Goal: Check status: Check status

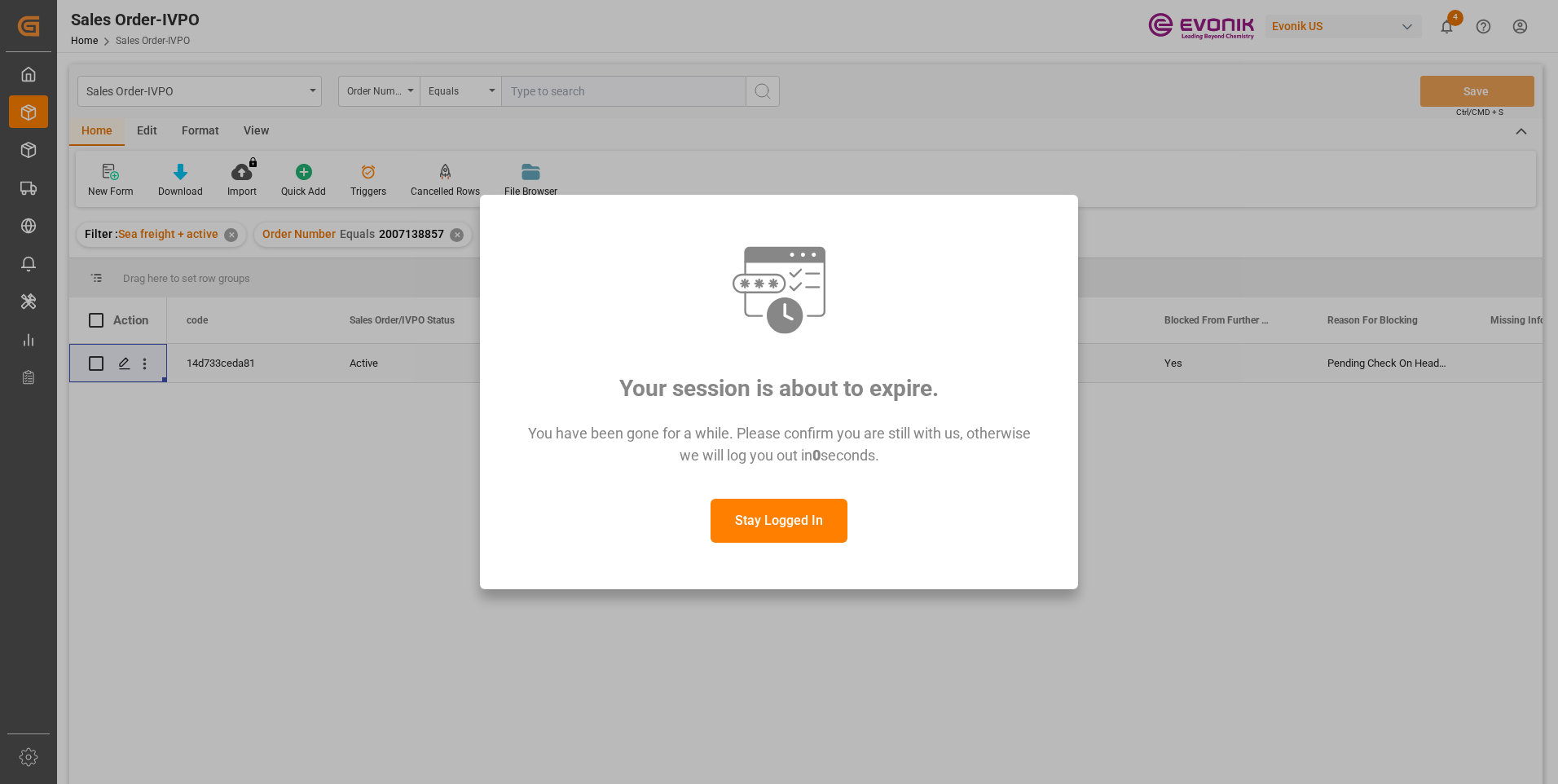
click at [764, 521] on button "Stay Logged In" at bounding box center [779, 520] width 137 height 44
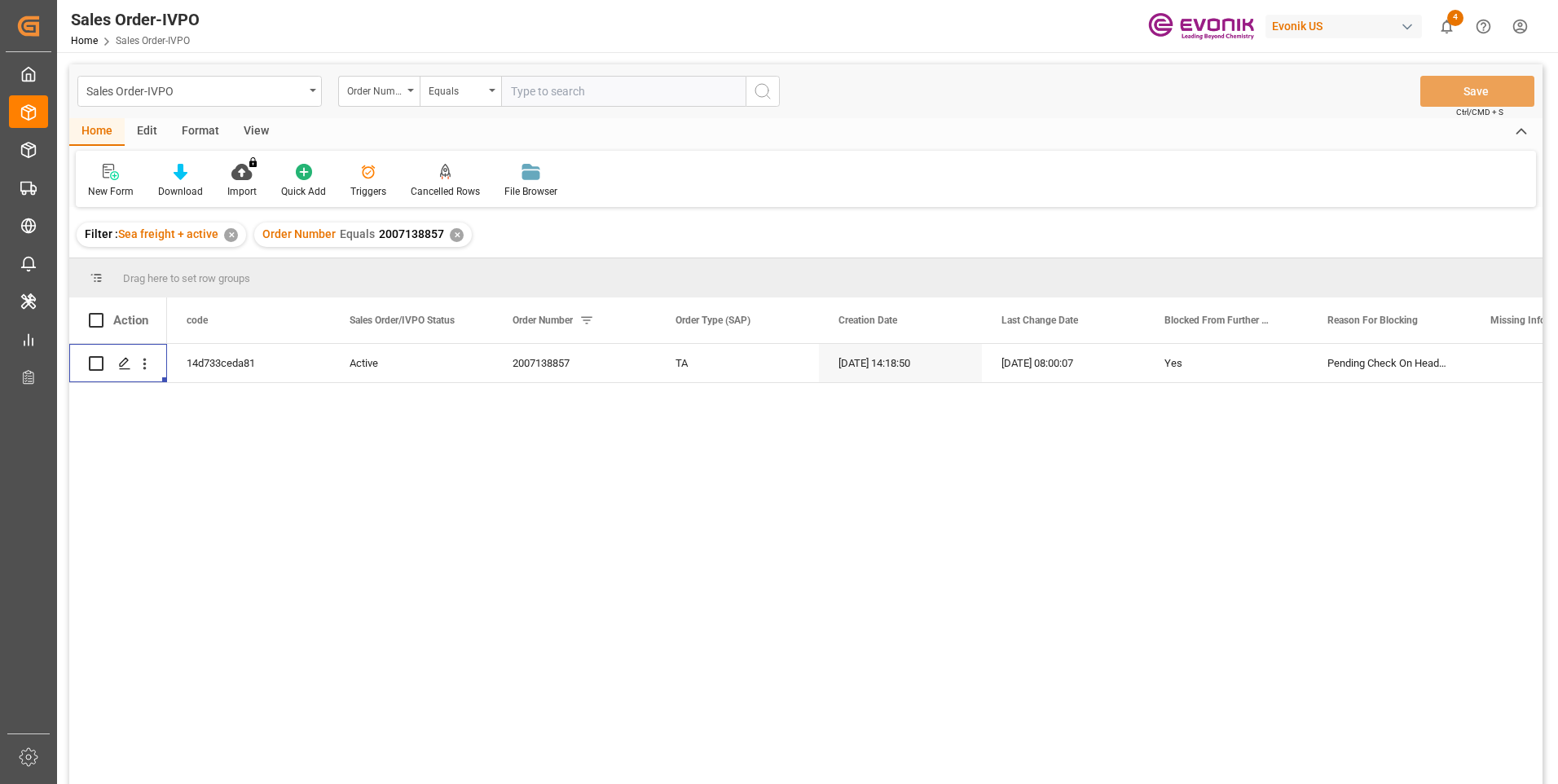
click at [608, 92] on input "text" at bounding box center [623, 90] width 244 height 31
paste input "0046470903"
type input "0046470903"
click at [766, 90] on icon "search button" at bounding box center [763, 90] width 20 height 20
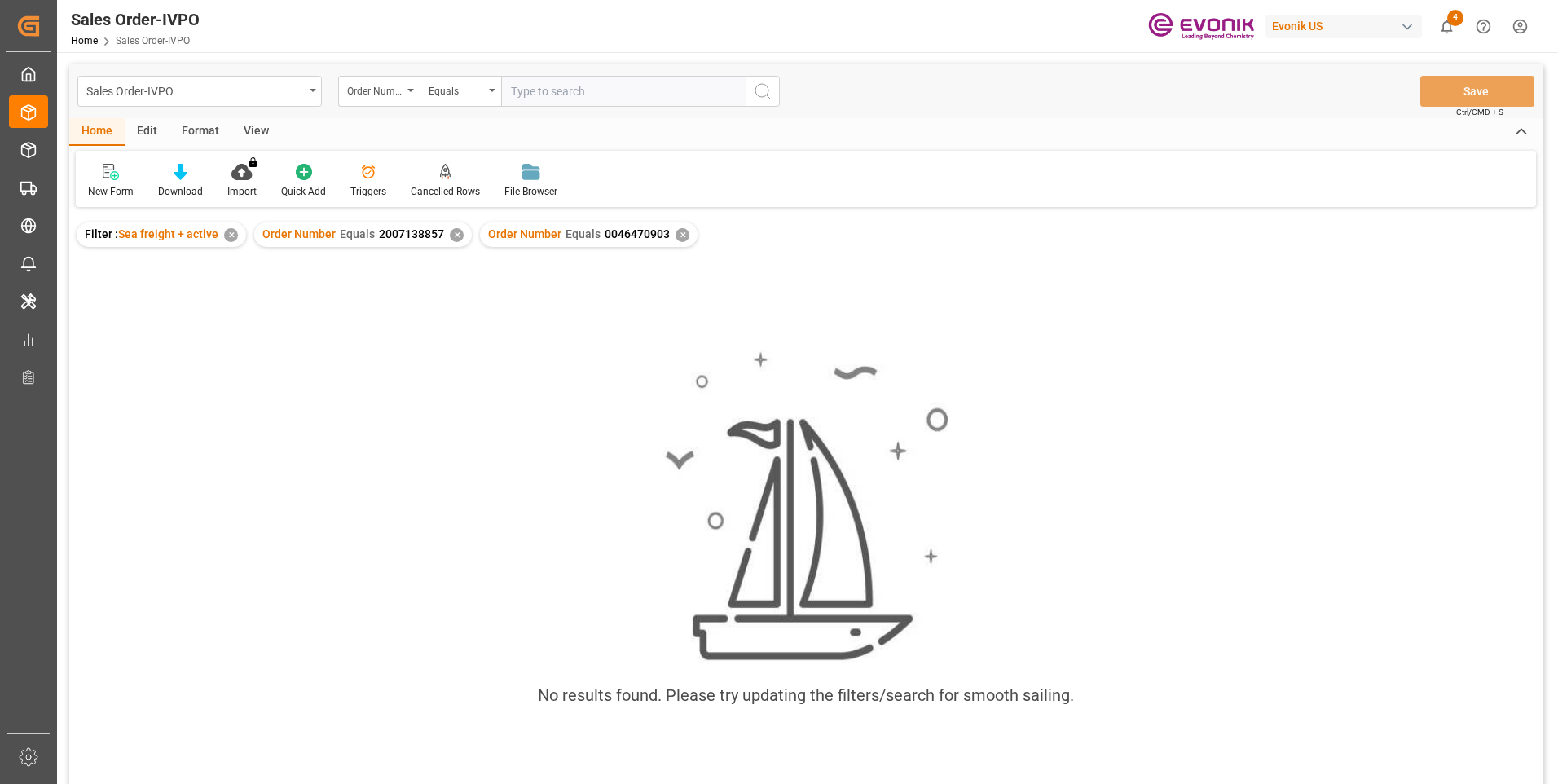
click at [451, 237] on div "✕" at bounding box center [456, 235] width 14 height 14
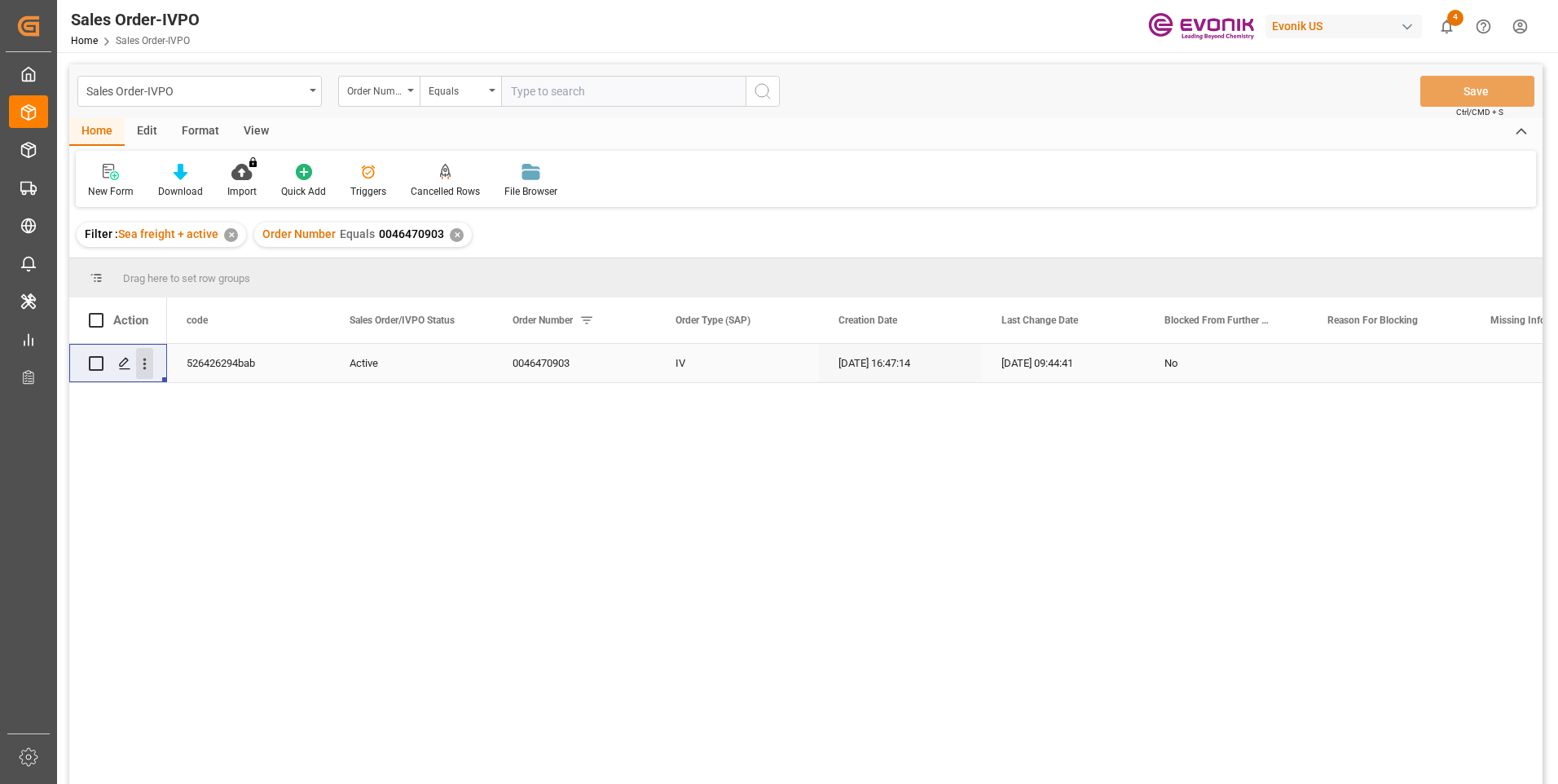
click at [151, 366] on icon "open menu" at bounding box center [144, 364] width 17 height 17
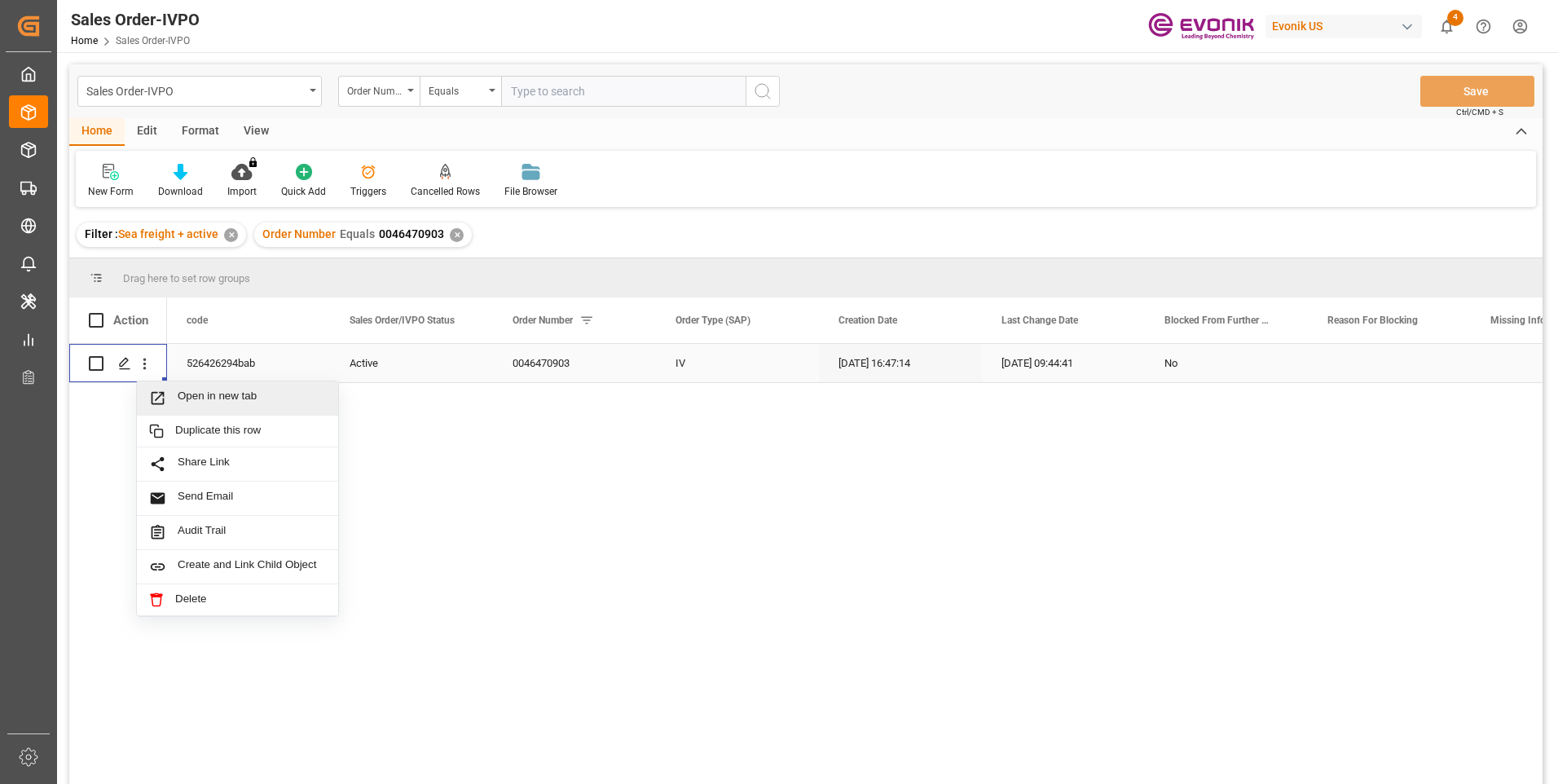
click at [214, 401] on span "Open in new tab" at bounding box center [252, 398] width 148 height 17
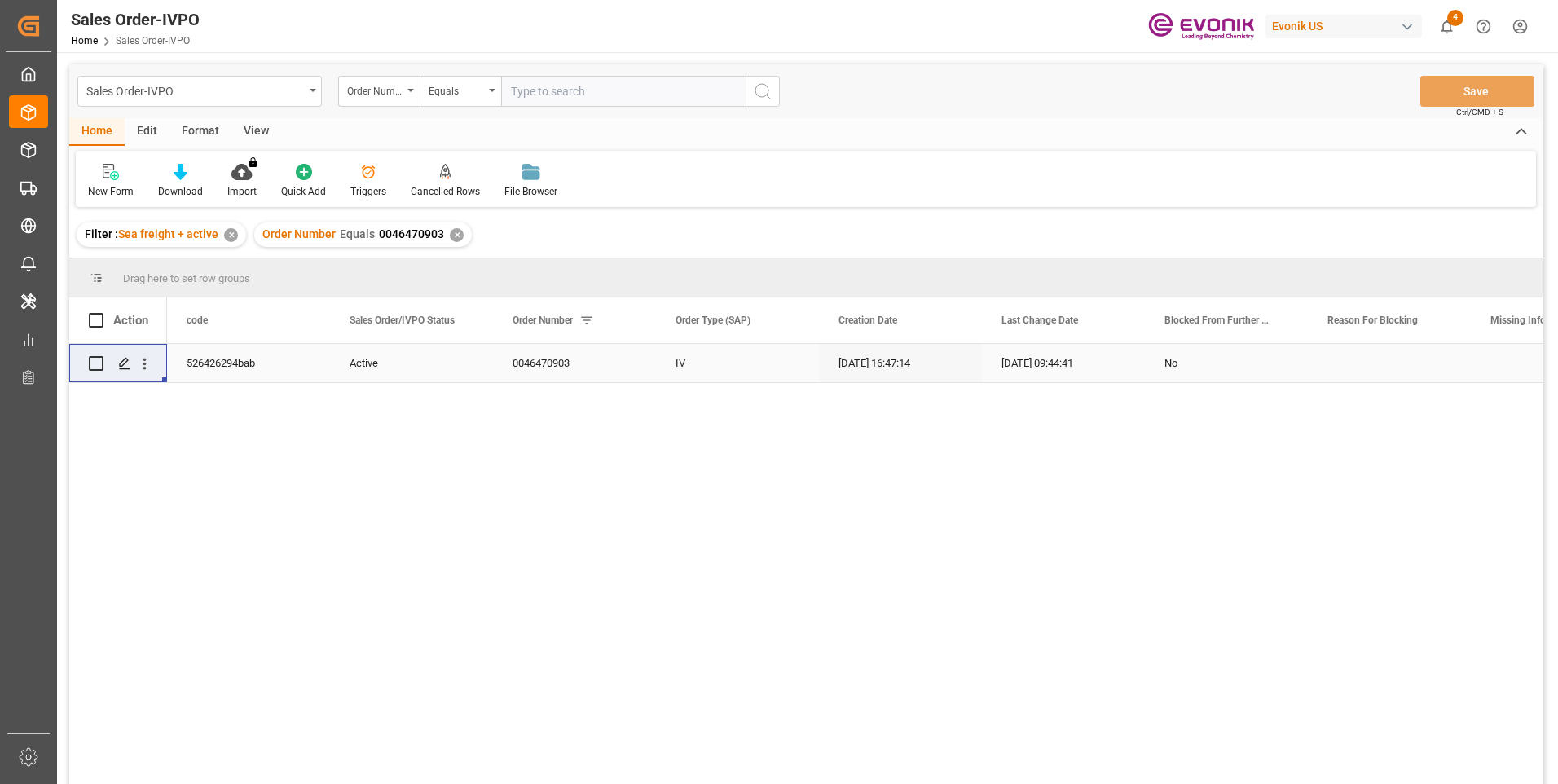
click at [553, 93] on input "text" at bounding box center [623, 90] width 244 height 31
paste input "0046470526"
type input "0046470526"
click at [758, 87] on icon "search button" at bounding box center [763, 90] width 20 height 20
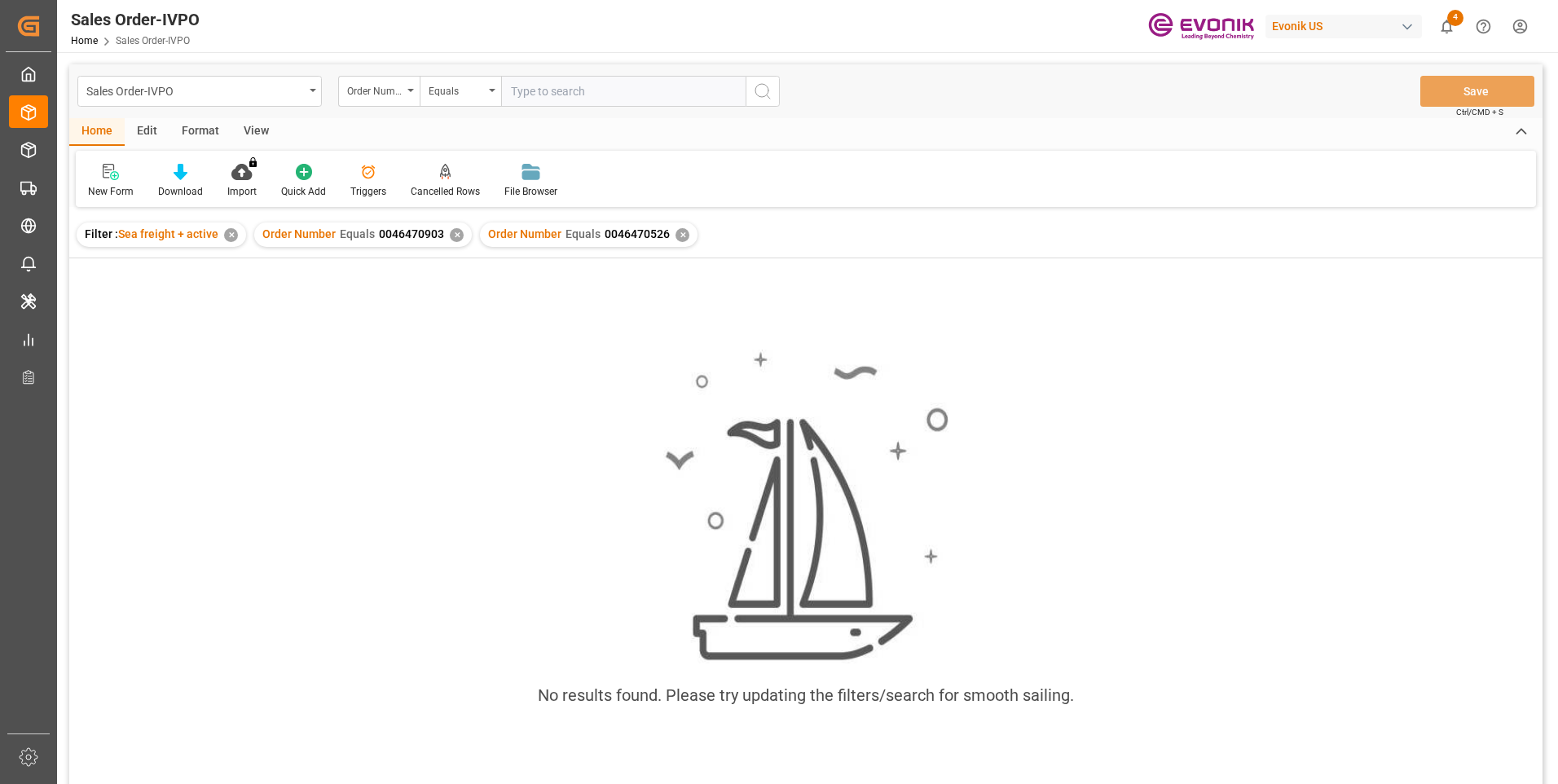
click at [451, 231] on div "✕" at bounding box center [456, 235] width 14 height 14
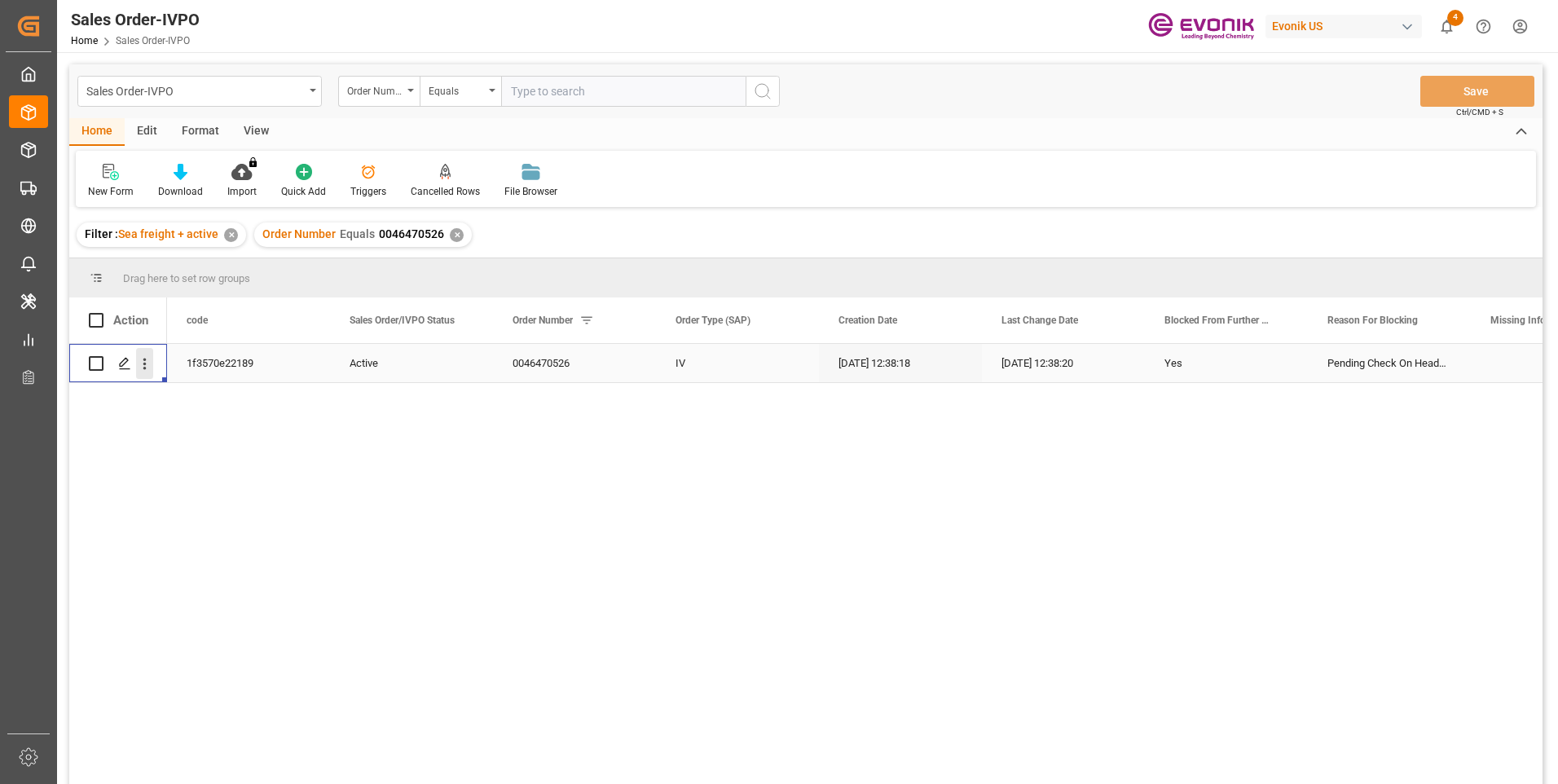
click at [147, 356] on icon "open menu" at bounding box center [144, 364] width 17 height 17
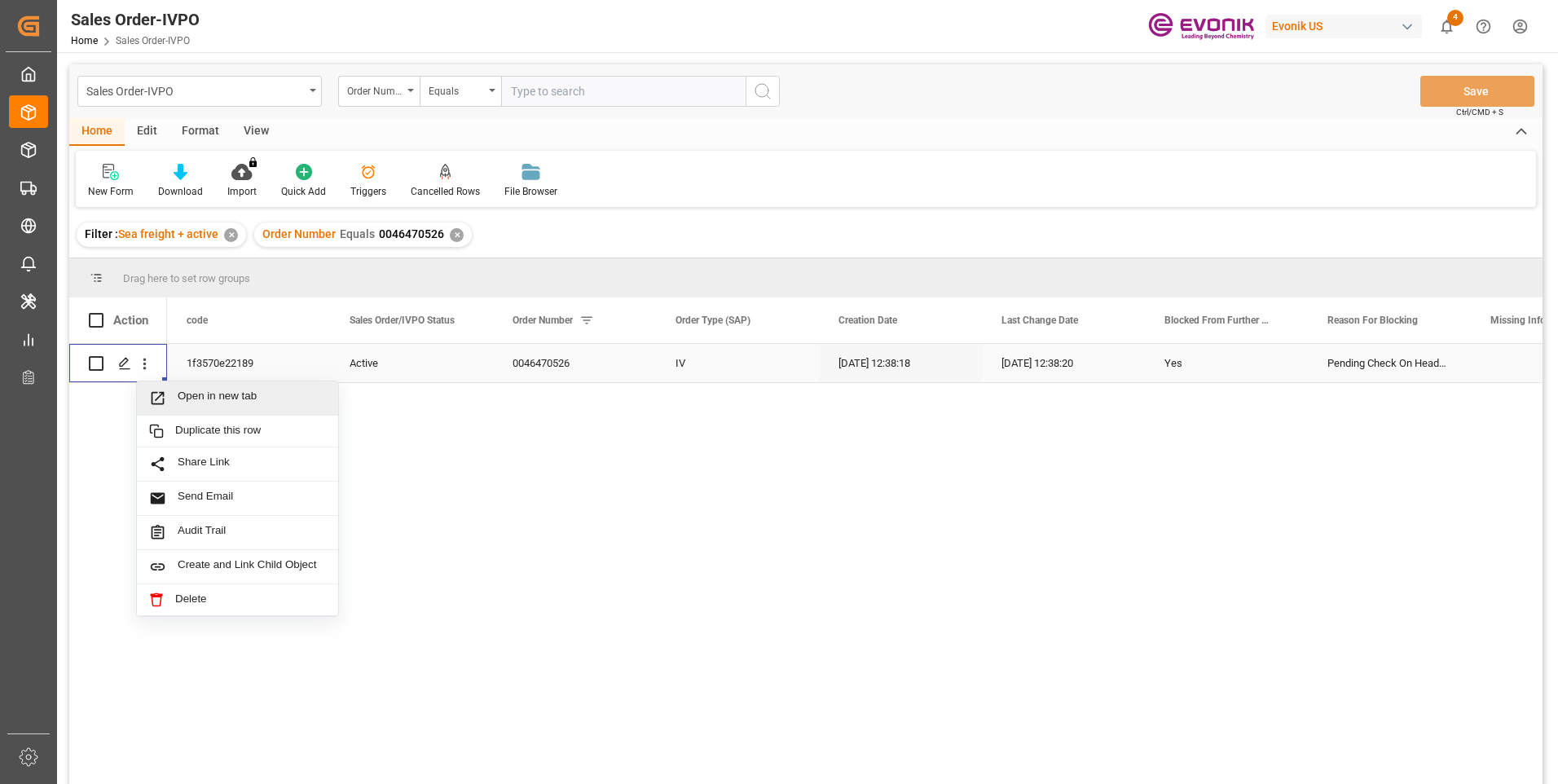
click at [228, 398] on span "Open in new tab" at bounding box center [252, 398] width 148 height 17
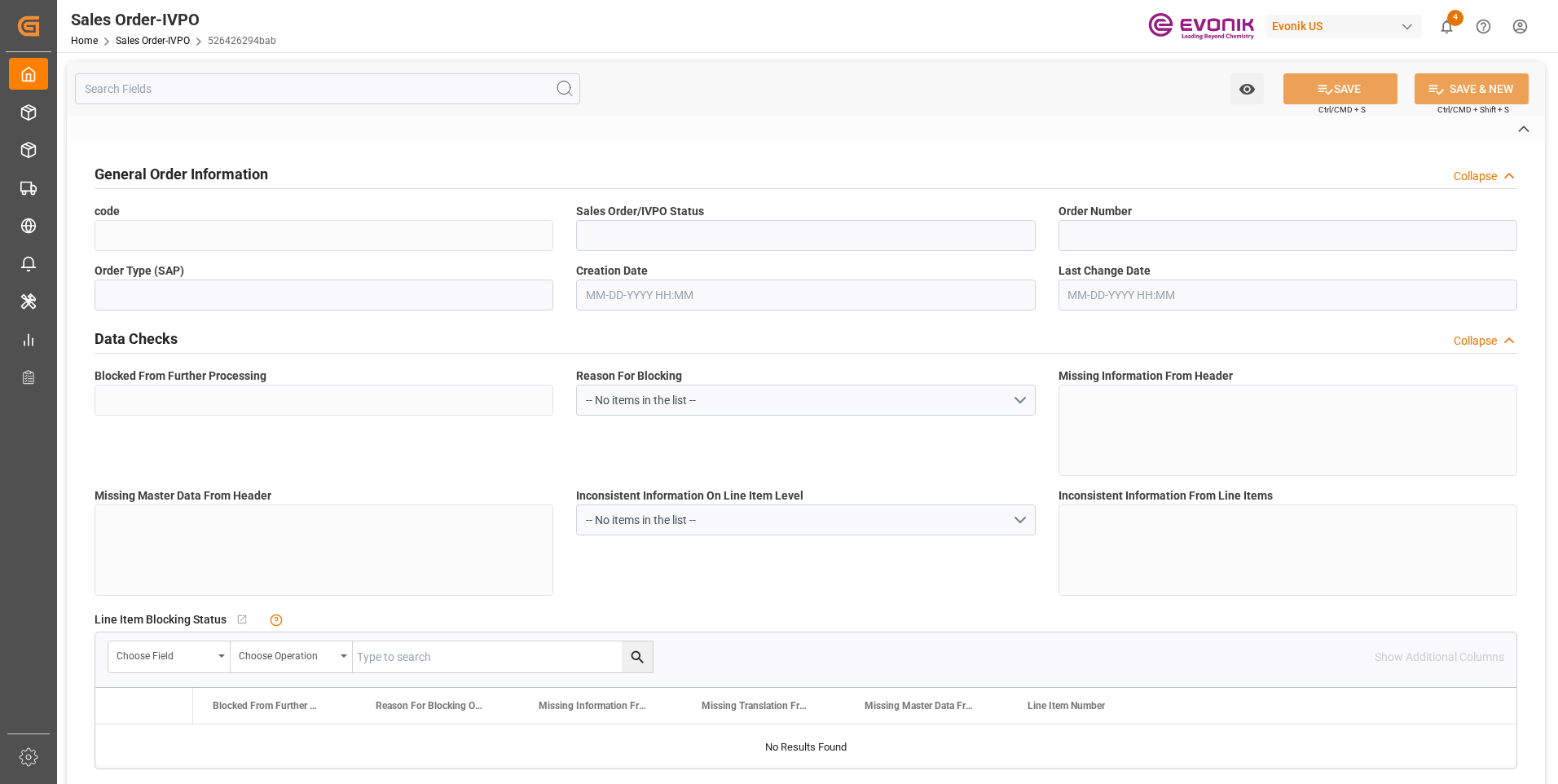
type input "526426294bab"
type input "Active"
type input "0046470903"
type input "IV"
type input "No"
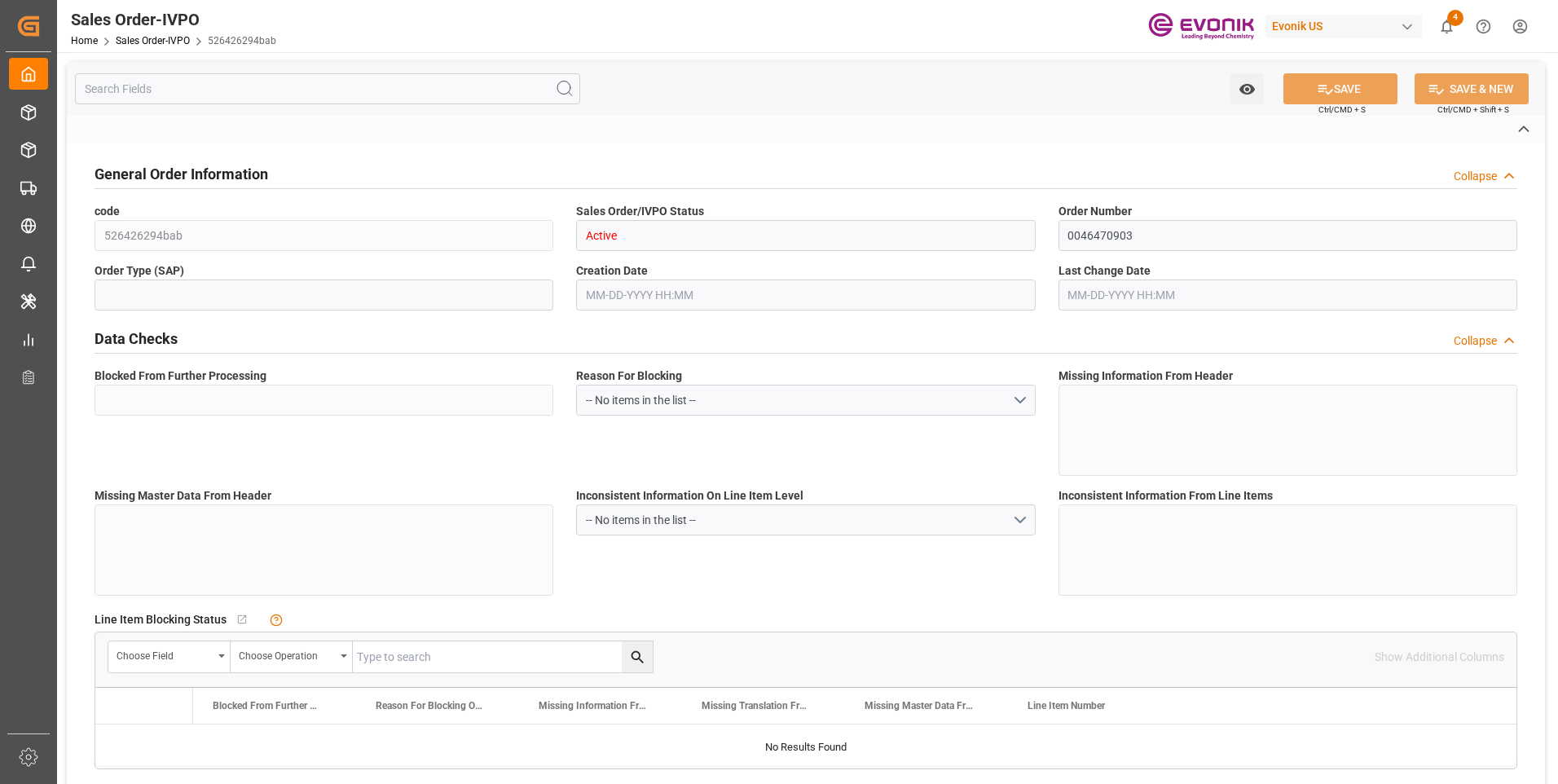
type input "P2P"
type input "41"
type input "LCL"
type input "0008"
type input "LCL"
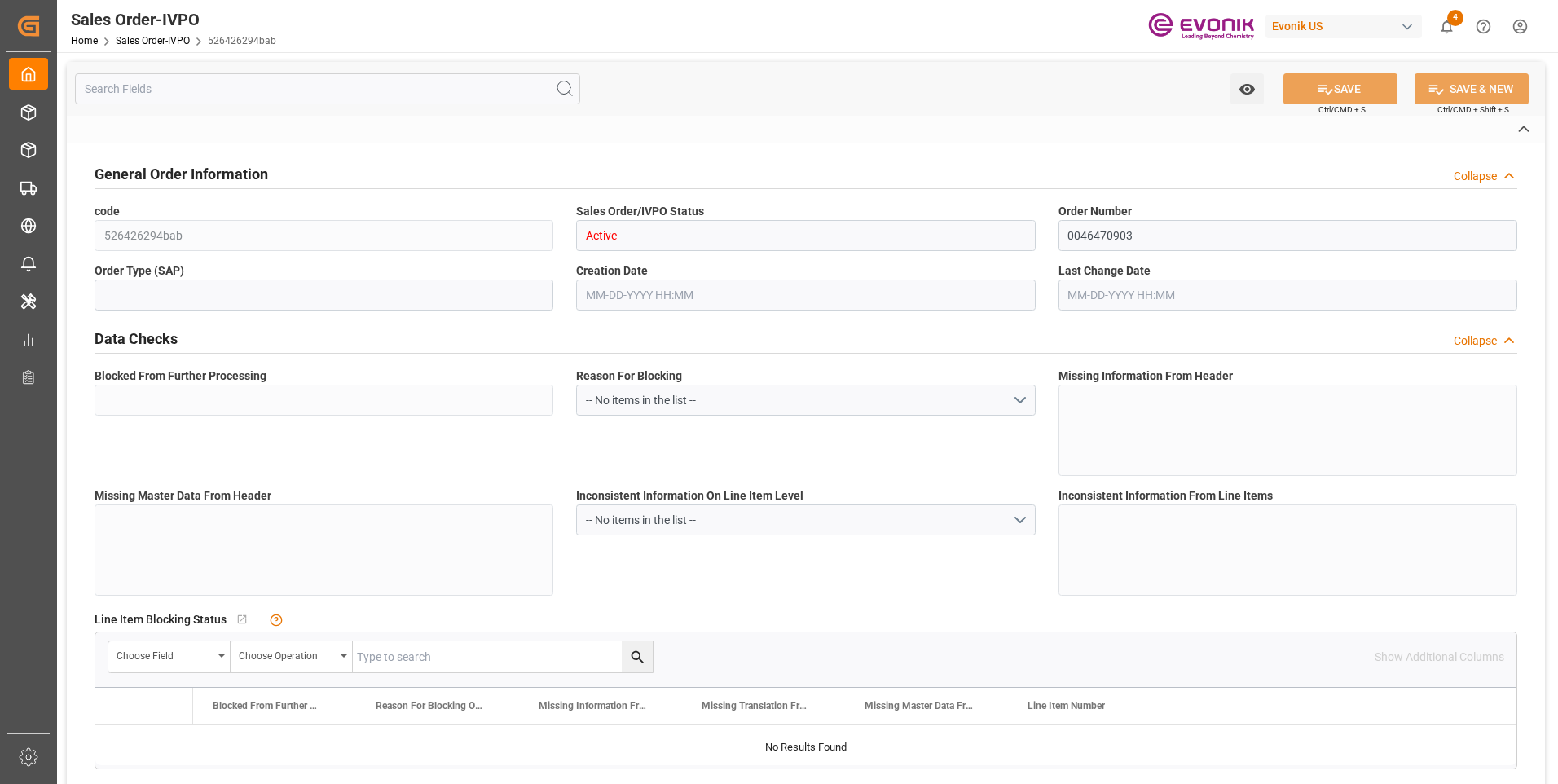
type textarea "No Tank Container"
type input "0046470903"
type input "PP"
type input "NC Care Solutions"
type input "Nutrition & Care"
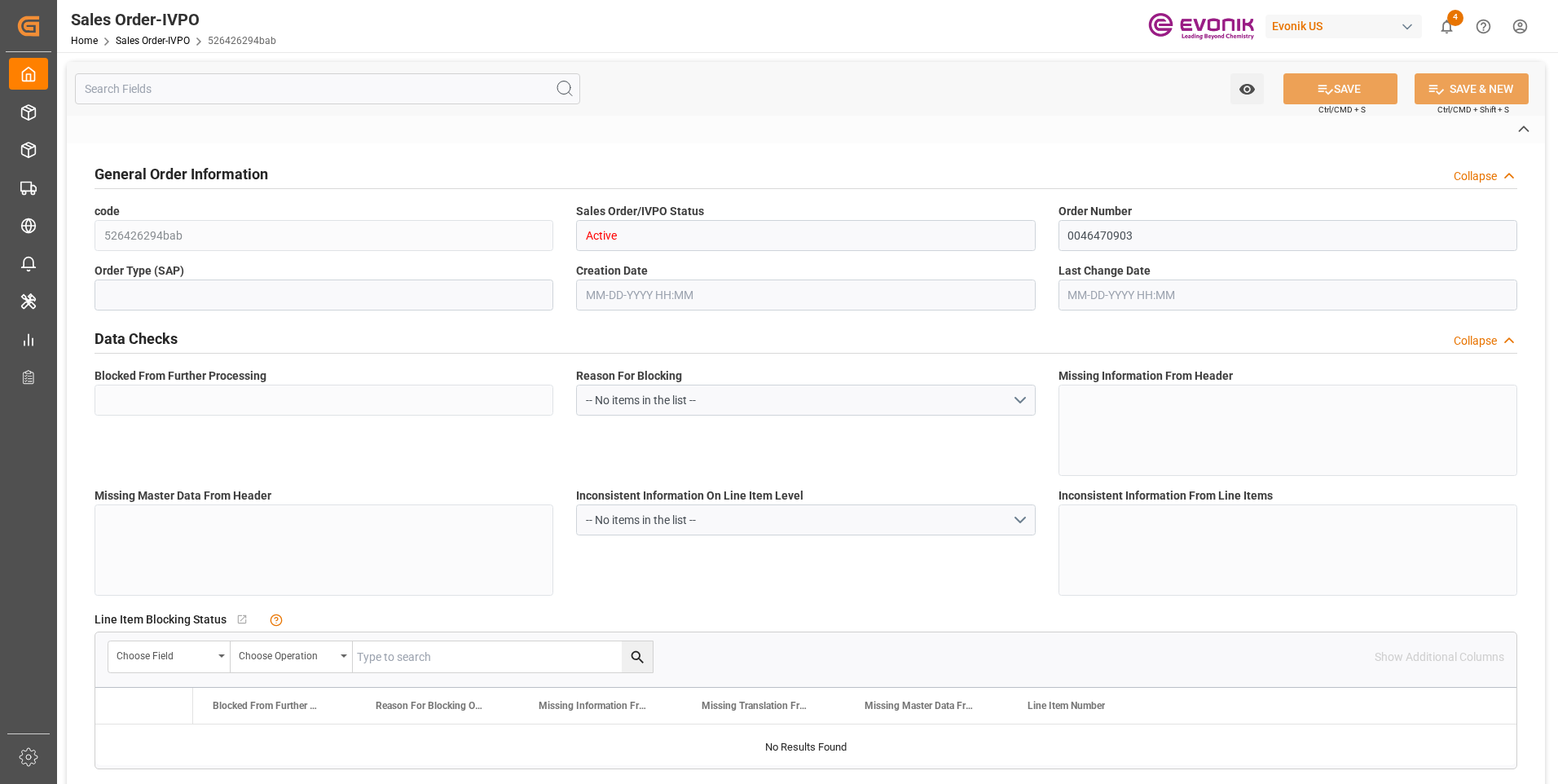
type input "CIF"
type input "Yokohama port"
type input "[GEOGRAPHIC_DATA]"
type input "+81 3 5323 7346"
type input "CareSolutions-CS-JP@evonik.com"
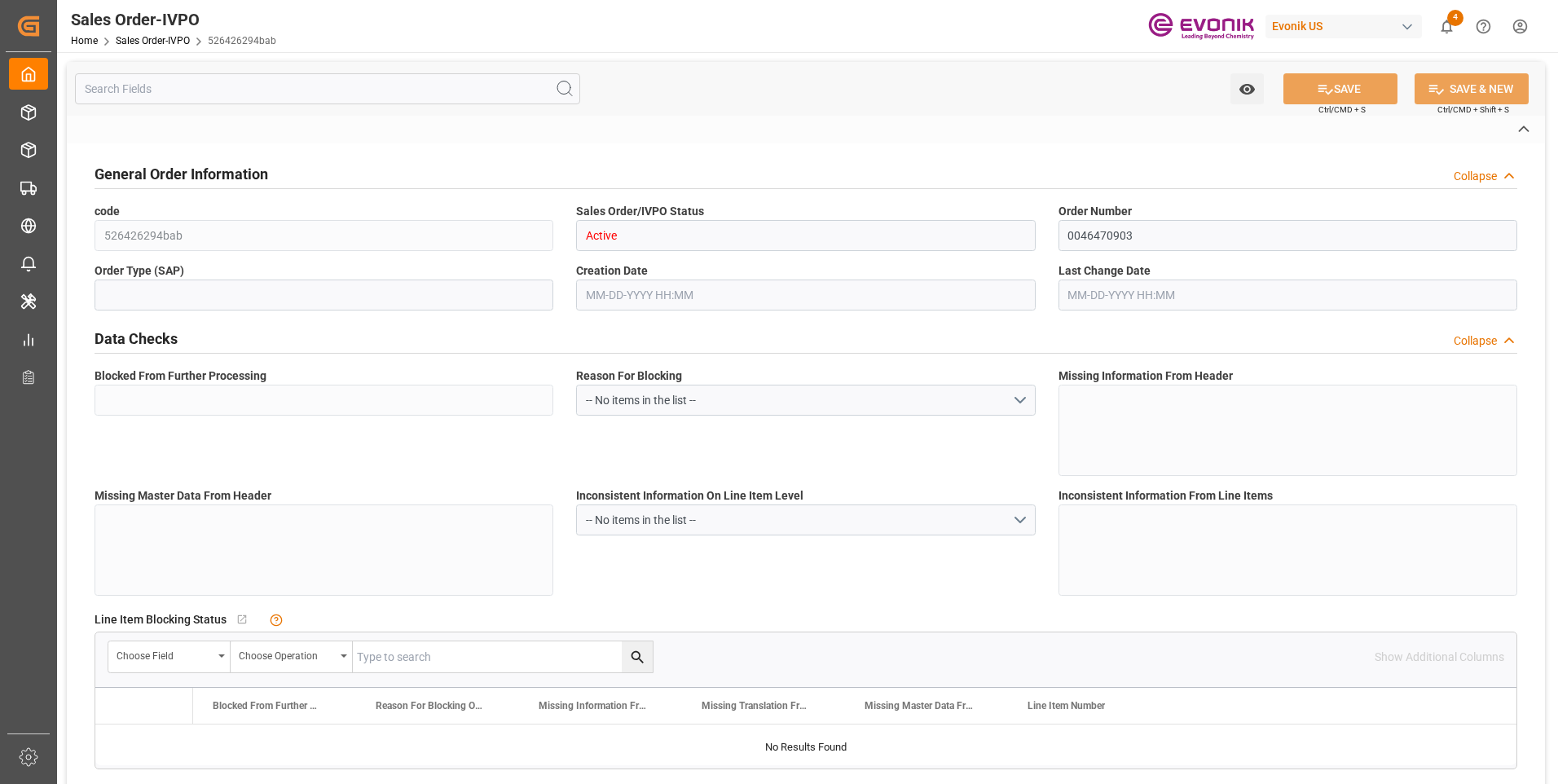
type textarea "Not required"
type textarea "RESELLER"
type input "JP"
type input "Done"
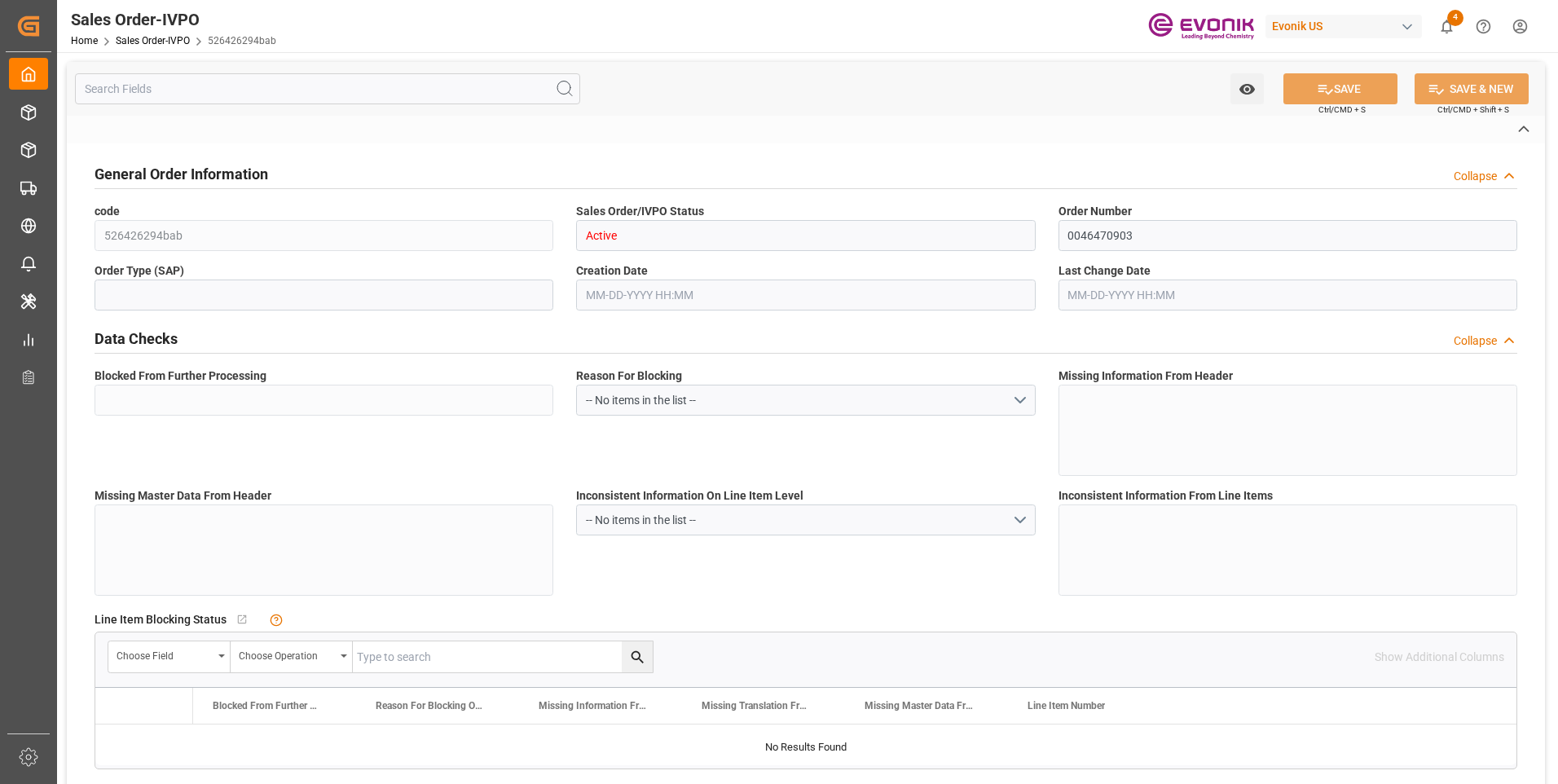
type input "LCL"
type input "Done"
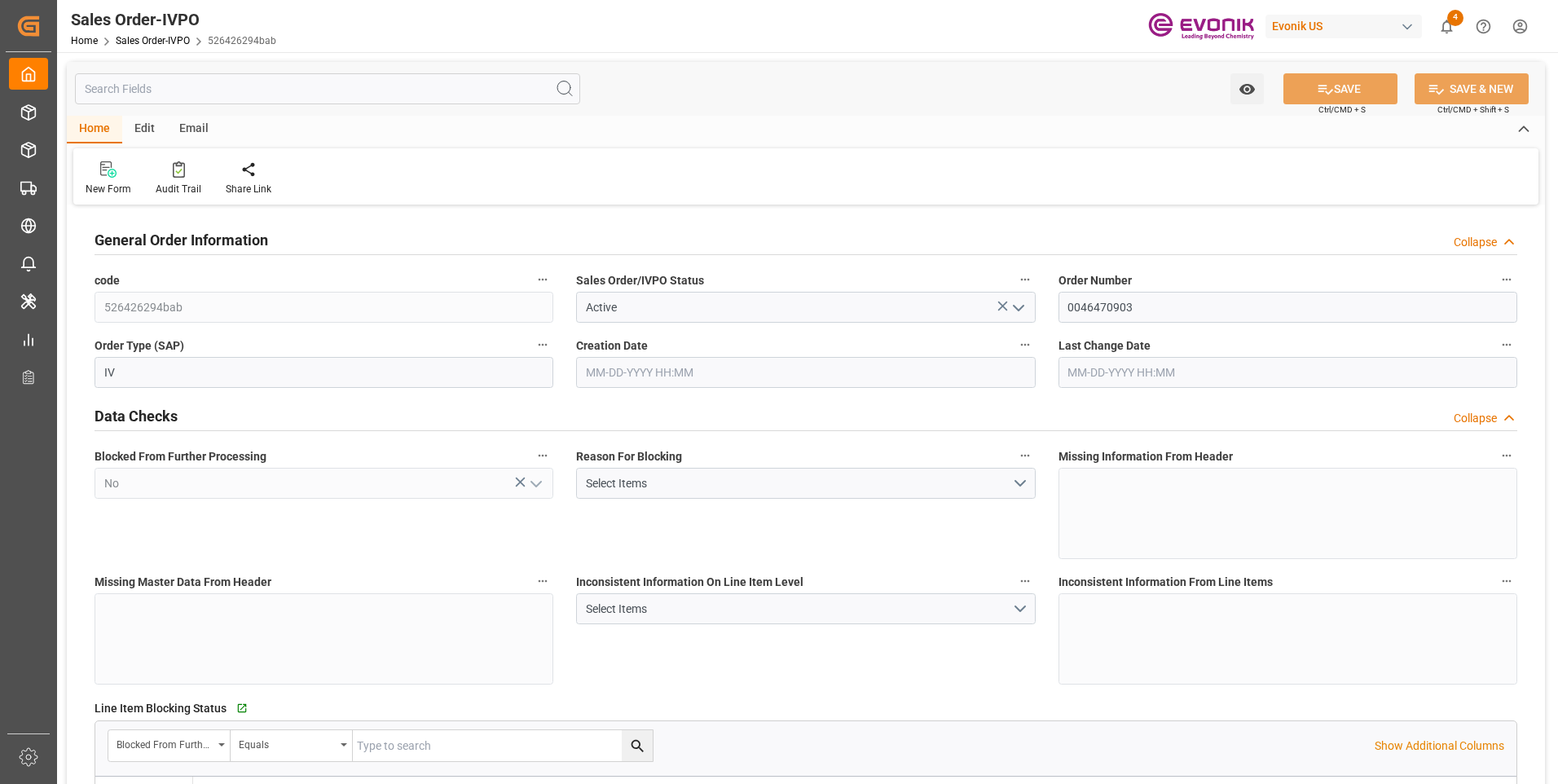
type input "JPYOK"
type input "0"
type input "1"
type input "35.204"
type input "09-01-2025 16:47"
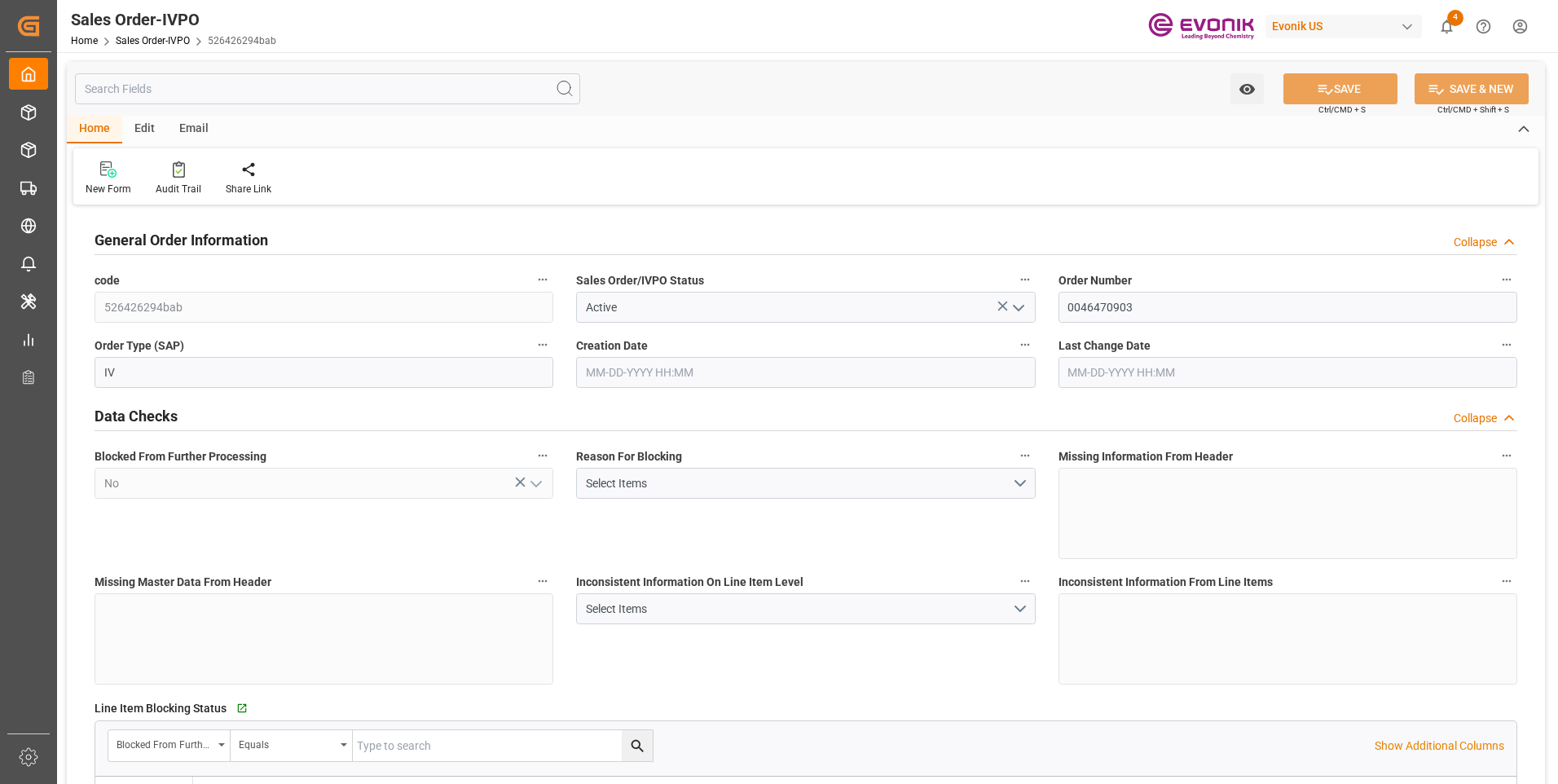
type input "[DATE] 09:44"
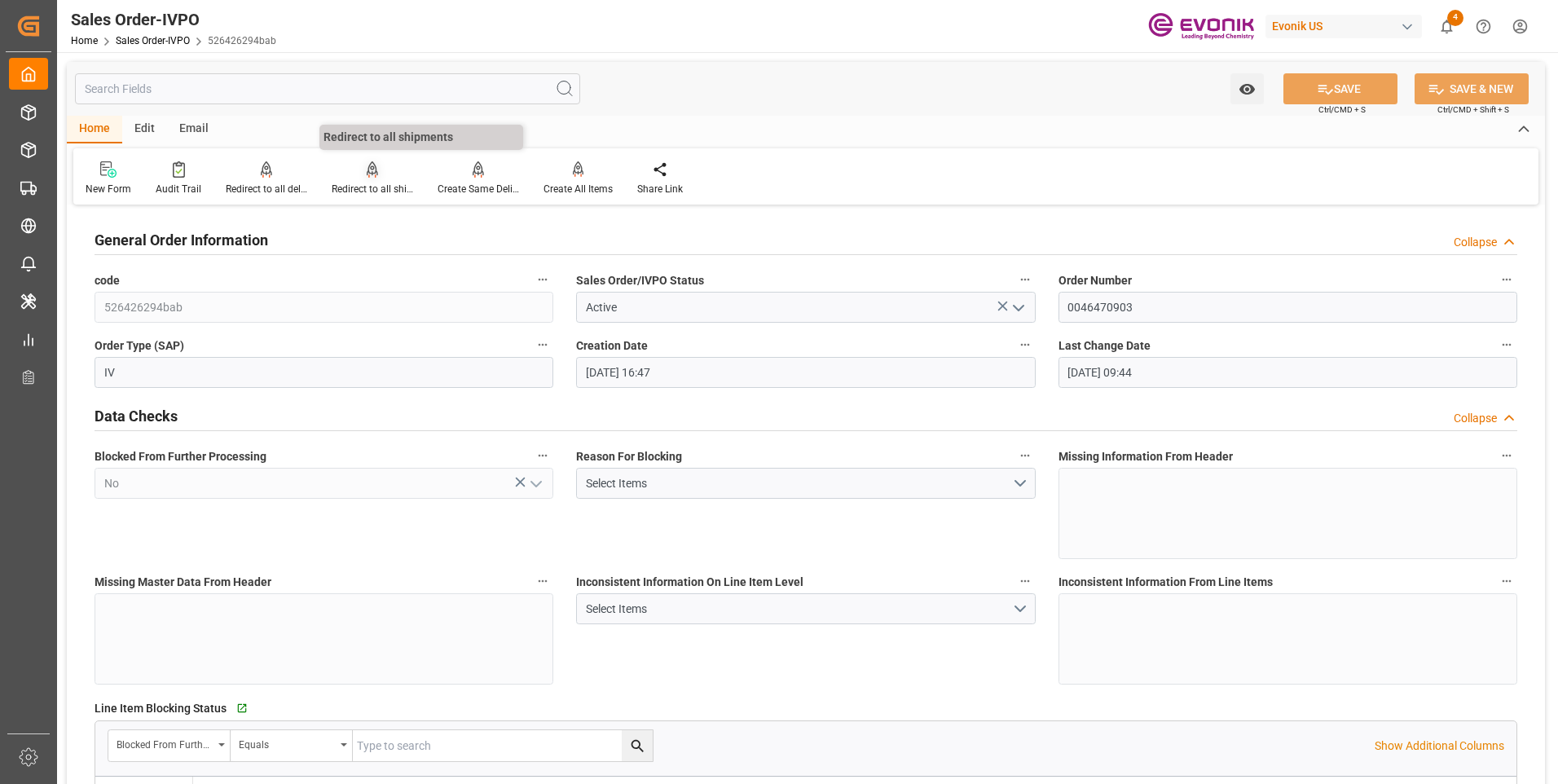
click at [363, 186] on div "Redirect to all shipments" at bounding box center [372, 189] width 81 height 15
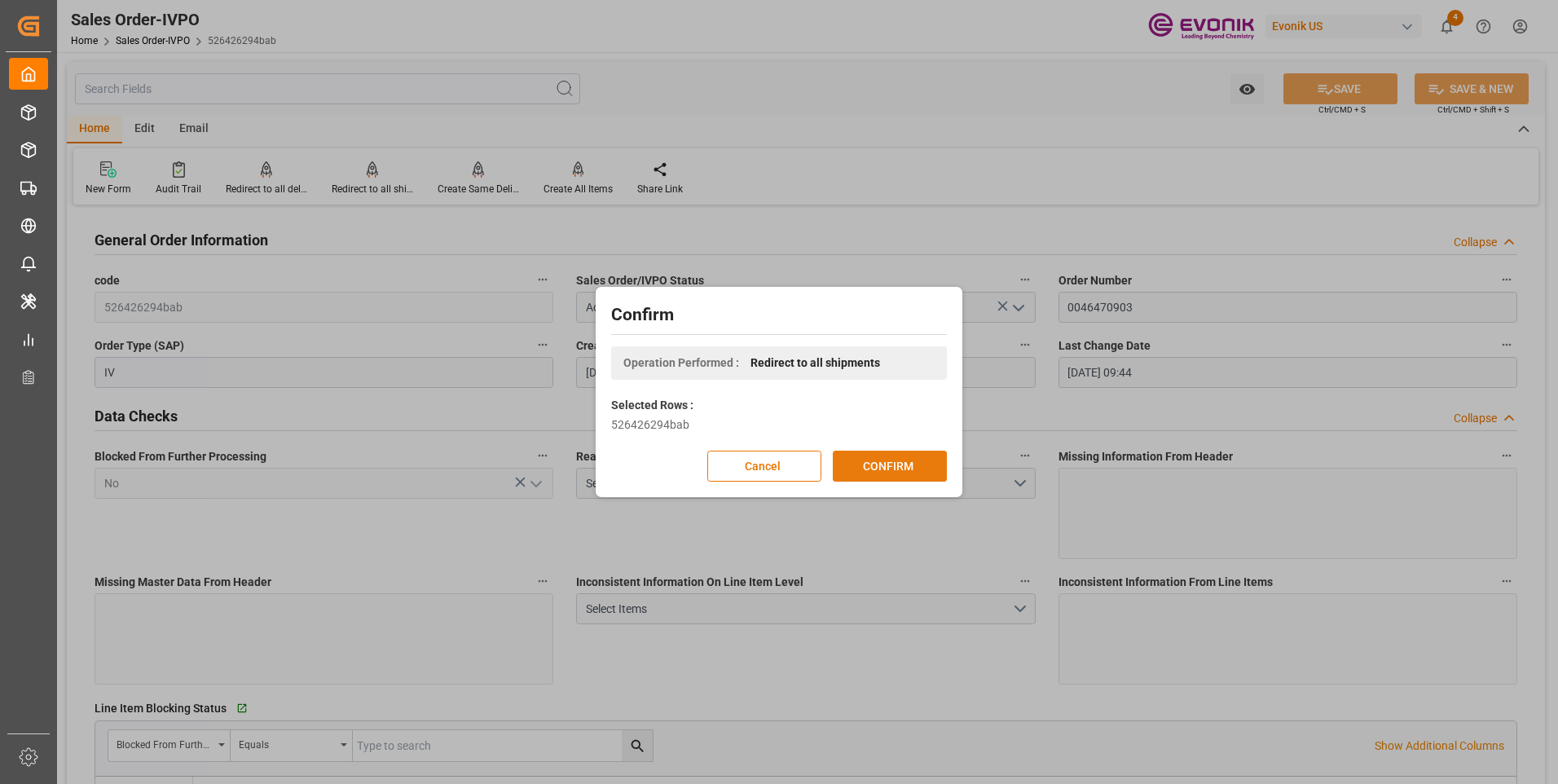
click at [913, 472] on button "CONFIRM" at bounding box center [890, 466] width 114 height 31
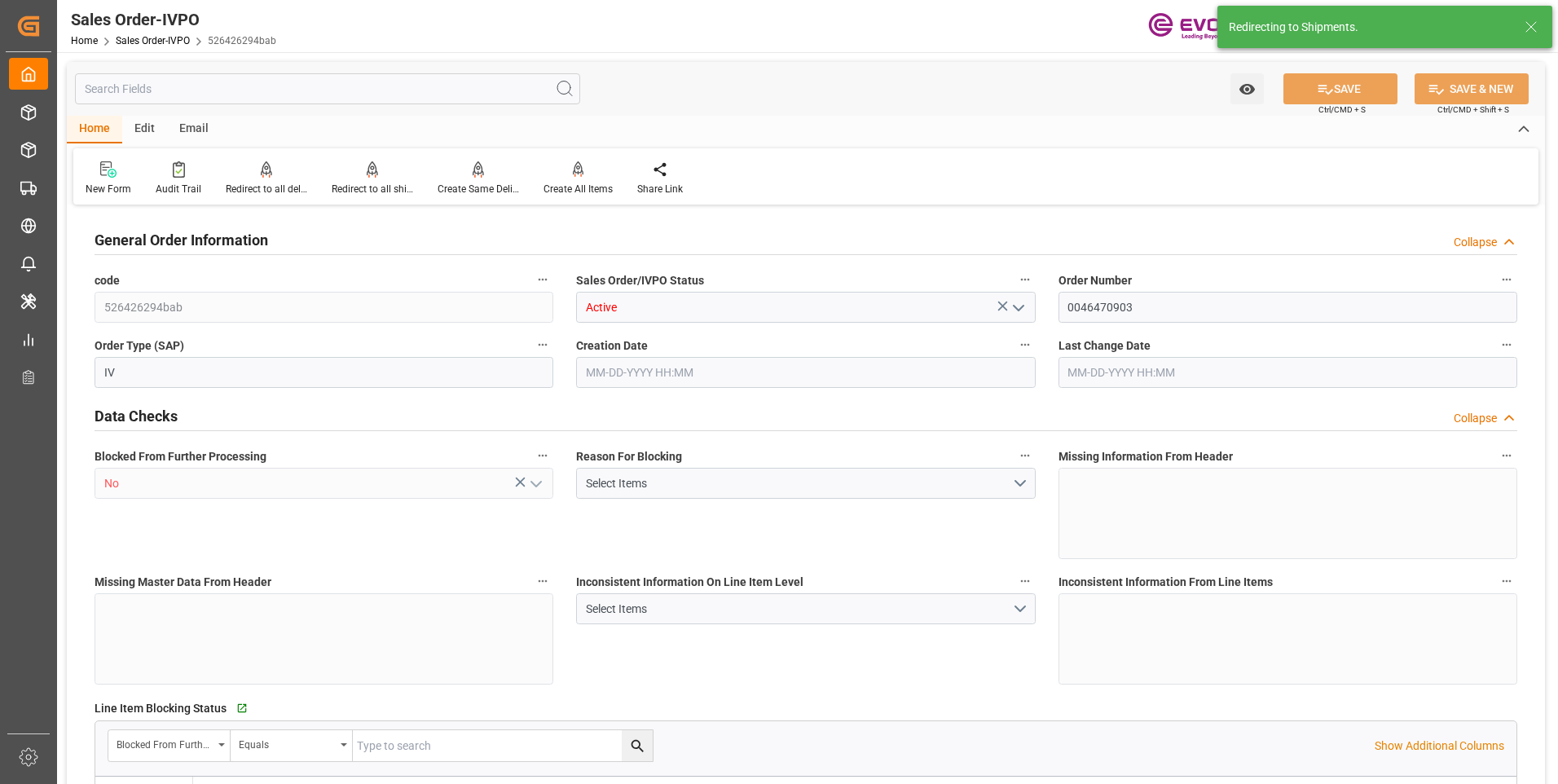
type input "JPYOK"
type input "0"
type input "1"
type input "35.204"
type input "09-01-2025 16:47"
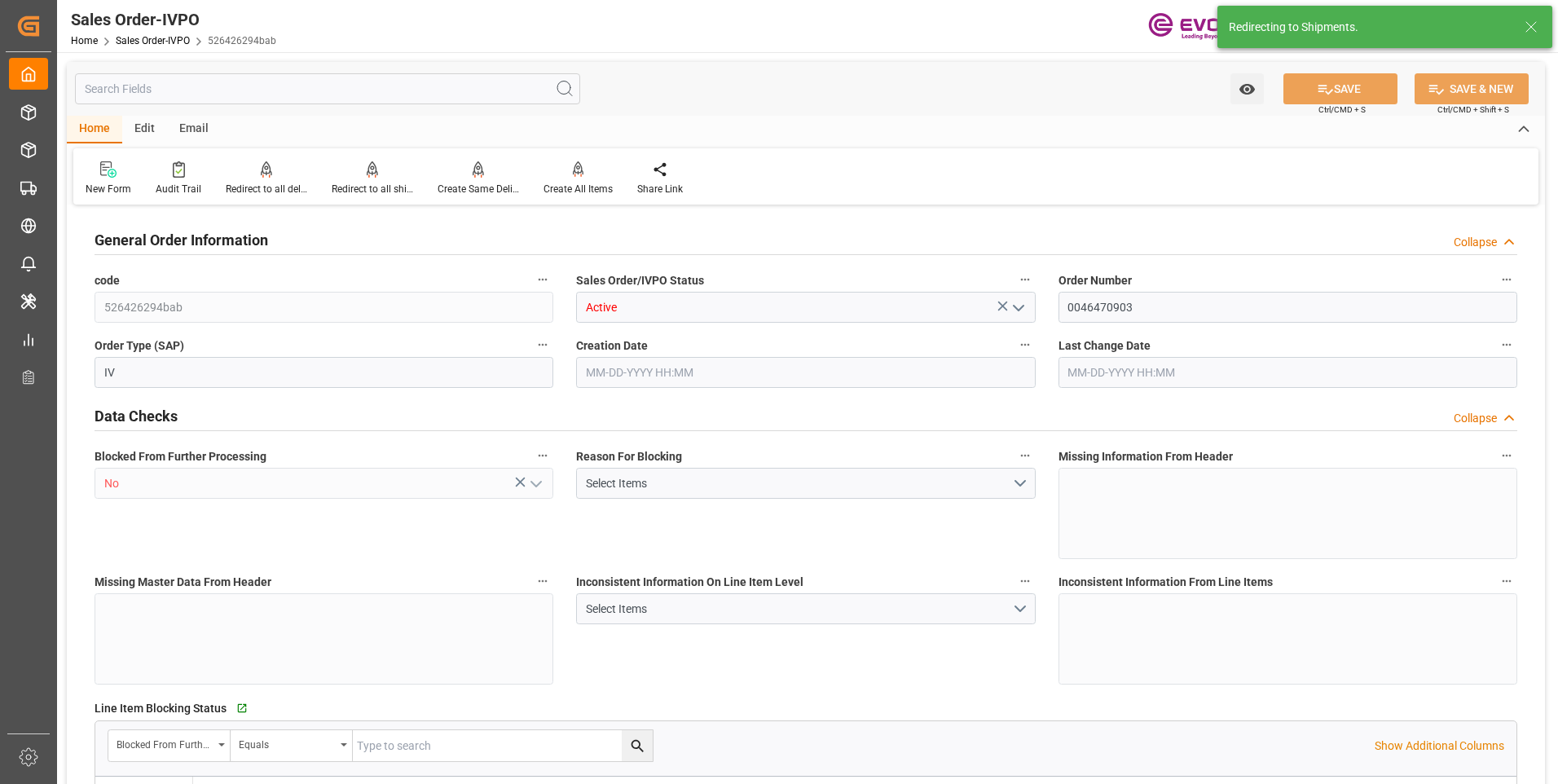
type input "[DATE] 09:44"
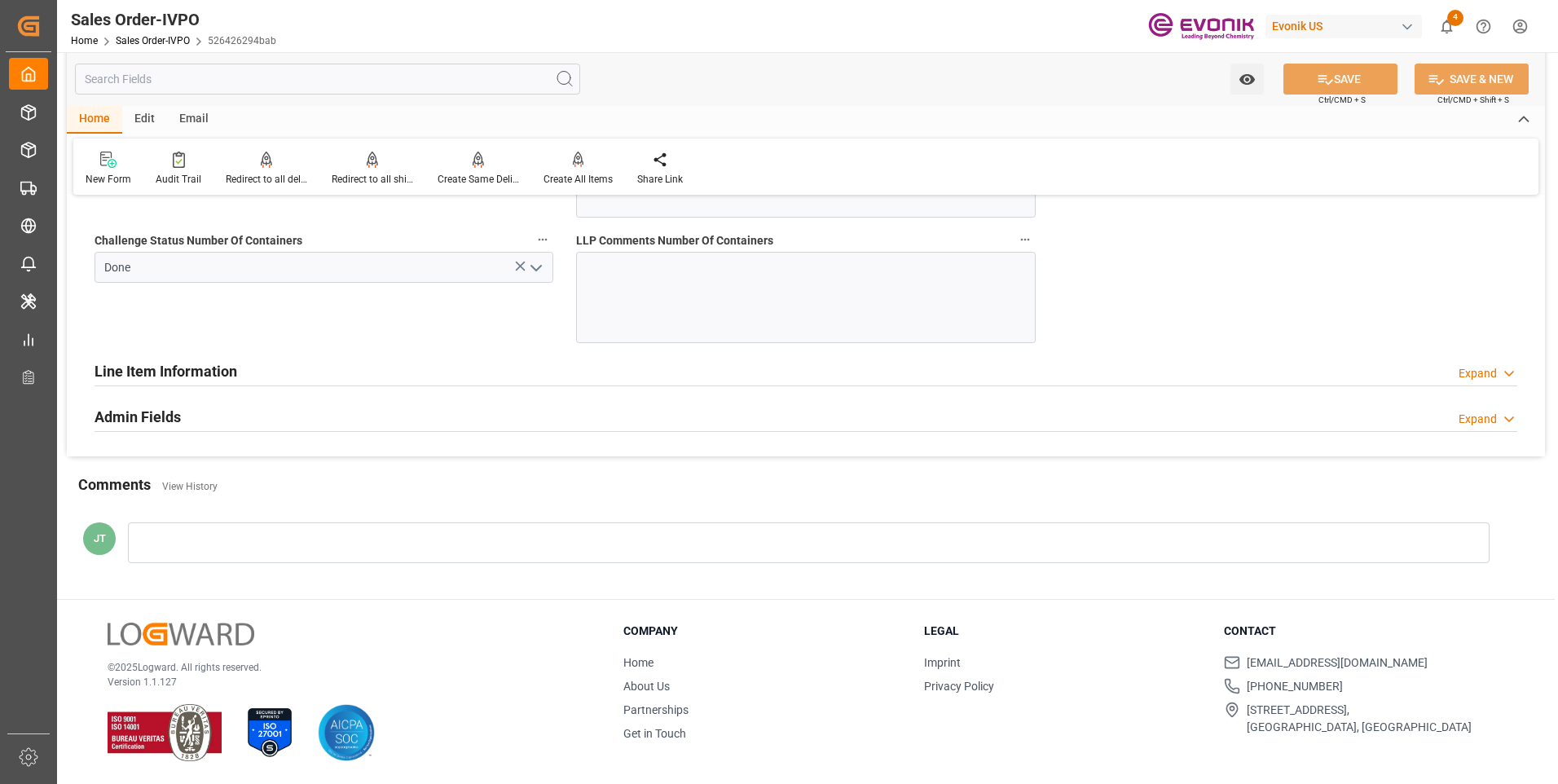
scroll to position [3097, 0]
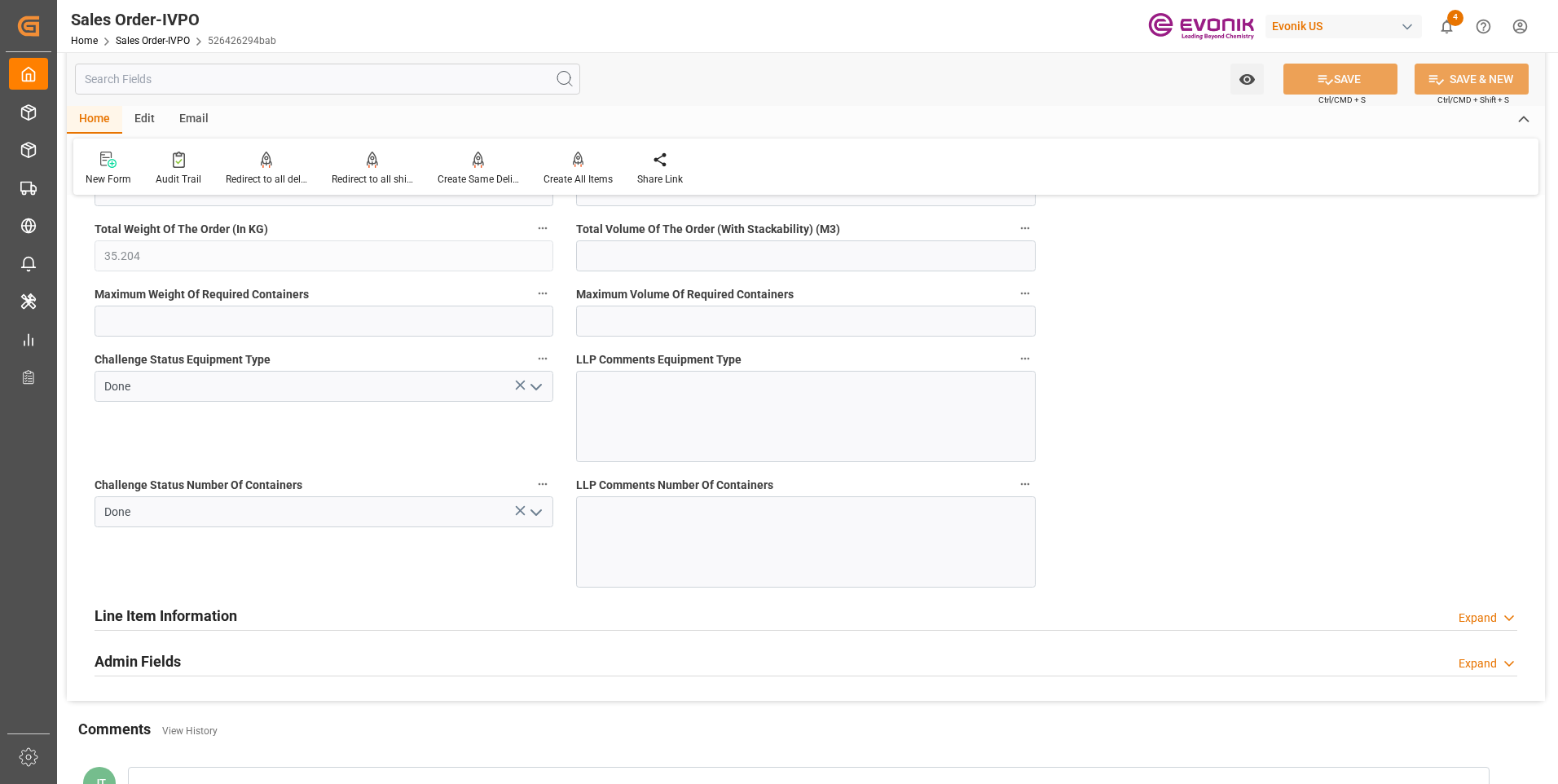
click at [202, 608] on h2 "Line Item Information" at bounding box center [165, 615] width 142 height 22
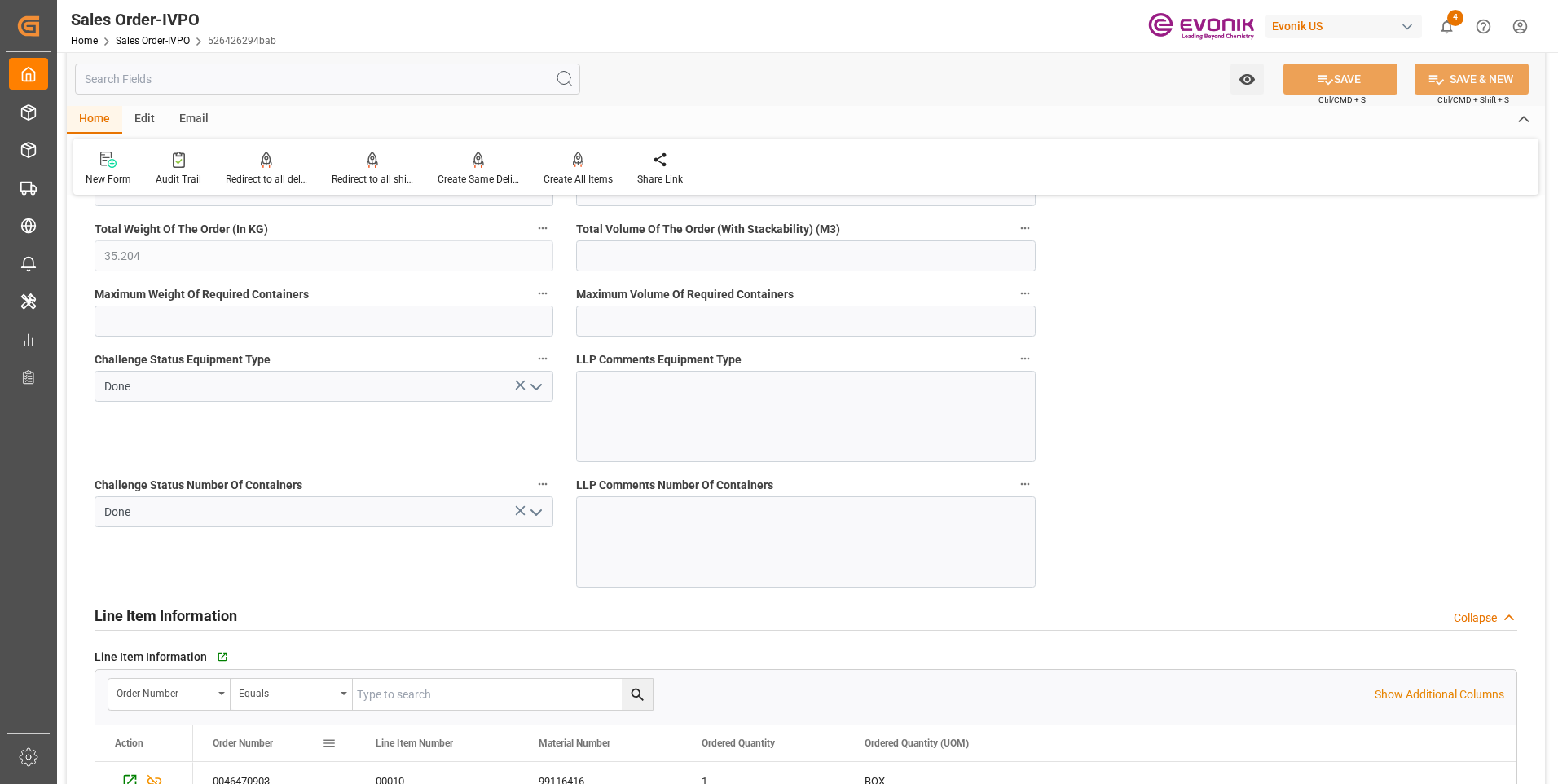
scroll to position [3341, 0]
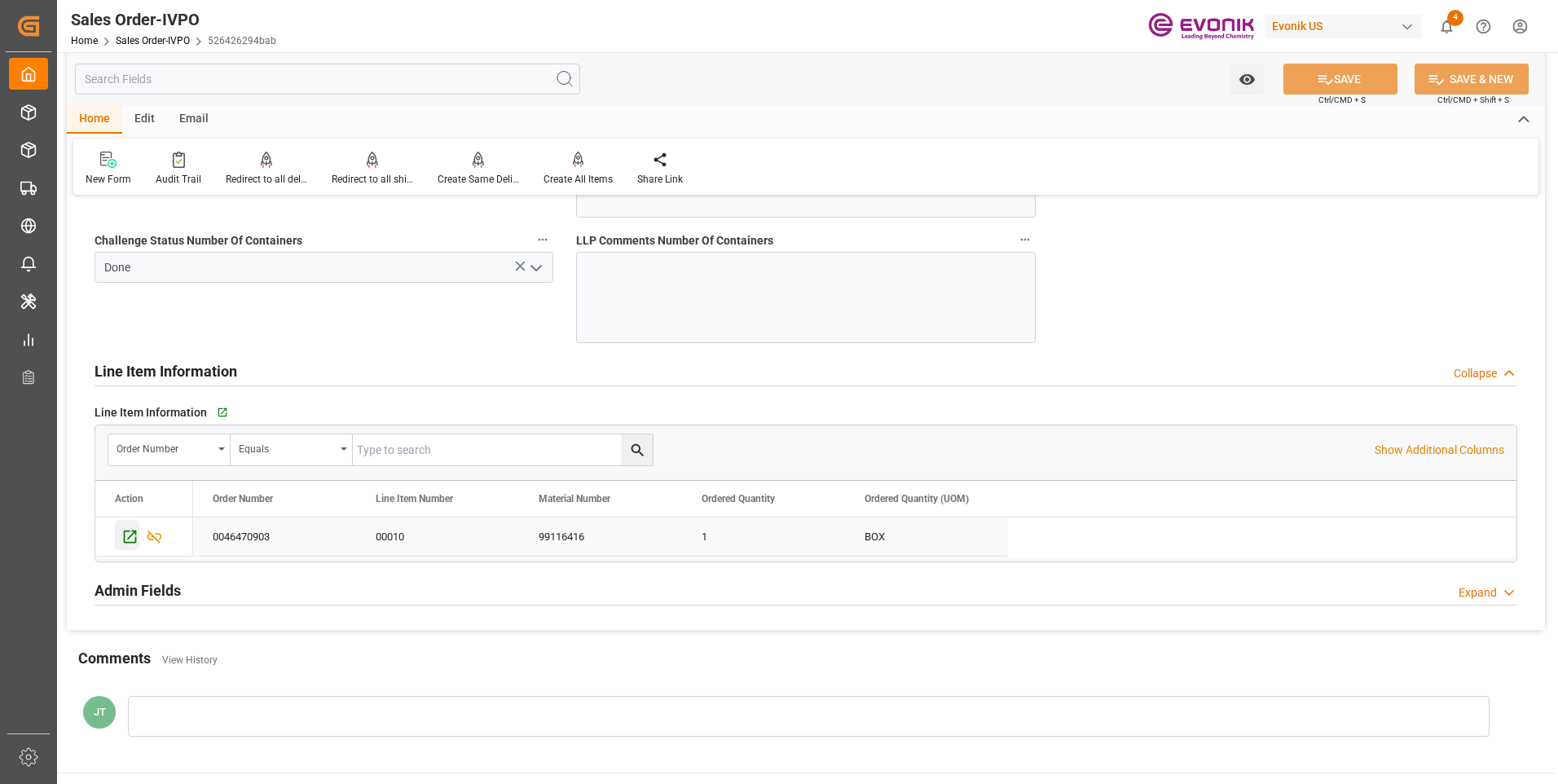
click at [130, 537] on icon "Press SPACE to select this row." at bounding box center [130, 537] width 13 height 13
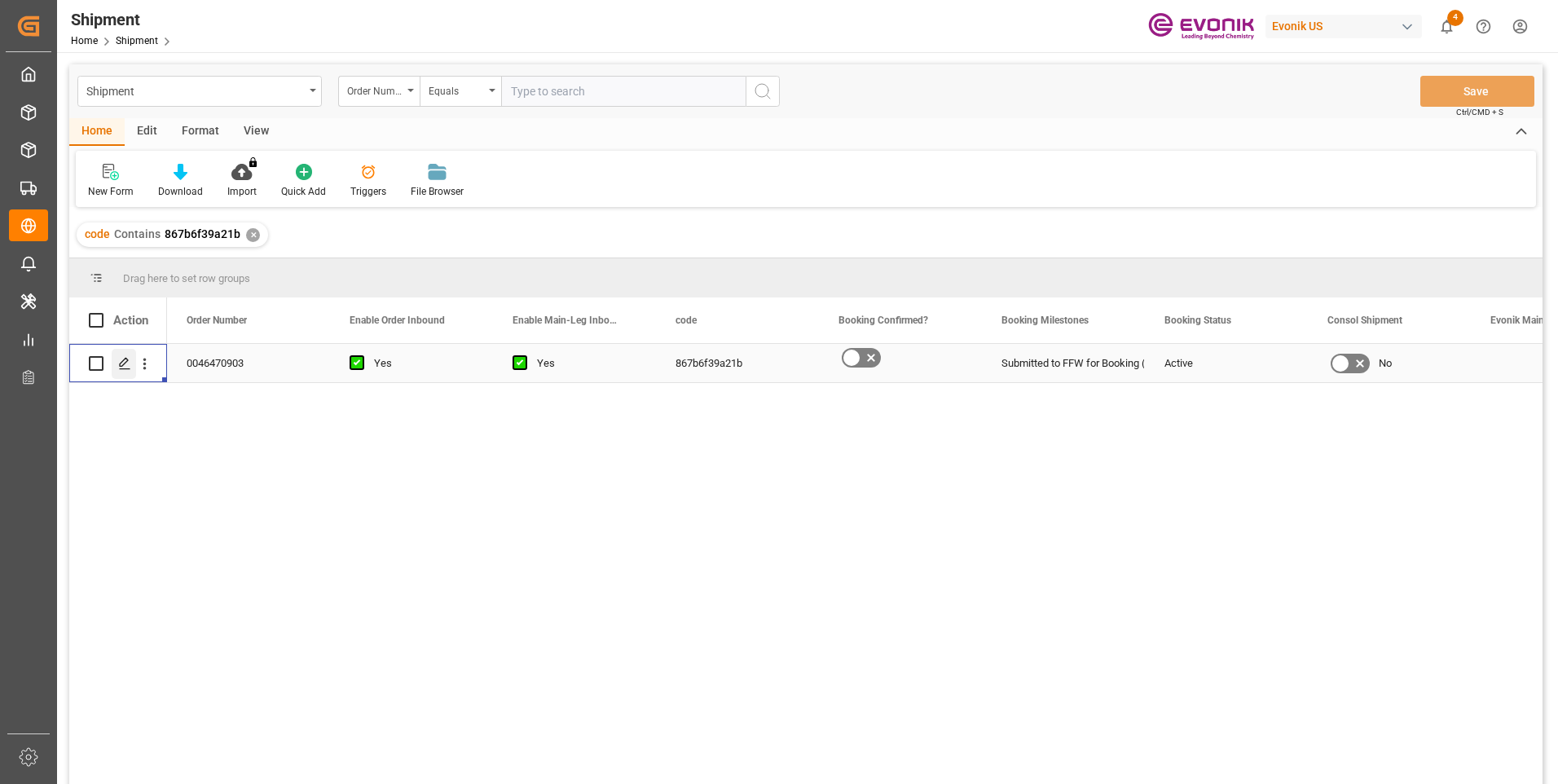
click at [128, 365] on icon "Press SPACE to select this row." at bounding box center [124, 364] width 13 height 13
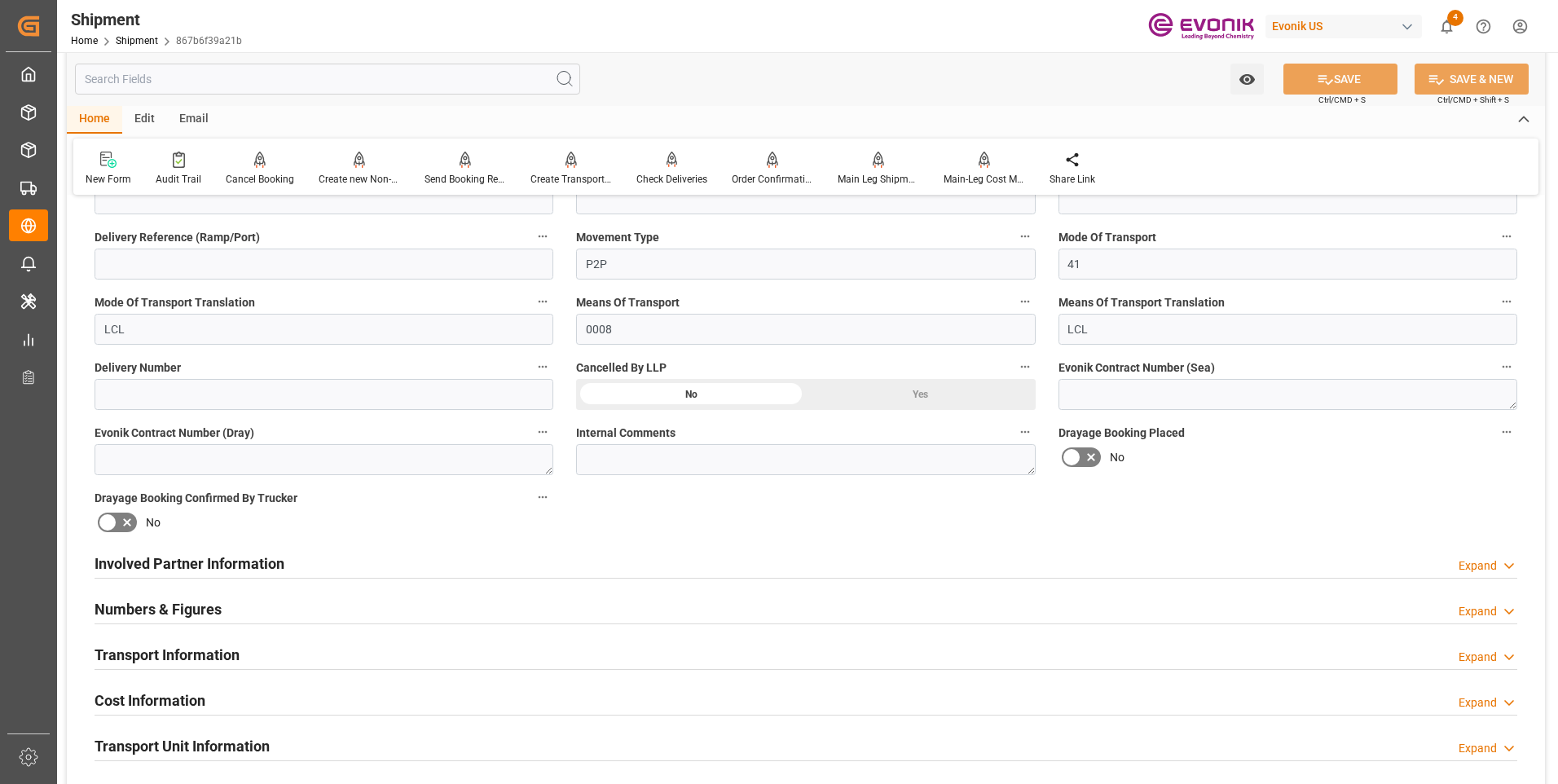
scroll to position [652, 0]
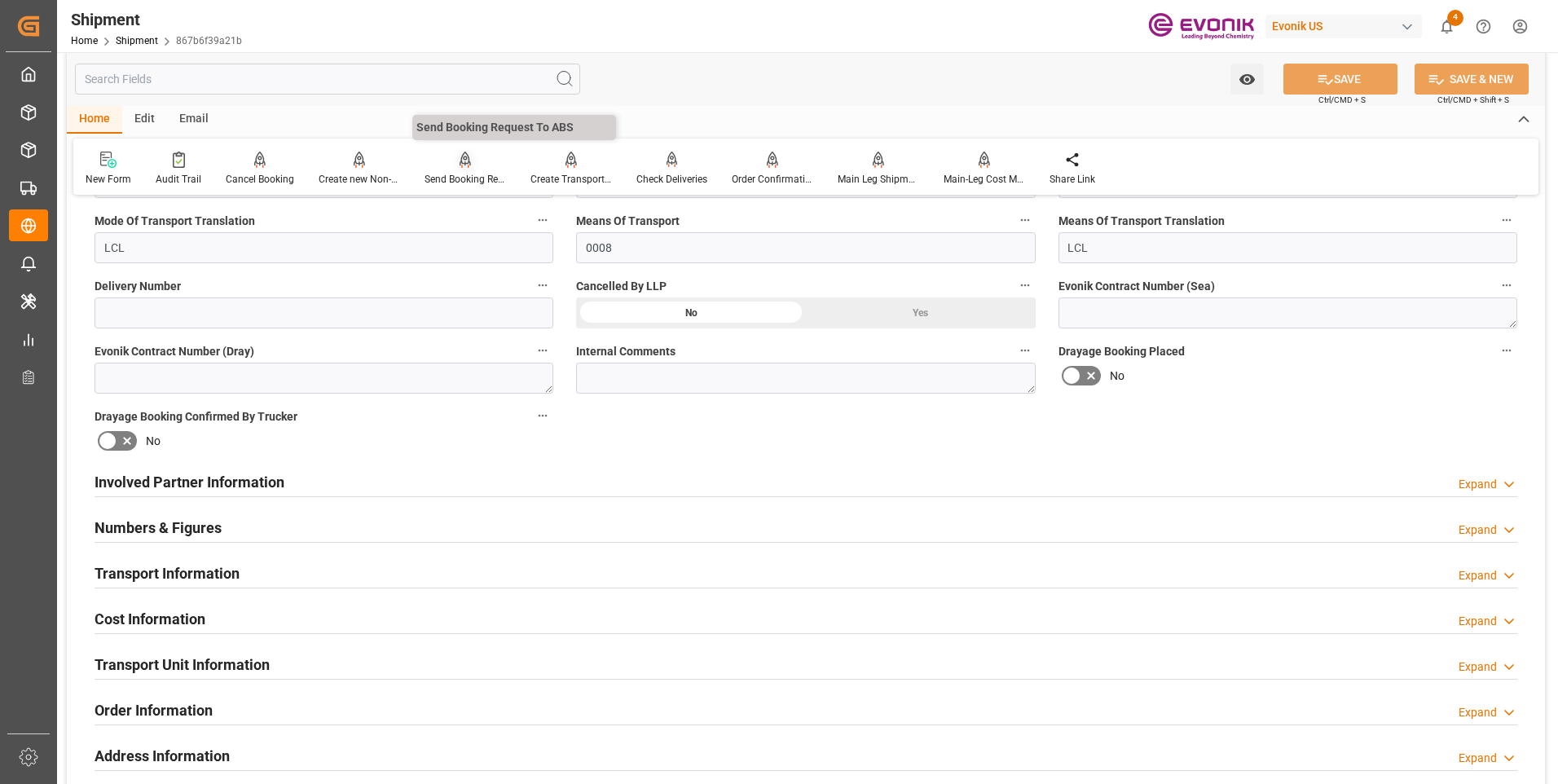
click at [443, 183] on div "Send Booking Request To ABS" at bounding box center [466, 179] width 81 height 15
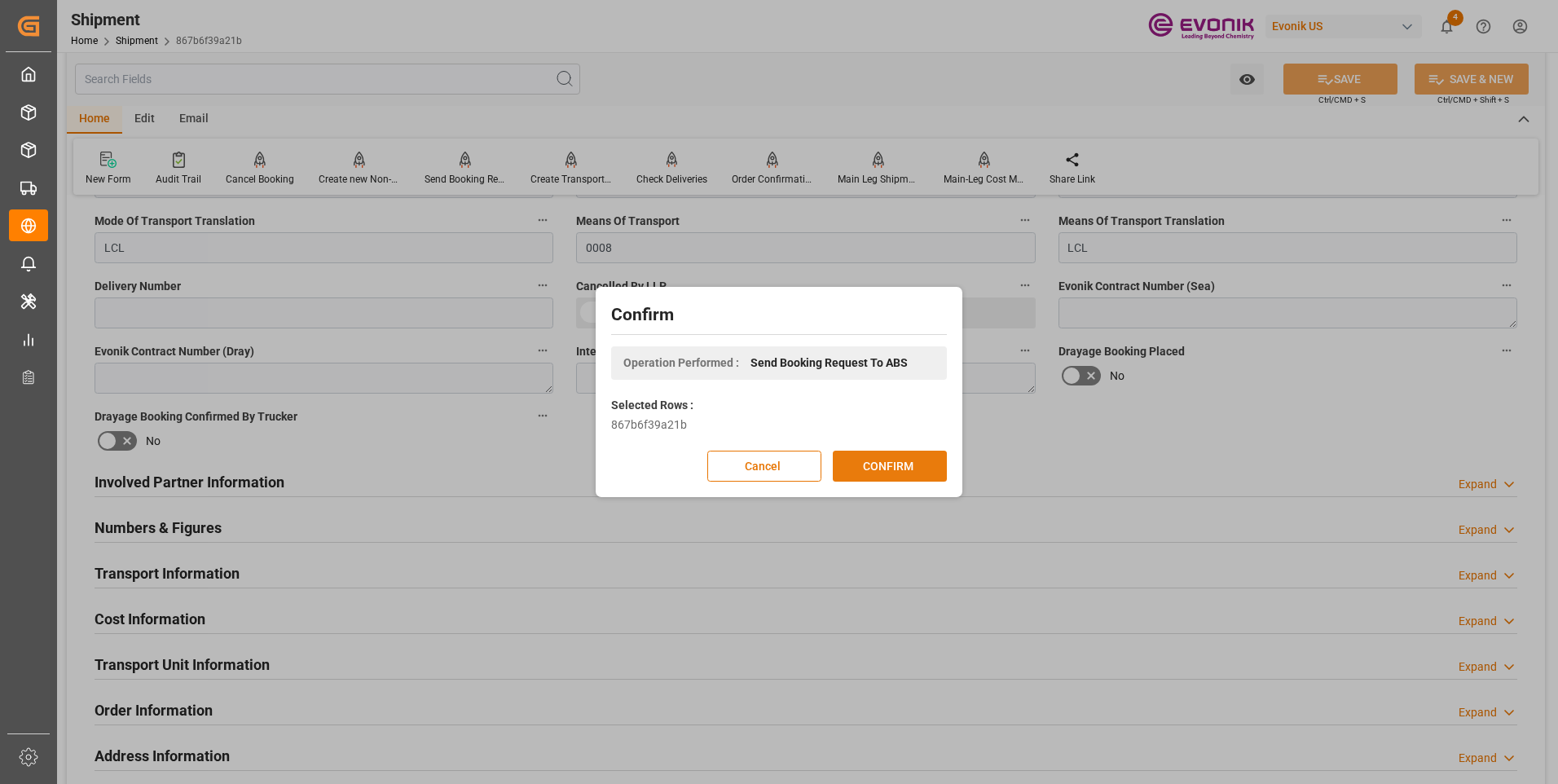
click at [877, 458] on button "CONFIRM" at bounding box center [890, 466] width 114 height 31
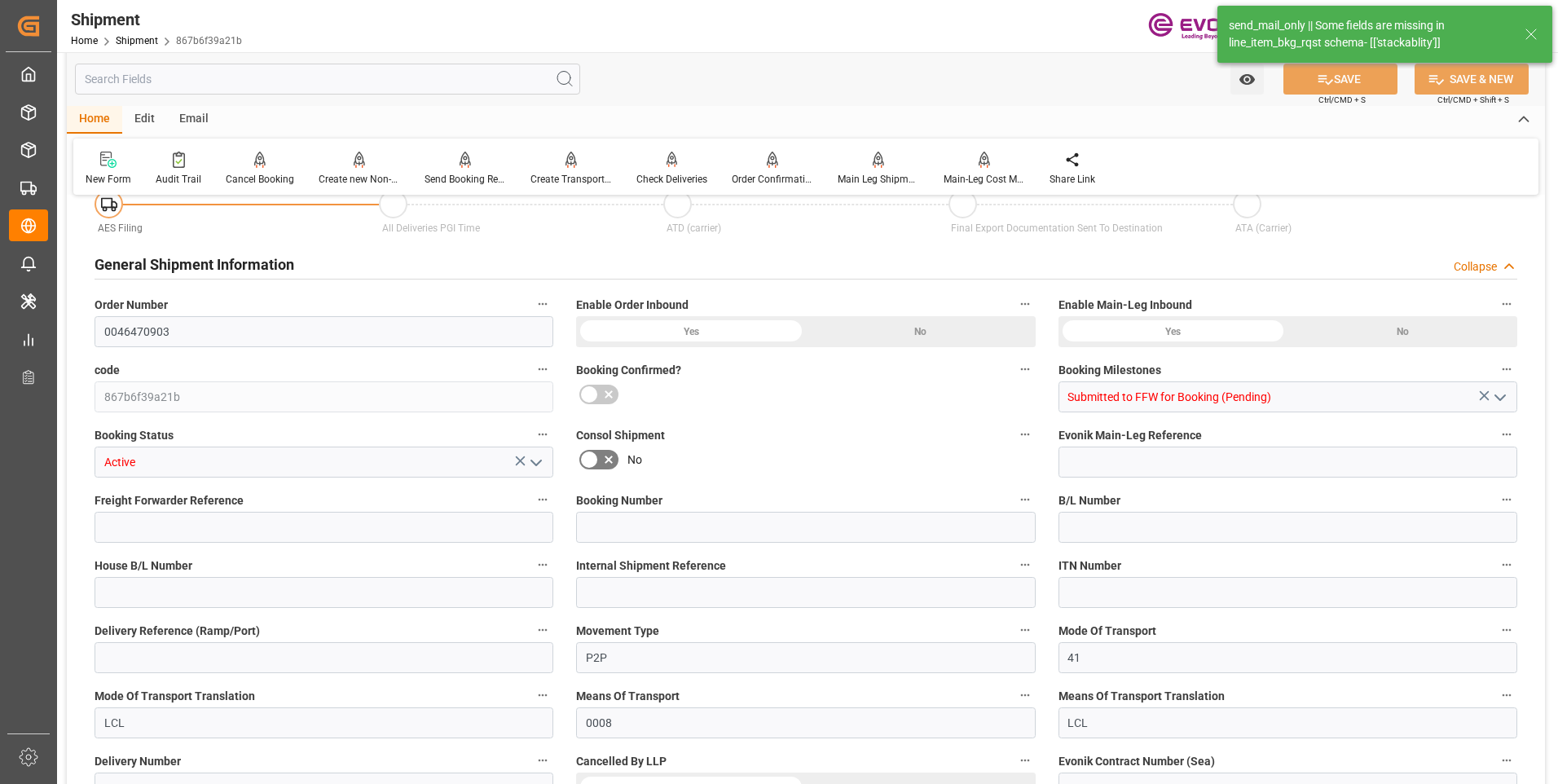
type input "0046470903"
type input "867b6f39a21b"
type input "Submitted to FFW for Booking (Pending)"
type input "Active"
type input "P2P"
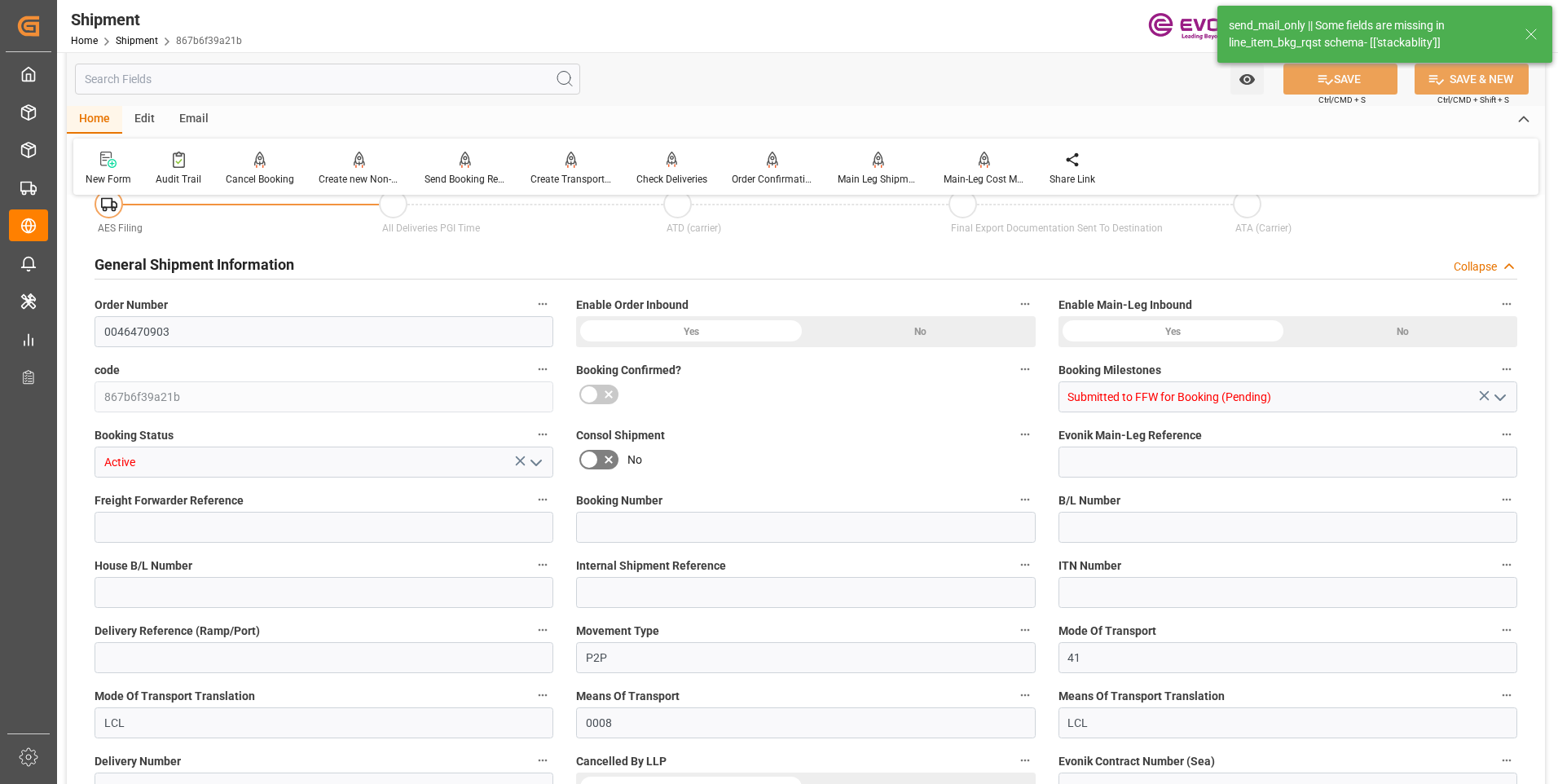
type input "41"
type input "LCL"
type input "0008"
type input "LCL"
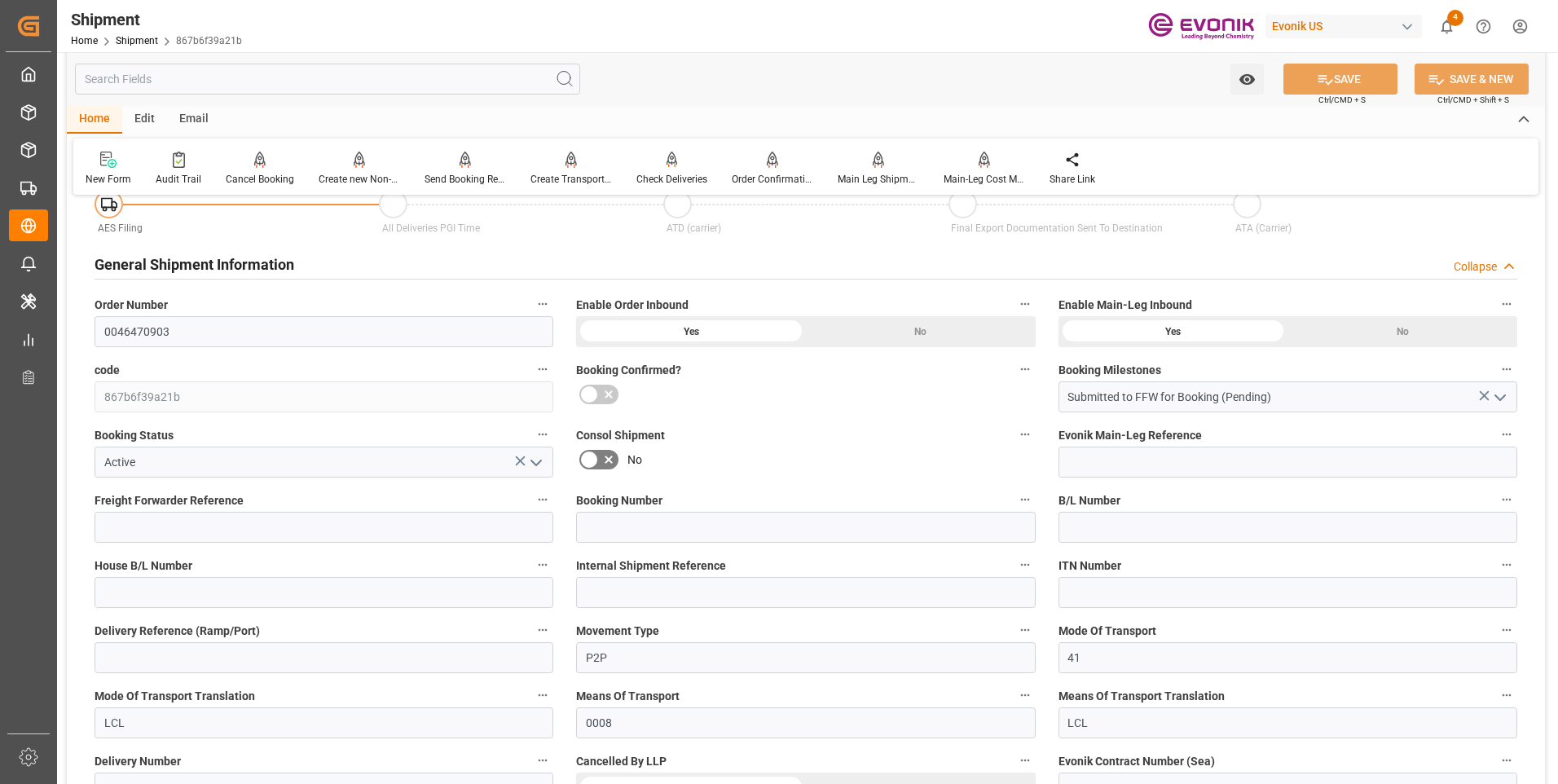
scroll to position [652, 0]
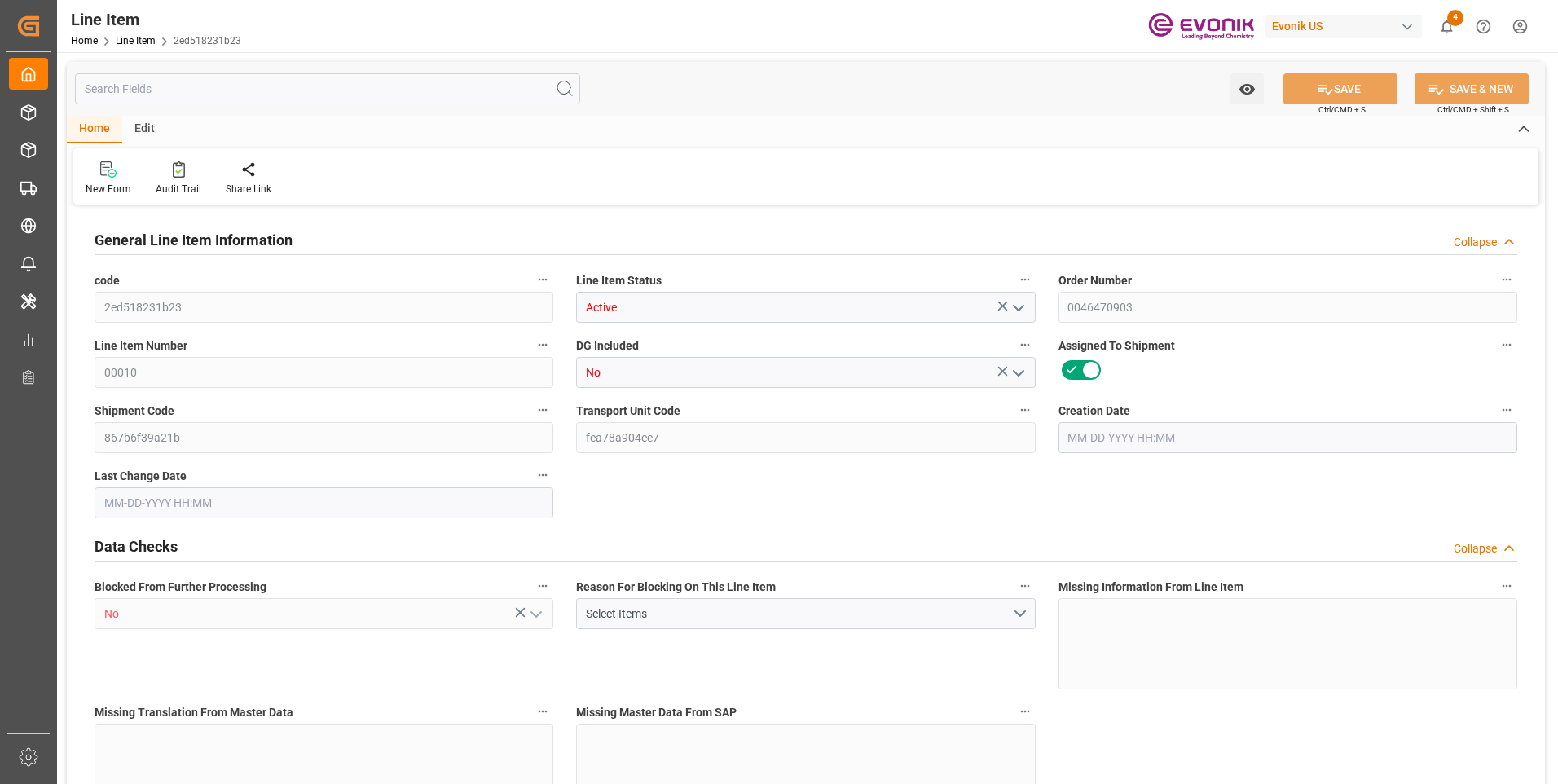
type input "1"
type input "11.704"
type input "11"
type input "0.0293"
type input "1"
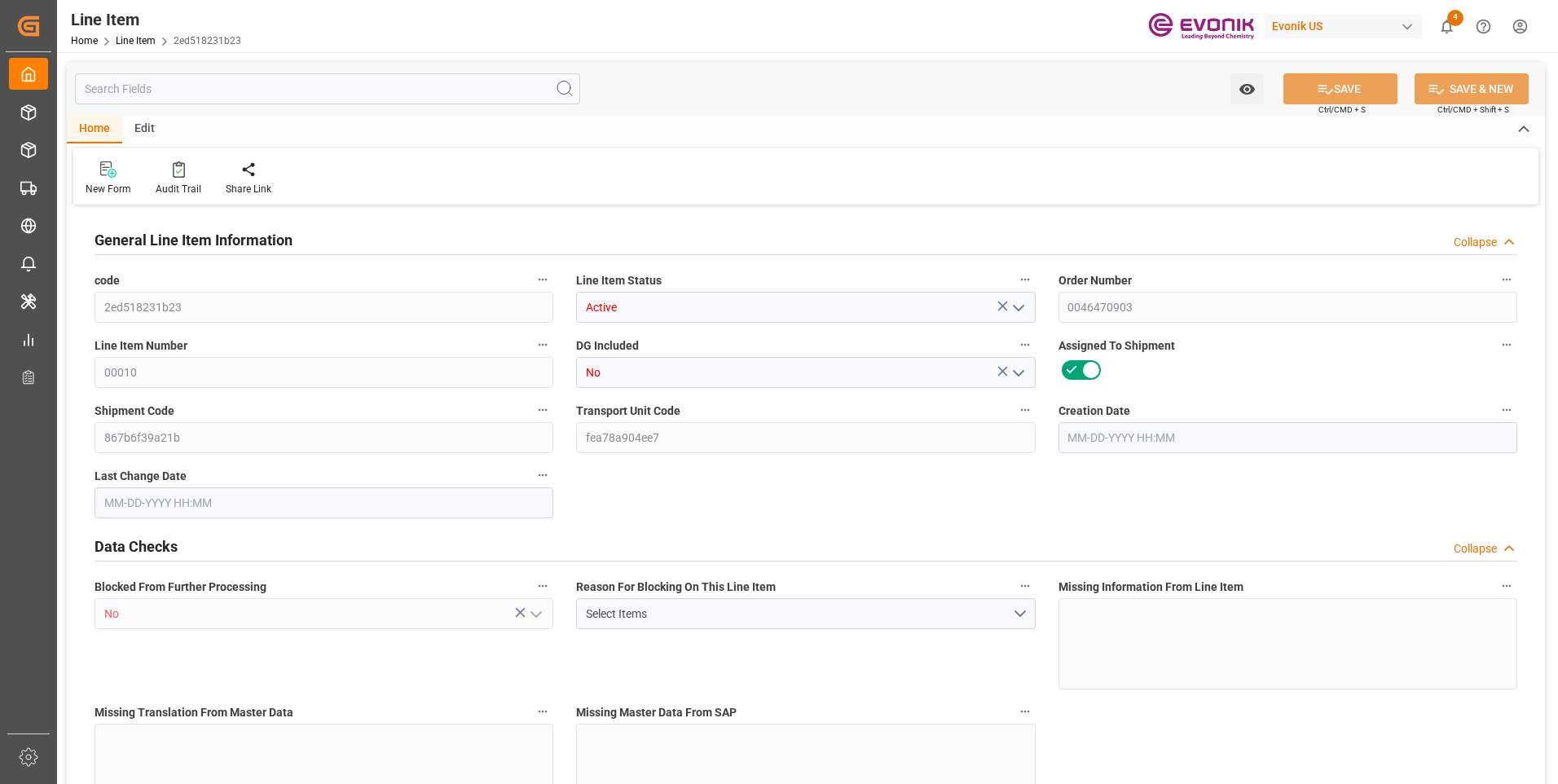
type input "94468"
type input "1"
type input "11"
type input "11.704"
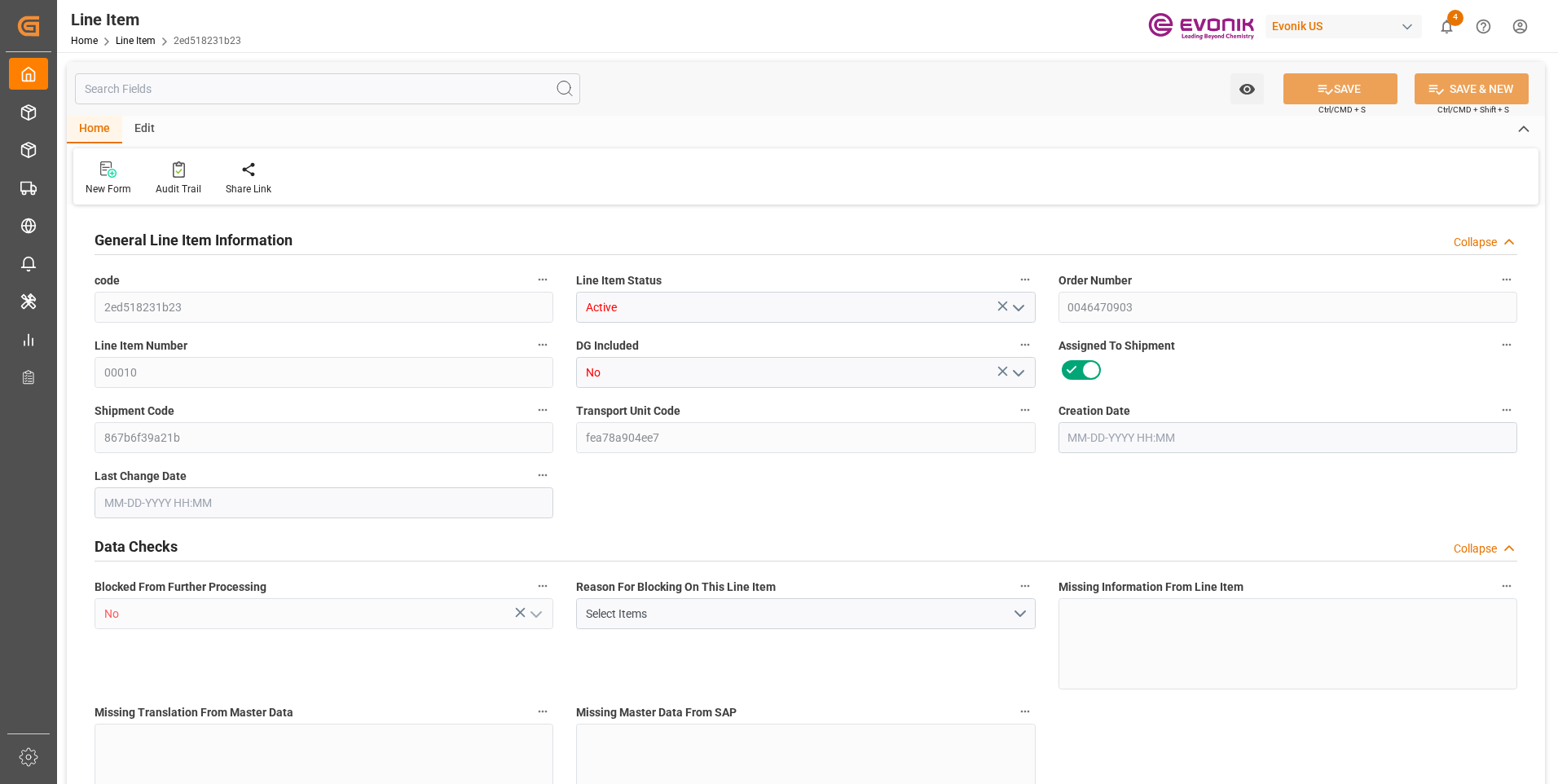
type input "35.204"
type input "11"
type input "0.0293"
type input "29.315"
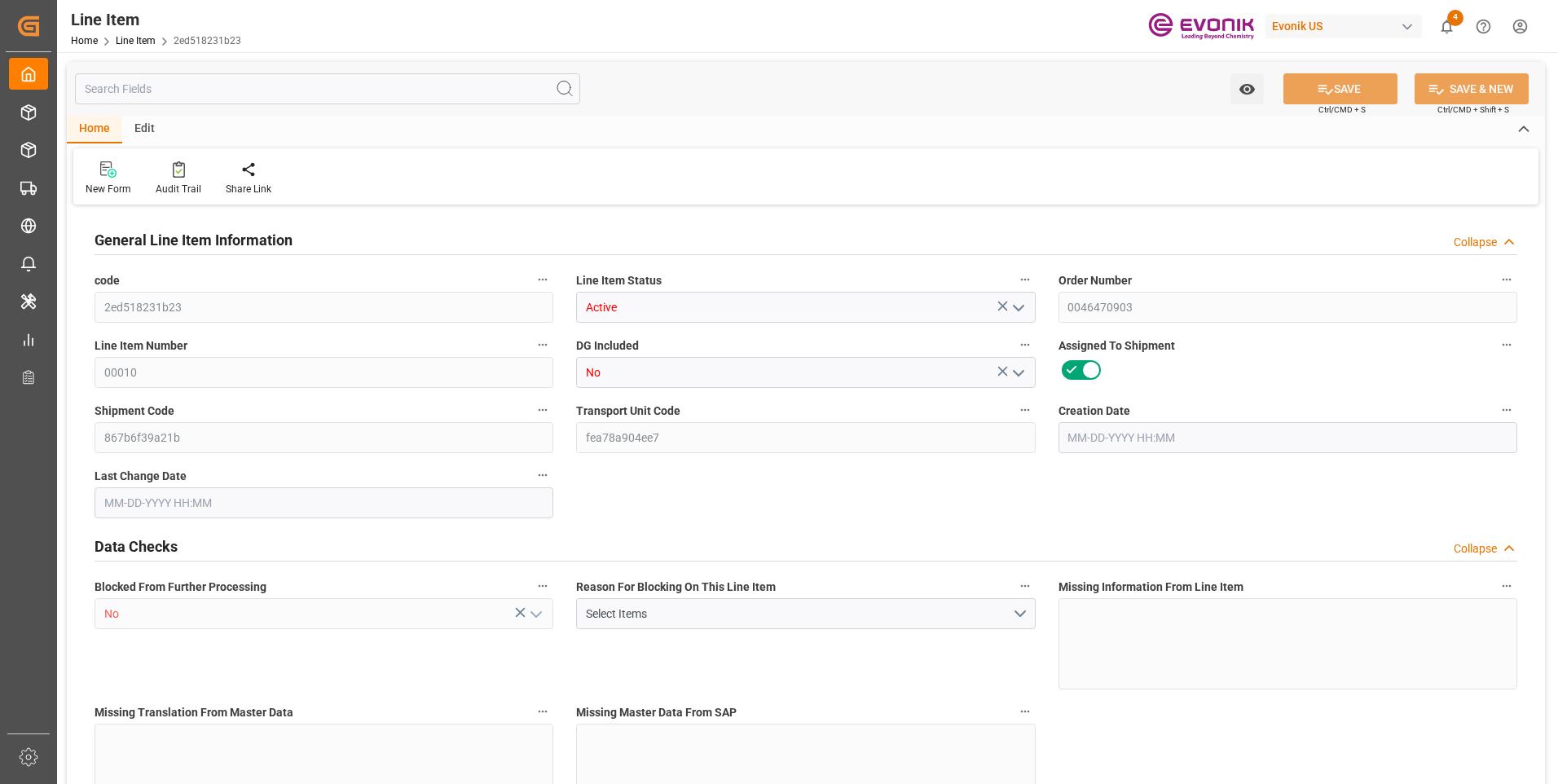
type input "0"
type input "09-01-2025 16:47"
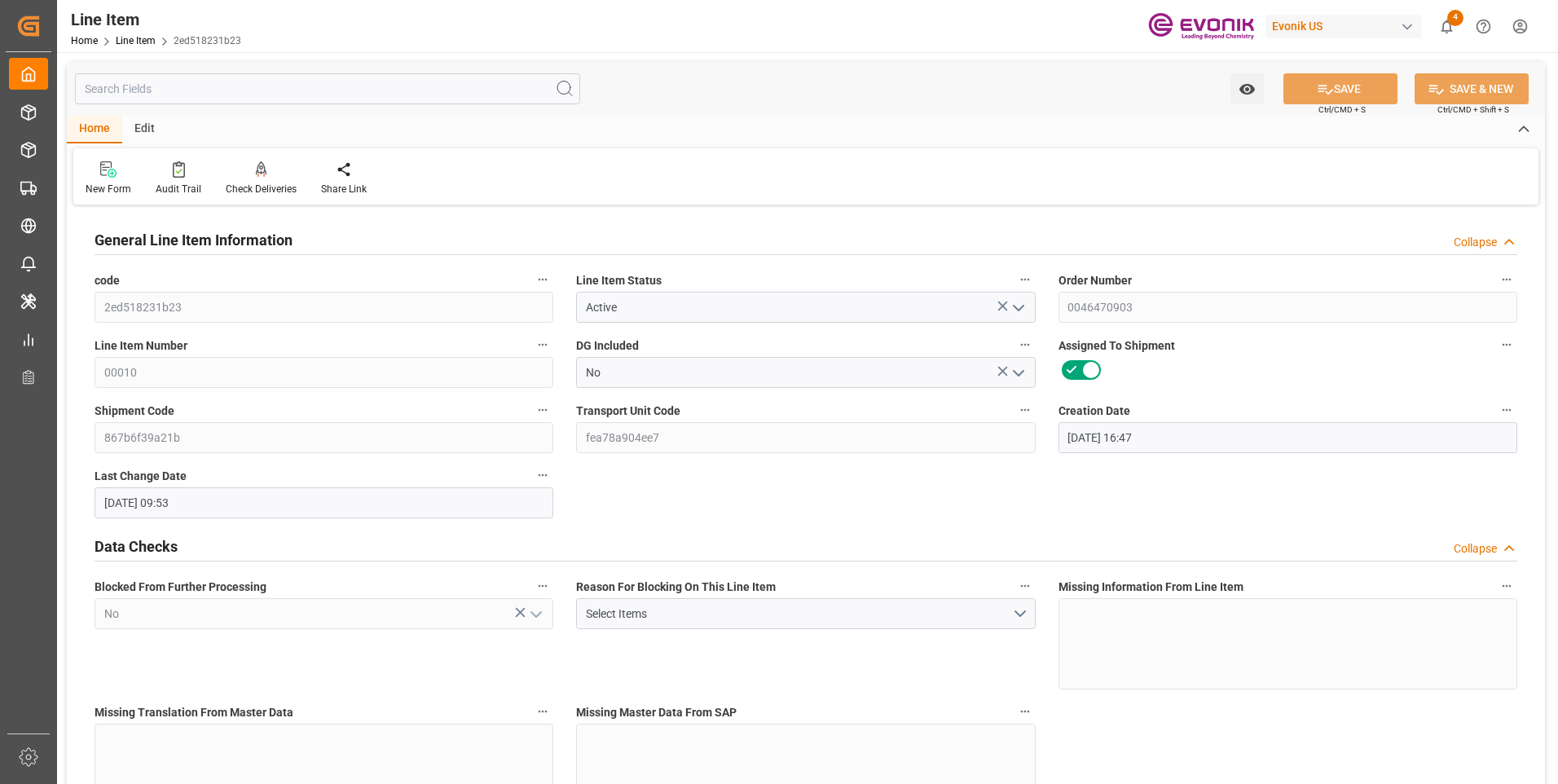
type input "09-10-2025 09:53"
type input "[DATE]"
type input "10-14-2025"
type input "10-07-2025"
click at [439, 88] on input "text" at bounding box center [328, 89] width 505 height 31
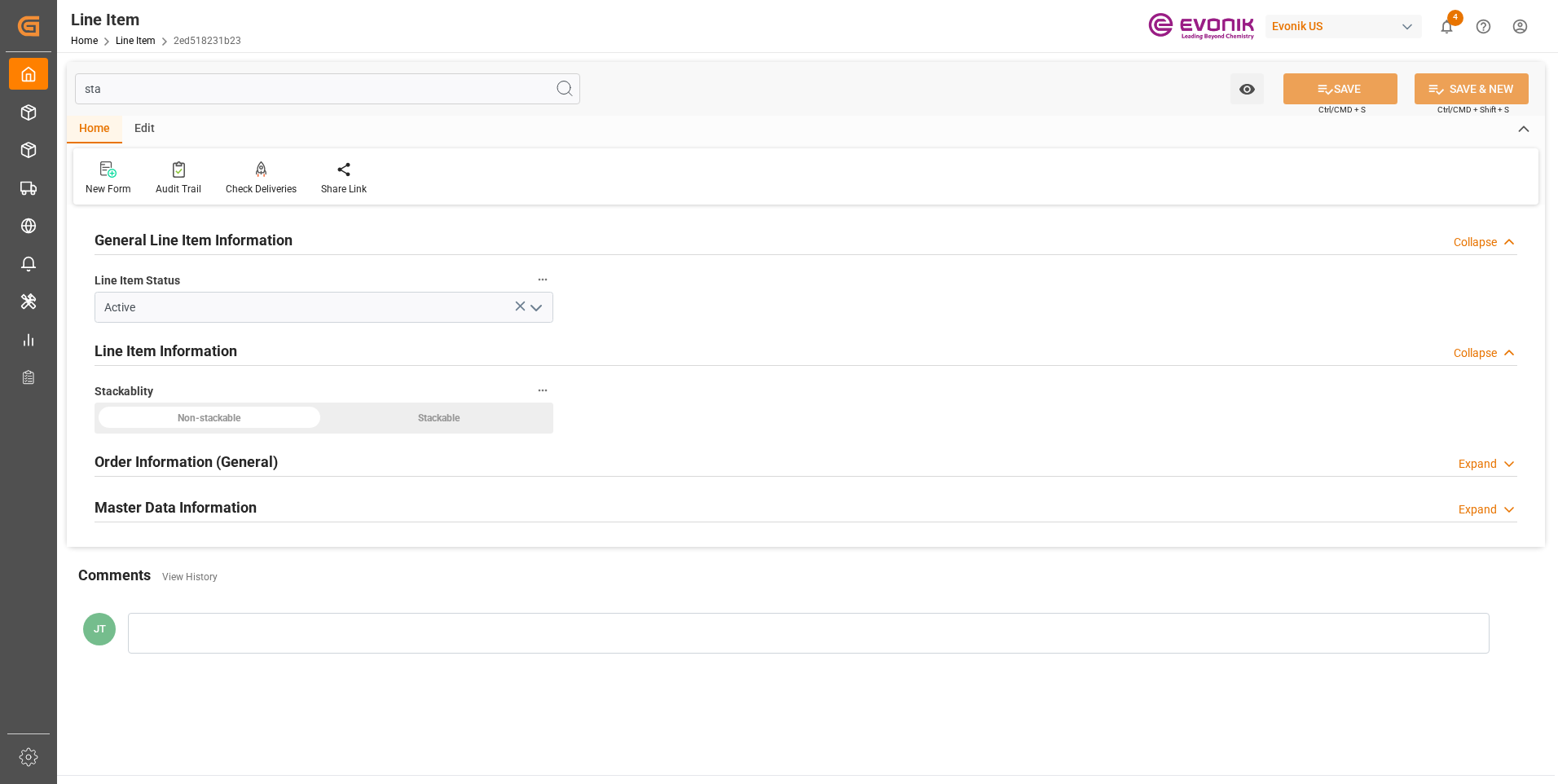
type input "sta"
click at [206, 465] on h2 "Order Information (General)" at bounding box center [186, 461] width 184 height 22
click at [194, 503] on h2 "Master Data Information" at bounding box center [175, 507] width 162 height 22
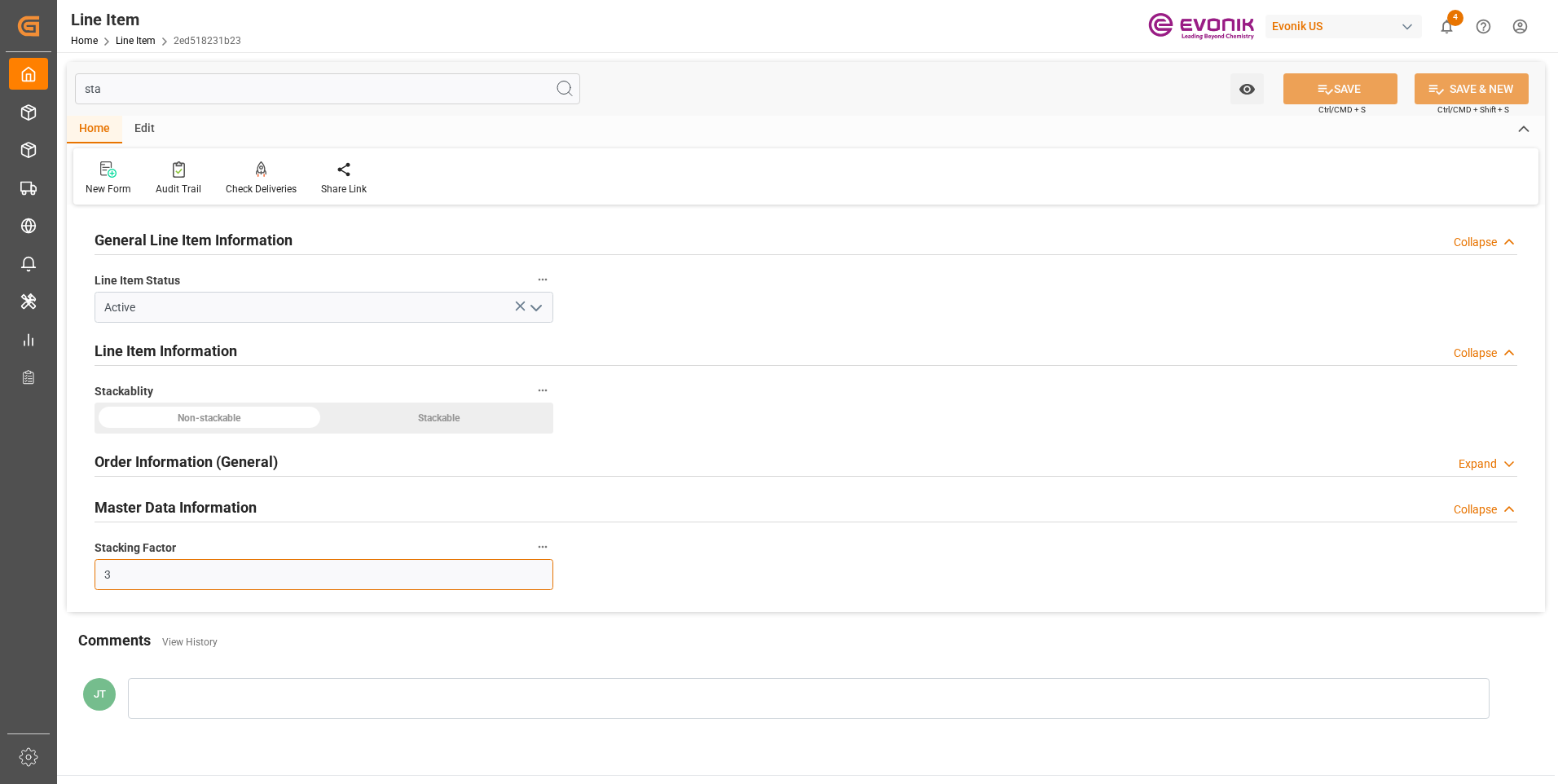
click at [135, 570] on input "3" at bounding box center [323, 574] width 459 height 31
type input "2"
click at [1354, 85] on button "SAVE" at bounding box center [1340, 89] width 114 height 31
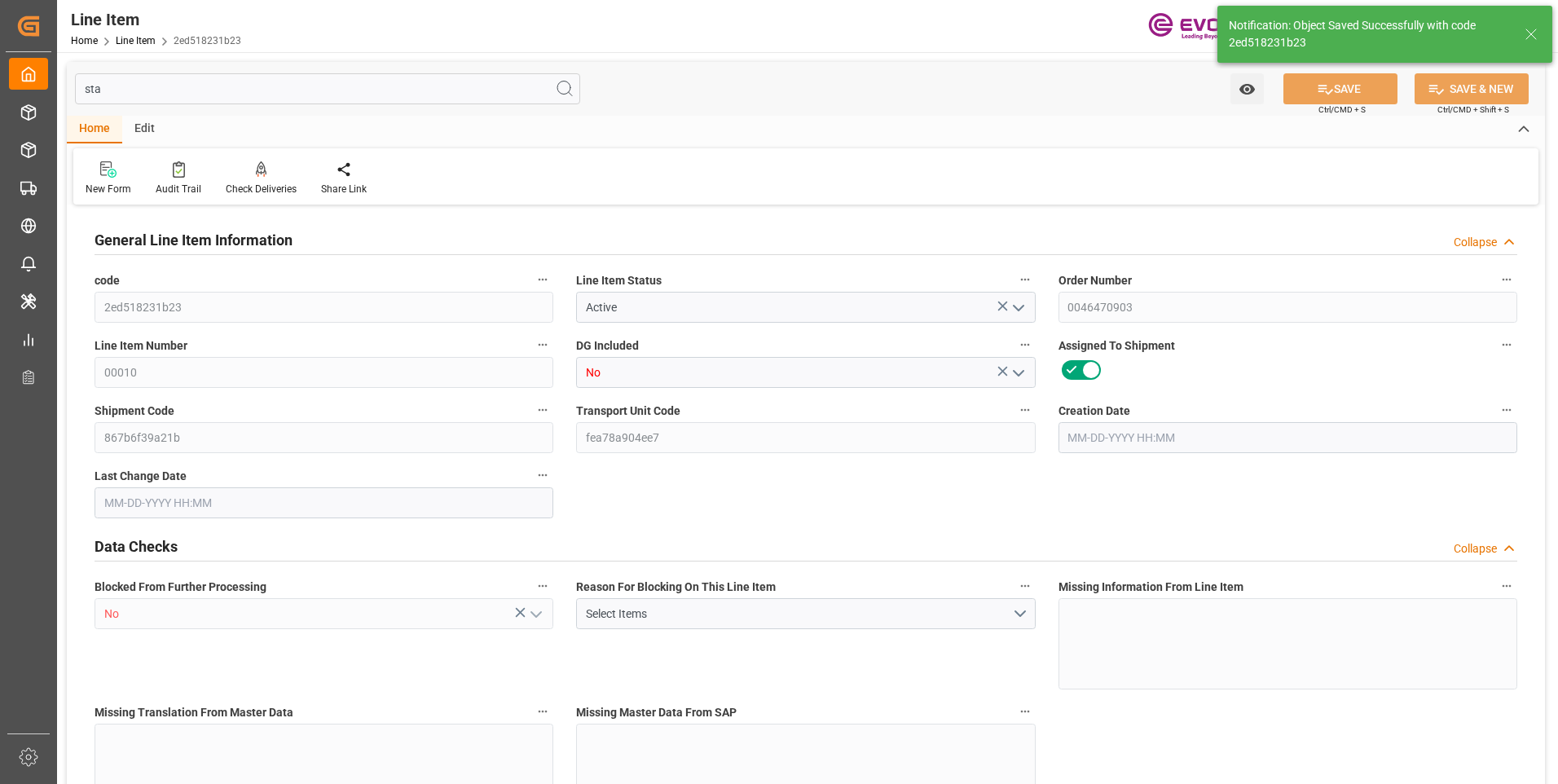
type input "1"
type input "11.704"
type input "11"
type input "0.0293"
type input "1"
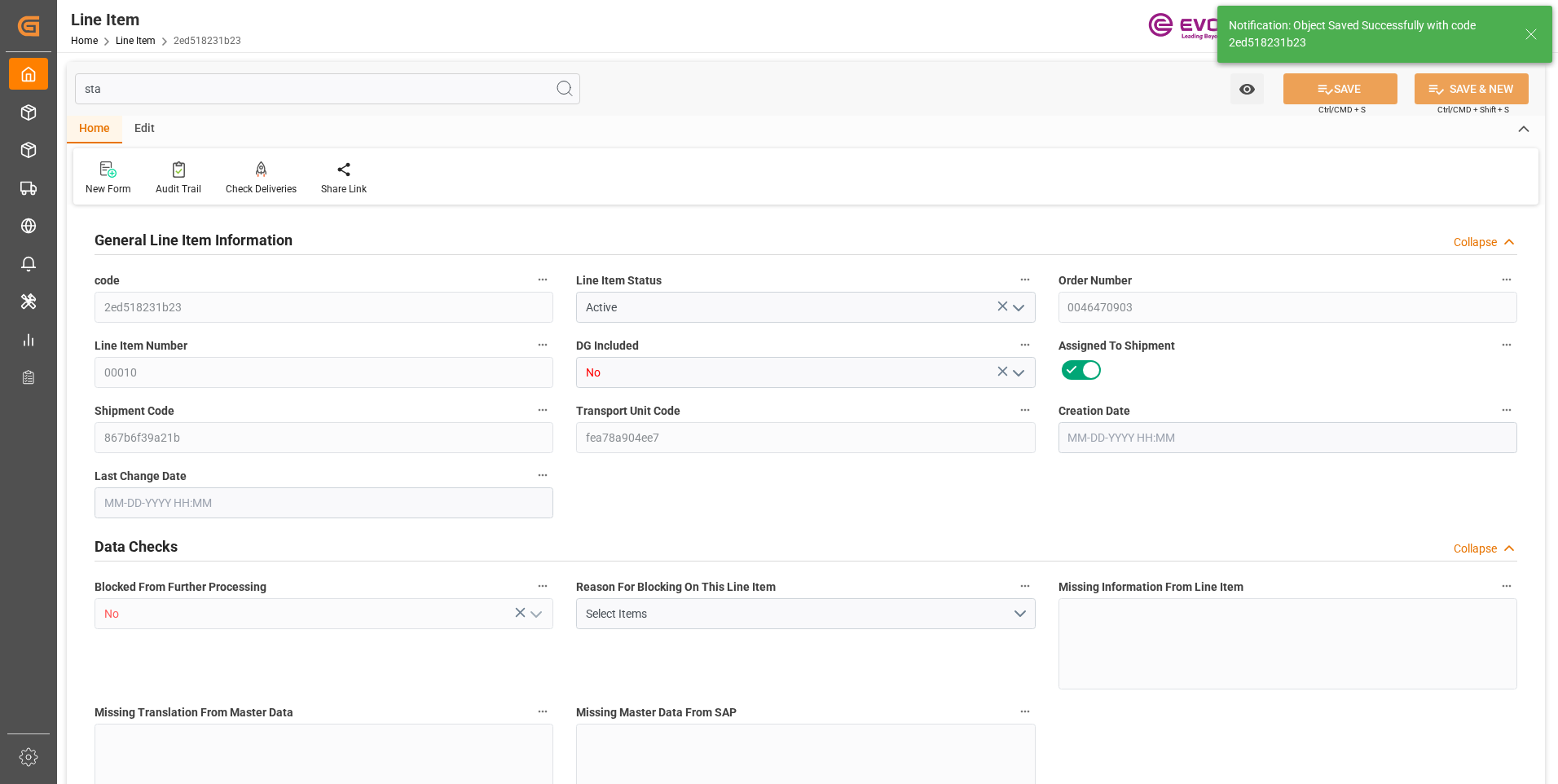
type input "94468"
type input "1"
type input "11"
type input "11.704"
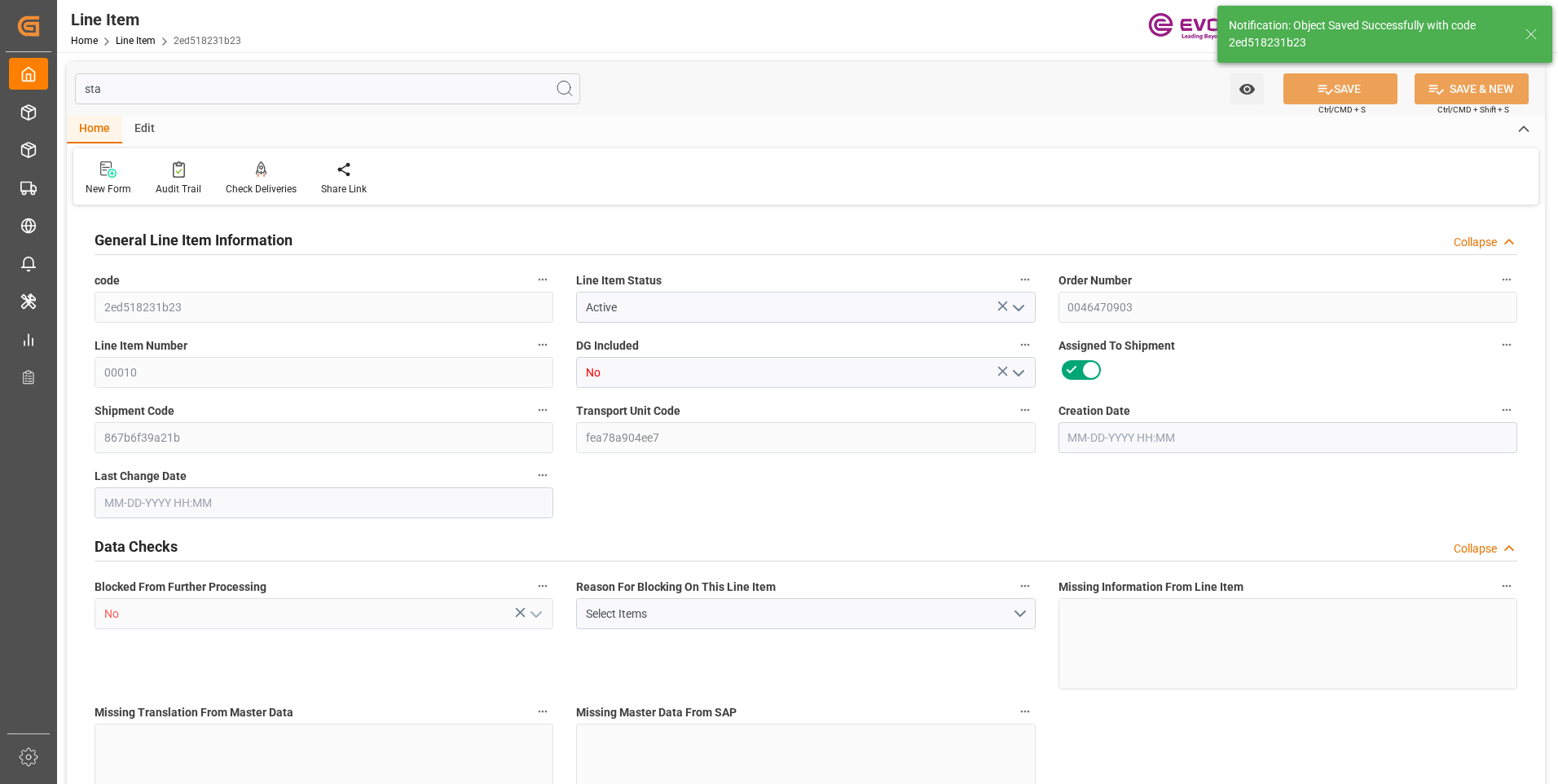
type input "35.204"
type input "11"
type input "0.0293"
type input "29.315"
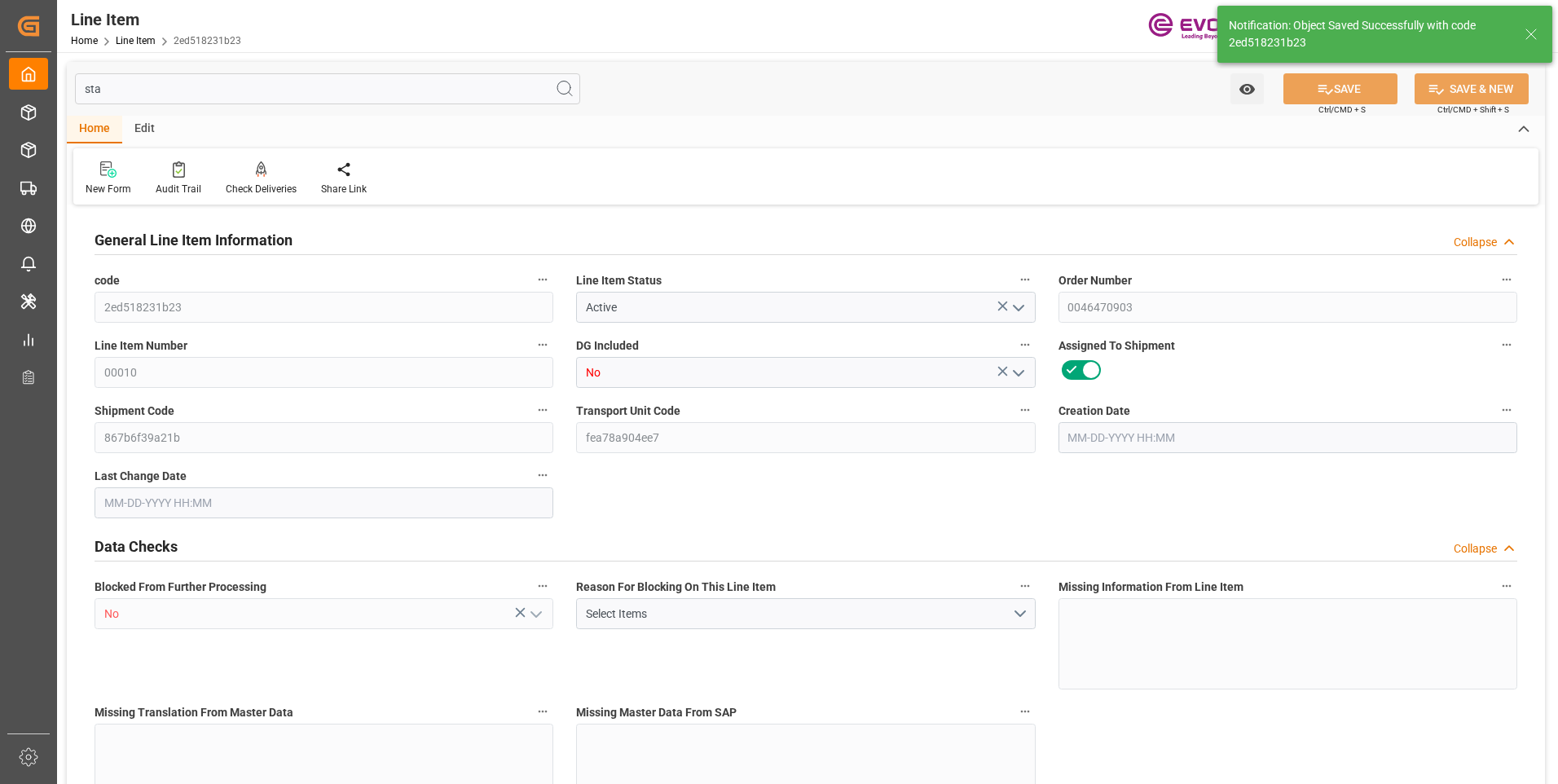
type input "0"
type input "09-01-2025 16:47"
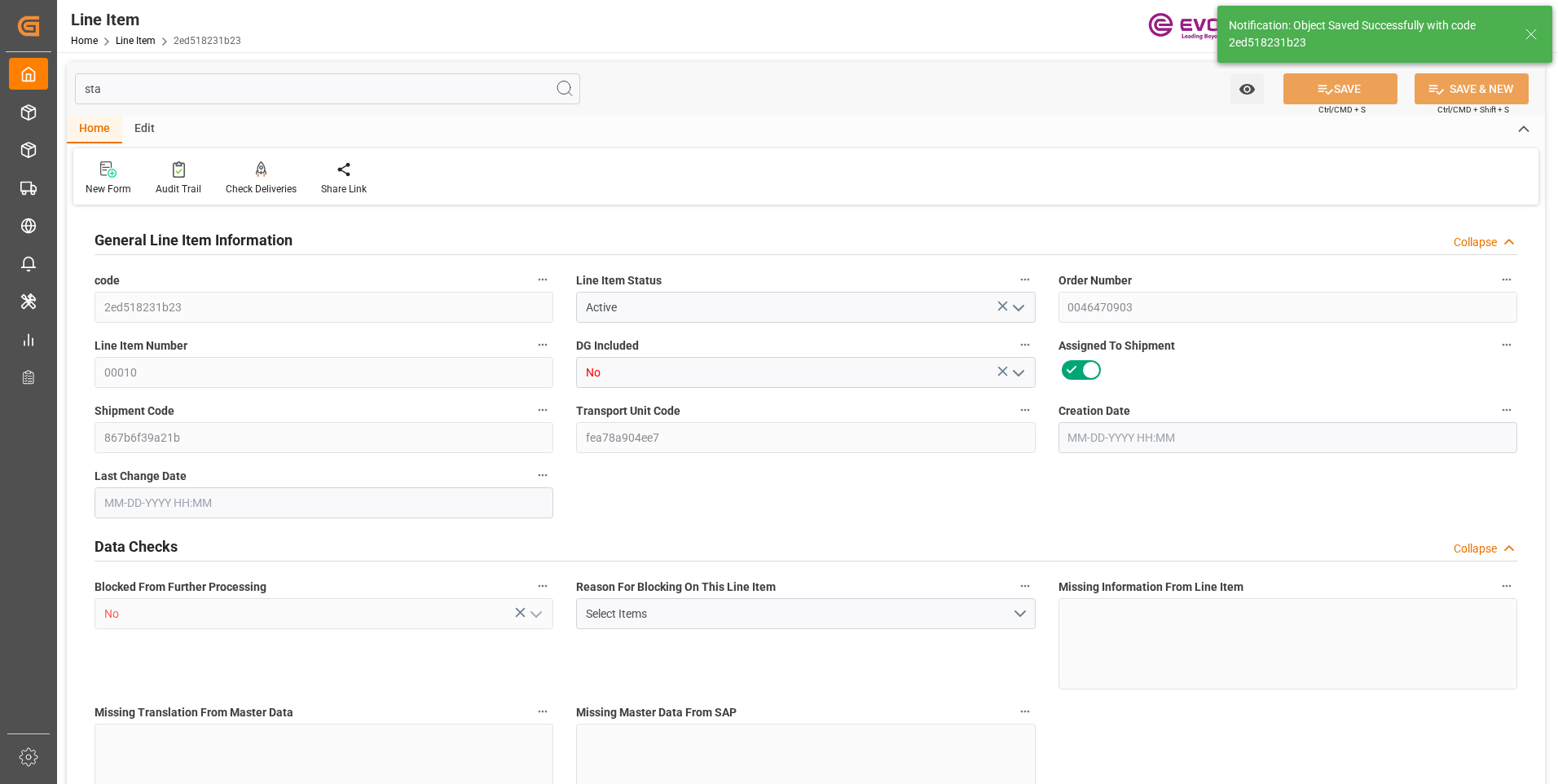
type input "09-10-2025 16:14"
type input "12-03-2025"
type input "10-14-2025"
type input "10-07-2025"
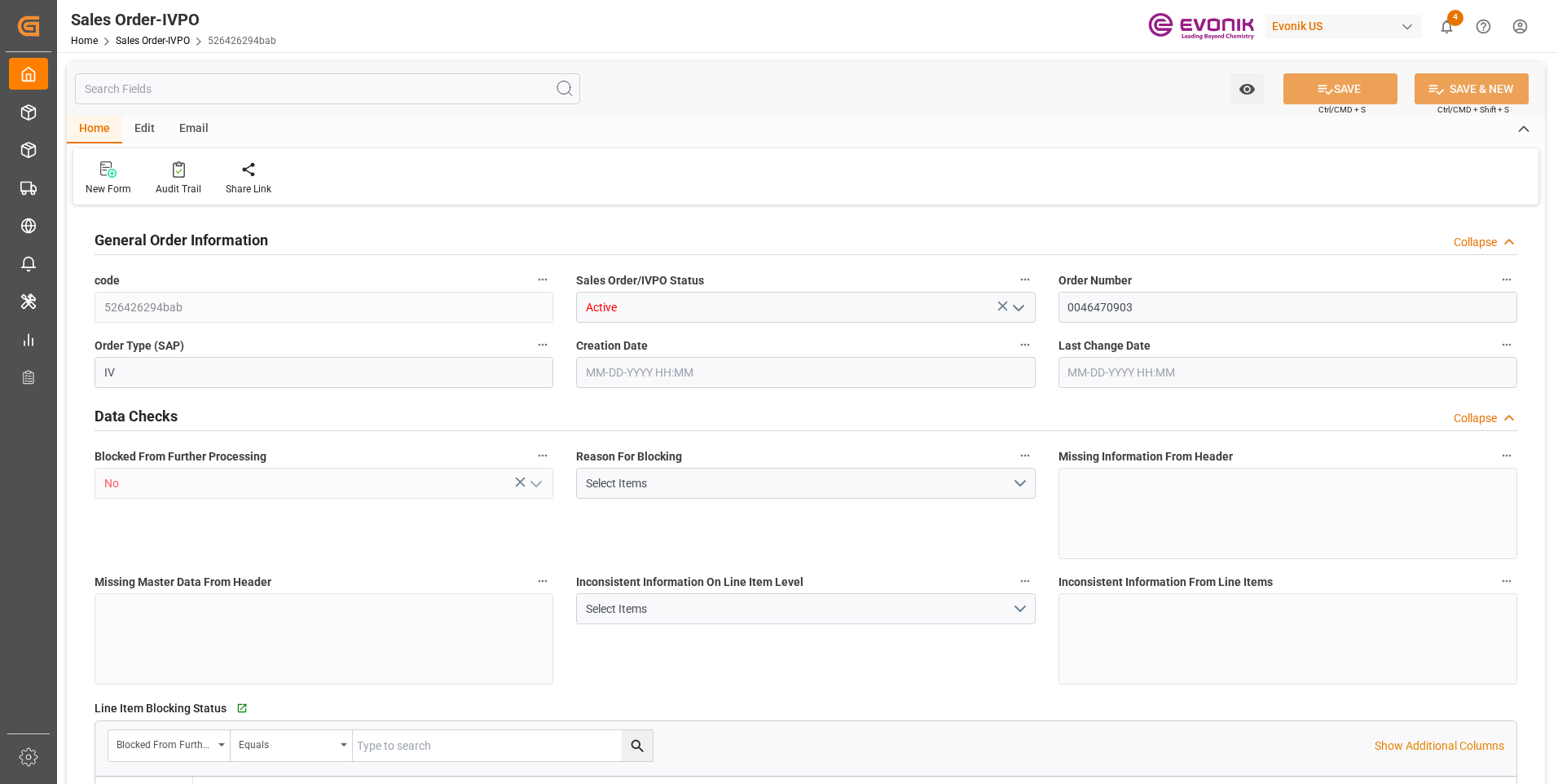
type input "JPYOK"
type input "0"
type input "1"
type input "35.204"
type input "[DATE] 16:47"
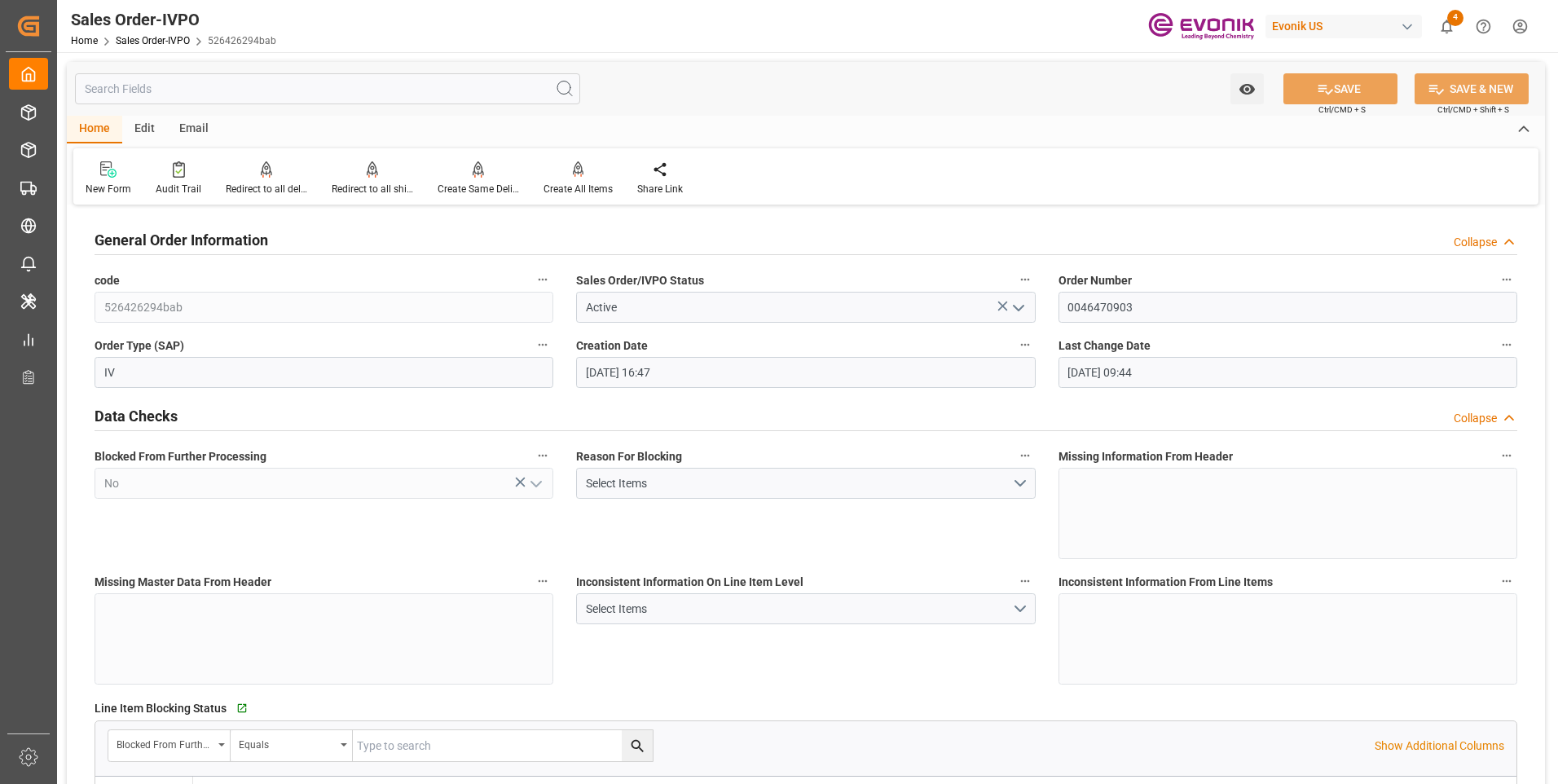
type input "[DATE] 09:44"
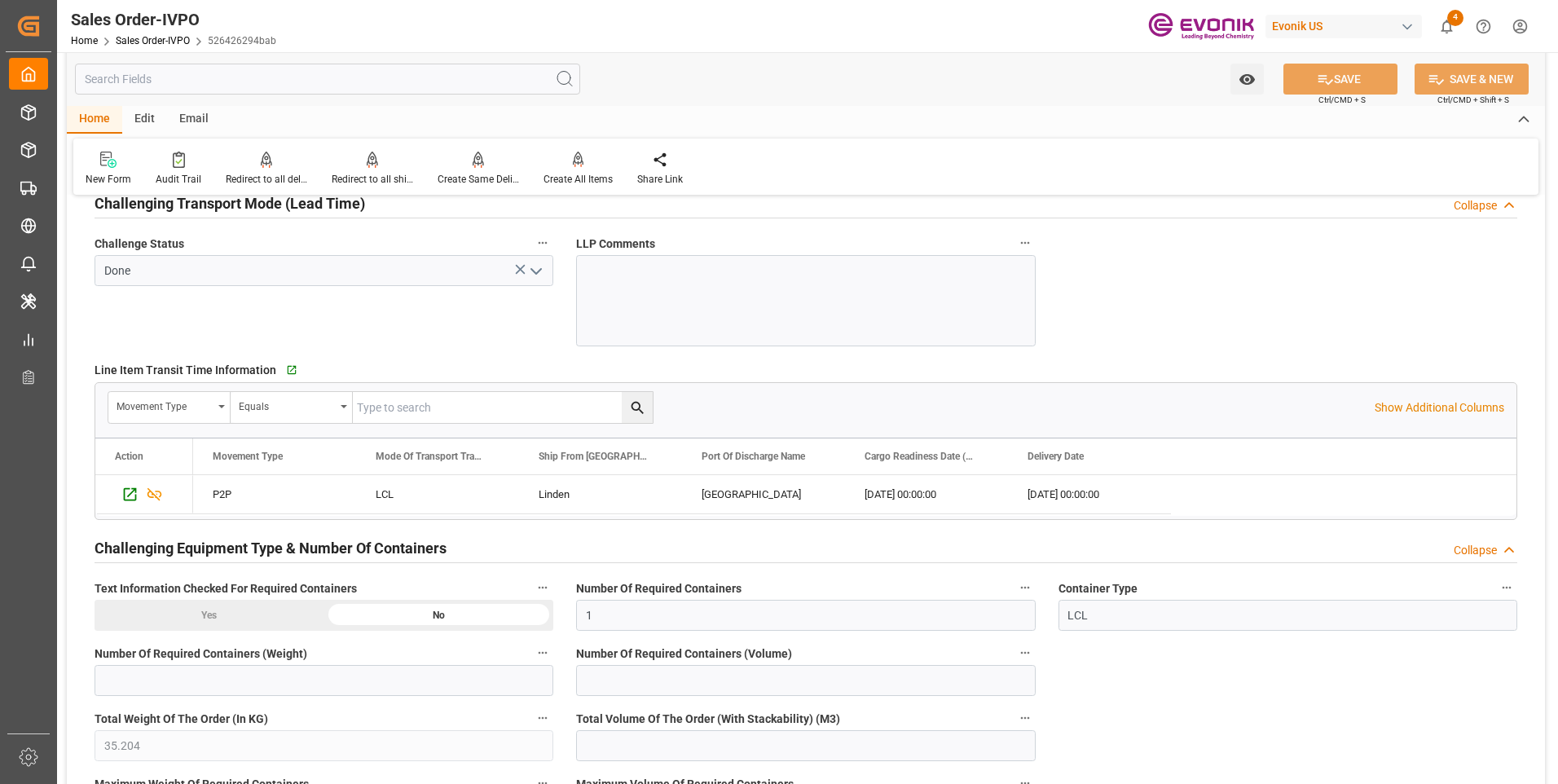
scroll to position [2281, 0]
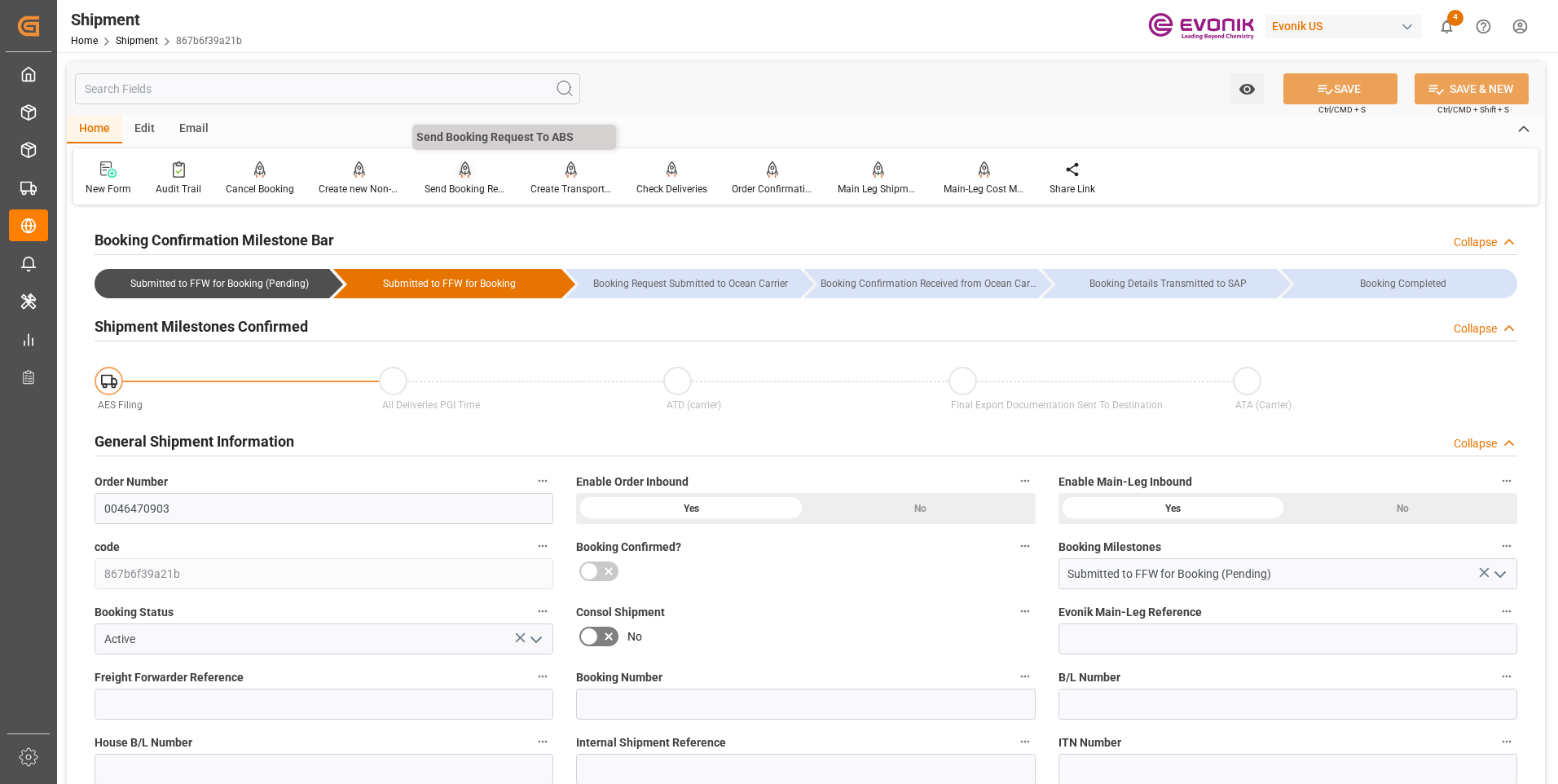
click at [434, 178] on div "Send Booking Request To ABS" at bounding box center [466, 178] width 106 height 36
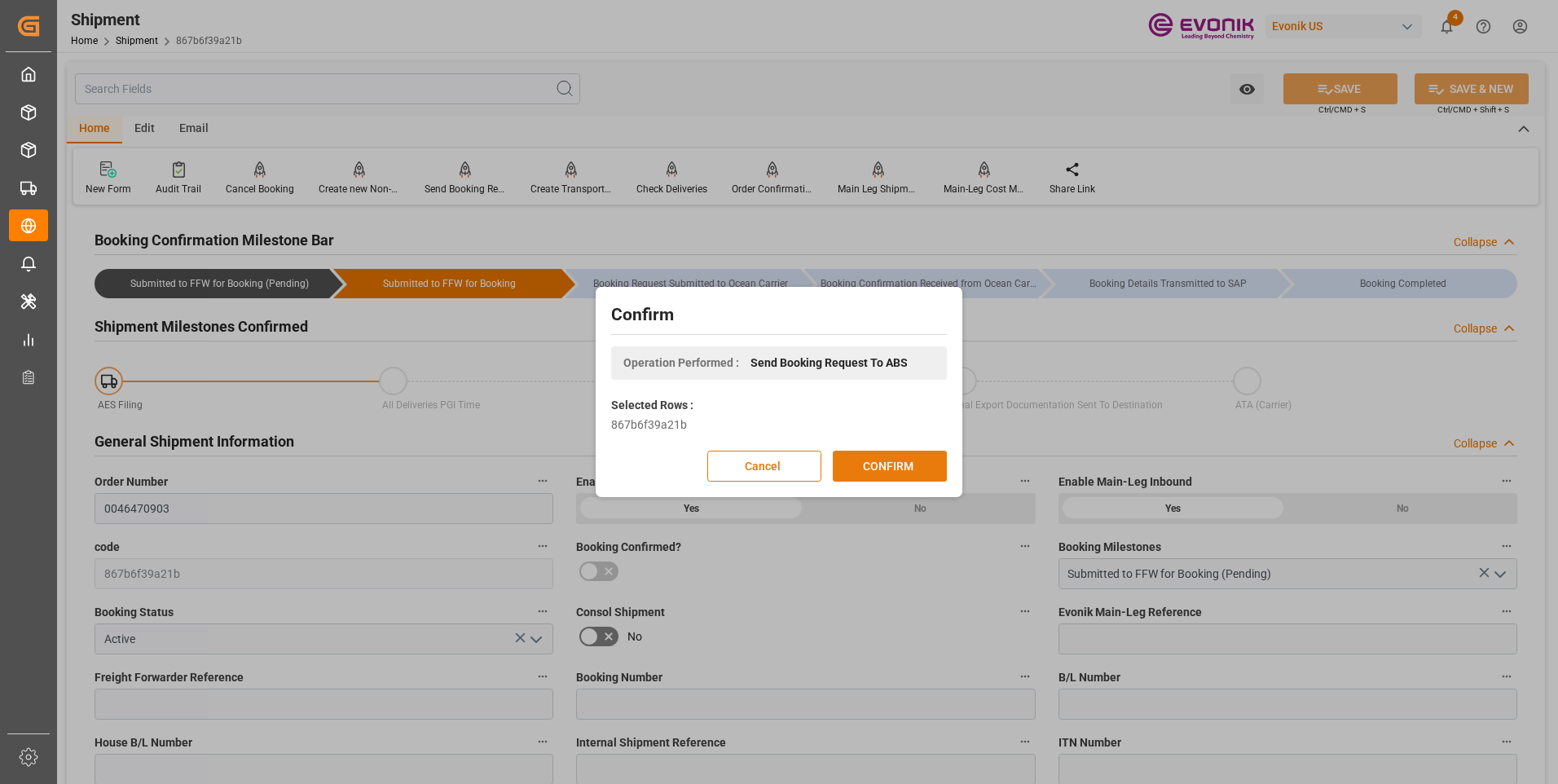
click at [876, 467] on button "CONFIRM" at bounding box center [890, 466] width 114 height 31
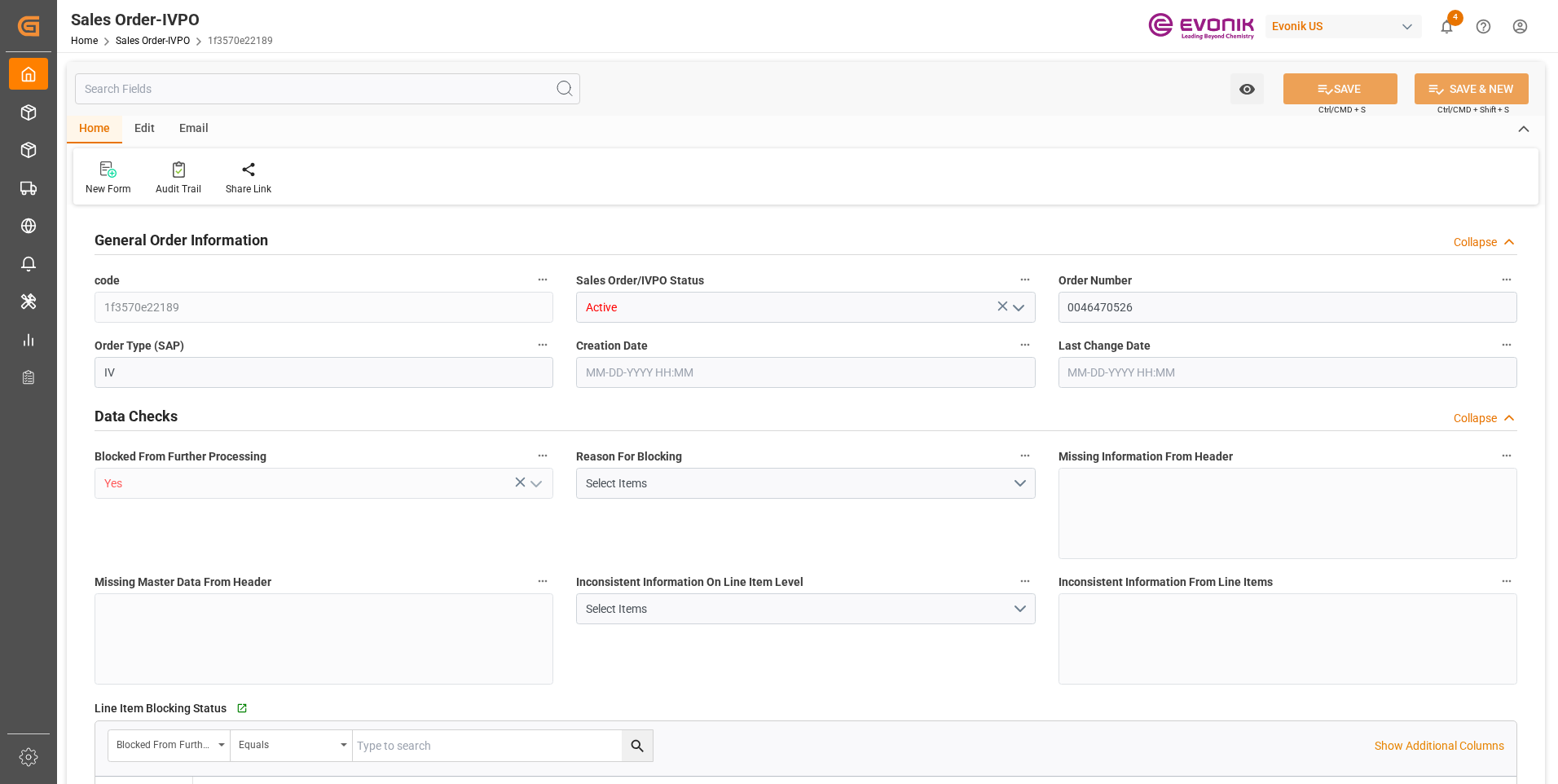
type input "IDJKT"
type input "0"
type input "1"
type input "876.7"
type input "09-09-2025 12:38"
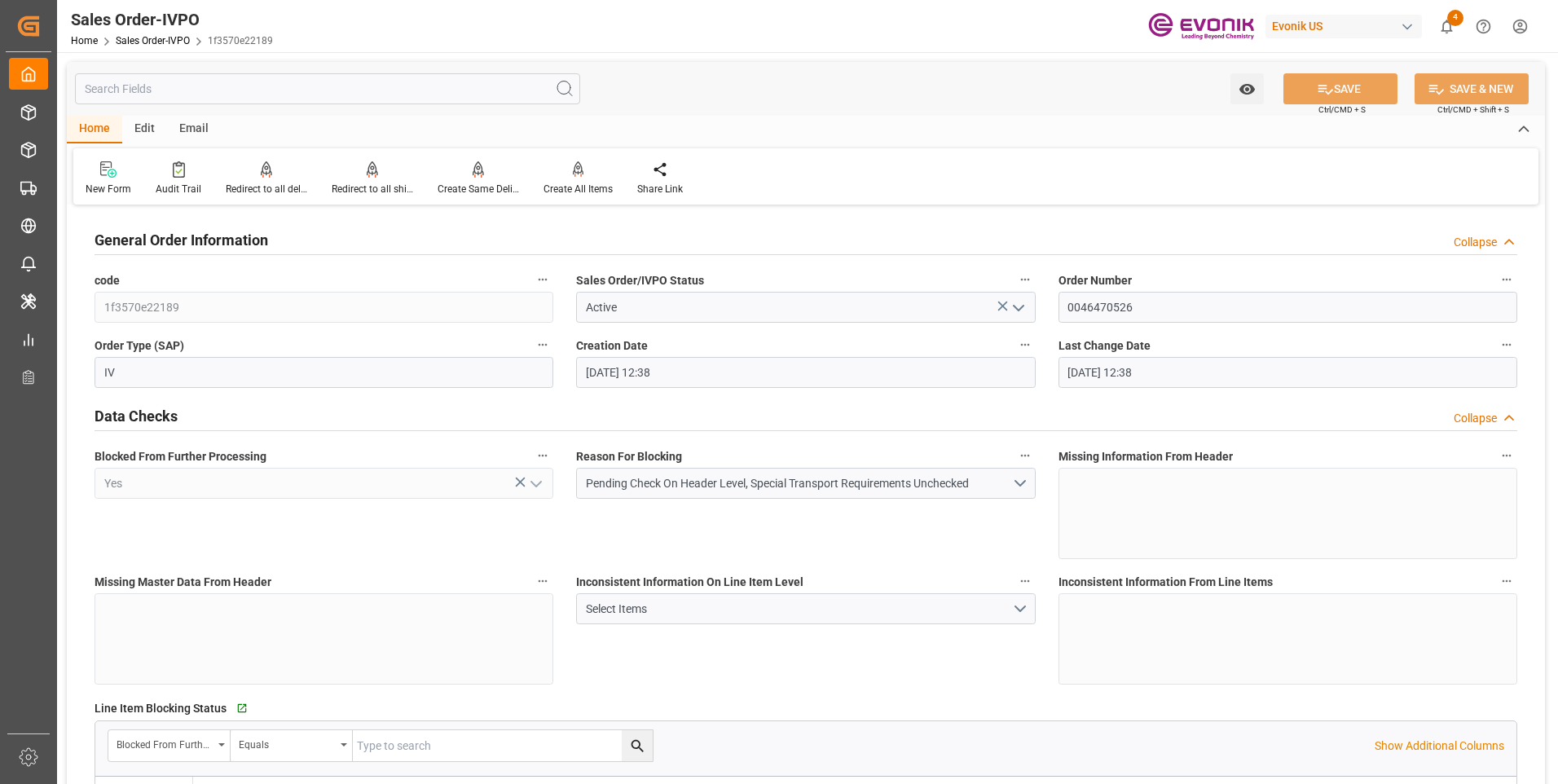
type input "09-09-2025 12:38"
click at [320, 97] on input "text" at bounding box center [328, 89] width 505 height 31
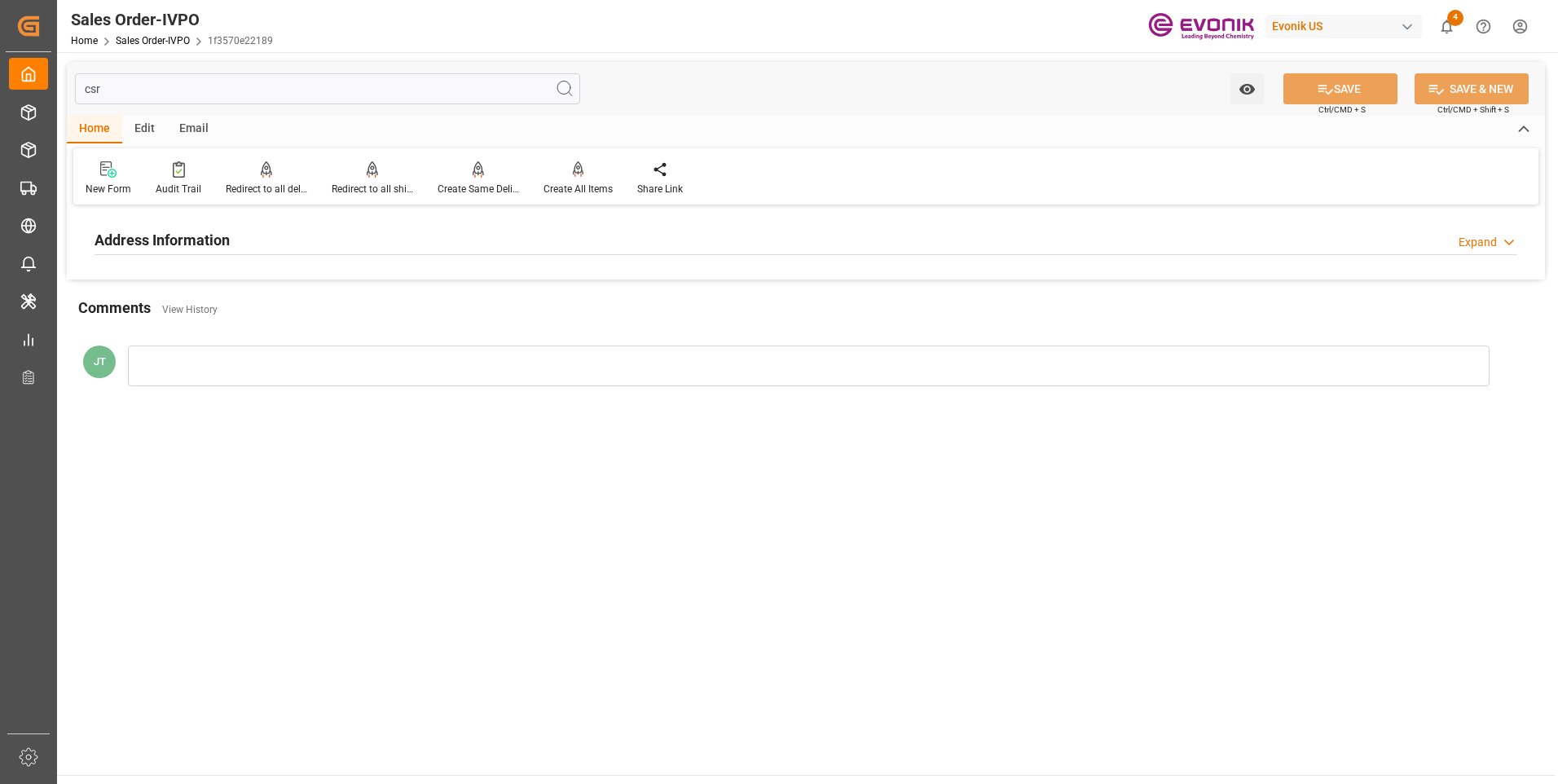
type input "csr"
click at [342, 250] on div "Address Information Expand" at bounding box center [806, 238] width 1423 height 31
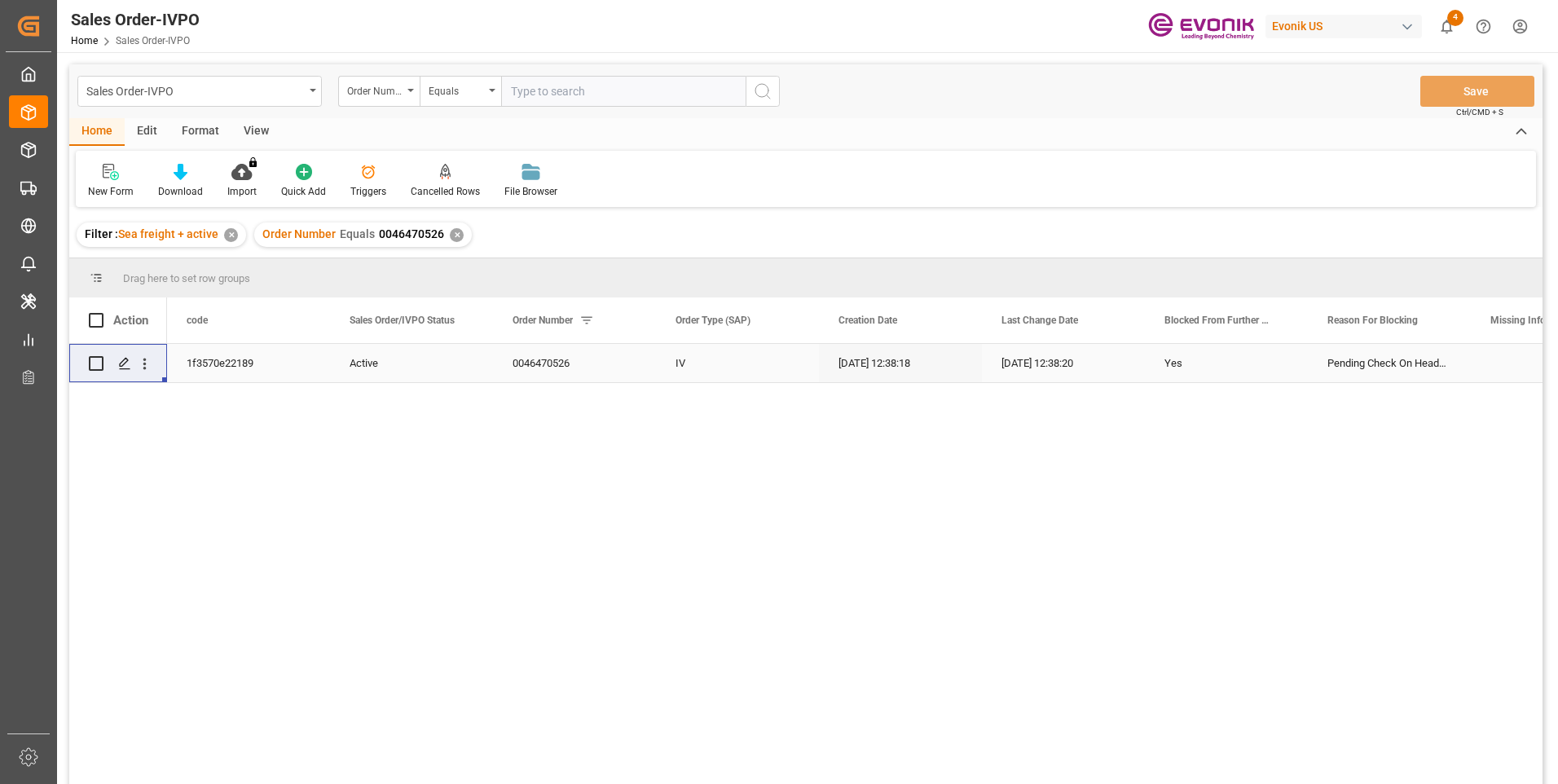
click at [554, 92] on input "text" at bounding box center [623, 90] width 244 height 31
paste input "46472491"
click at [582, 90] on input "0046472491" at bounding box center [623, 90] width 244 height 31
type input "0046472491"
click at [758, 93] on icon "search button" at bounding box center [763, 90] width 20 height 20
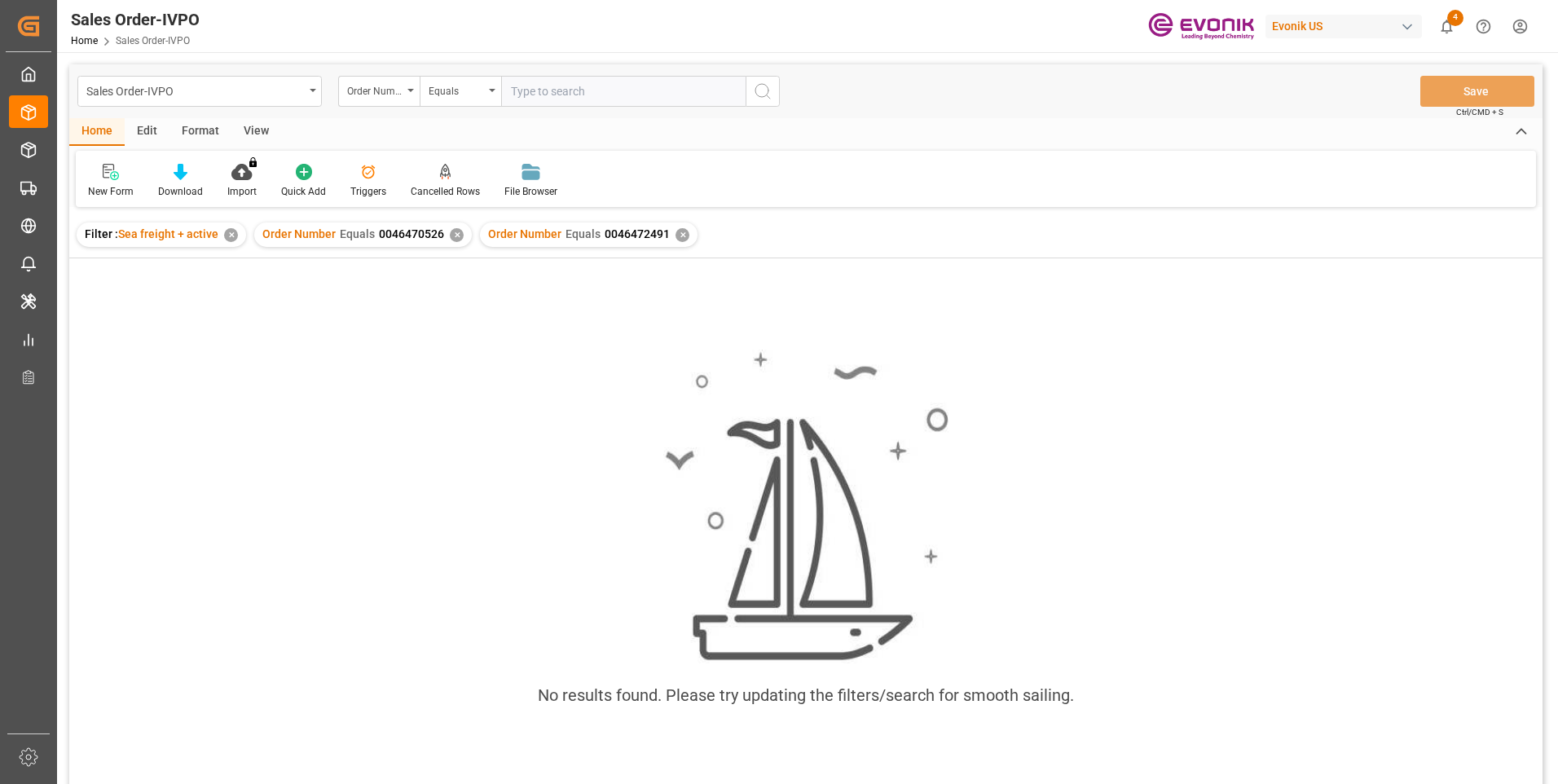
click at [453, 229] on div "✕" at bounding box center [456, 235] width 14 height 14
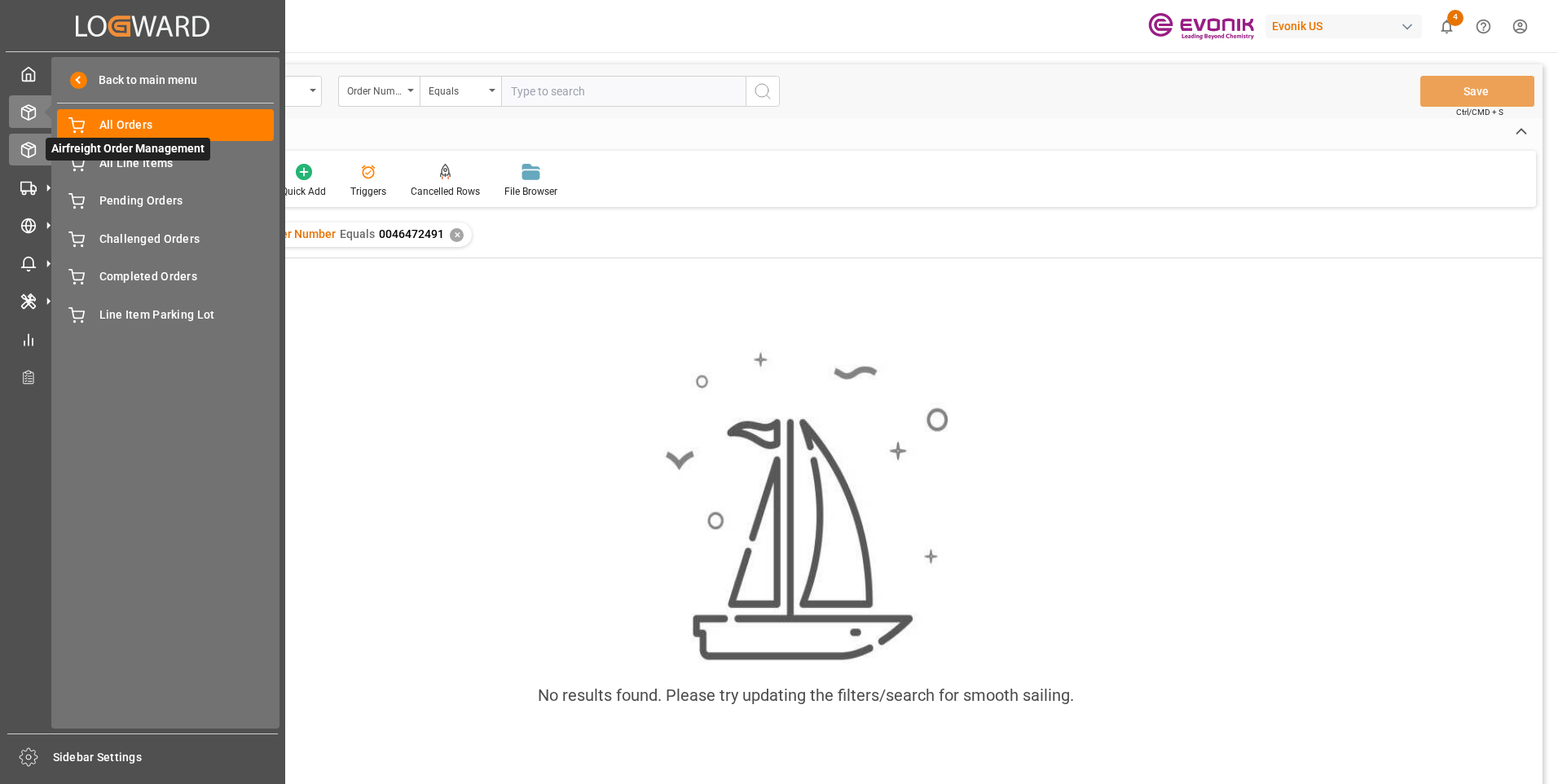
click at [15, 147] on div at bounding box center [23, 150] width 27 height 17
click at [35, 156] on icon at bounding box center [48, 150] width 34 height 34
click at [33, 156] on icon at bounding box center [48, 150] width 34 height 34
click at [31, 156] on icon at bounding box center [48, 150] width 34 height 34
click at [141, 131] on span "All Orders" at bounding box center [187, 125] width 175 height 17
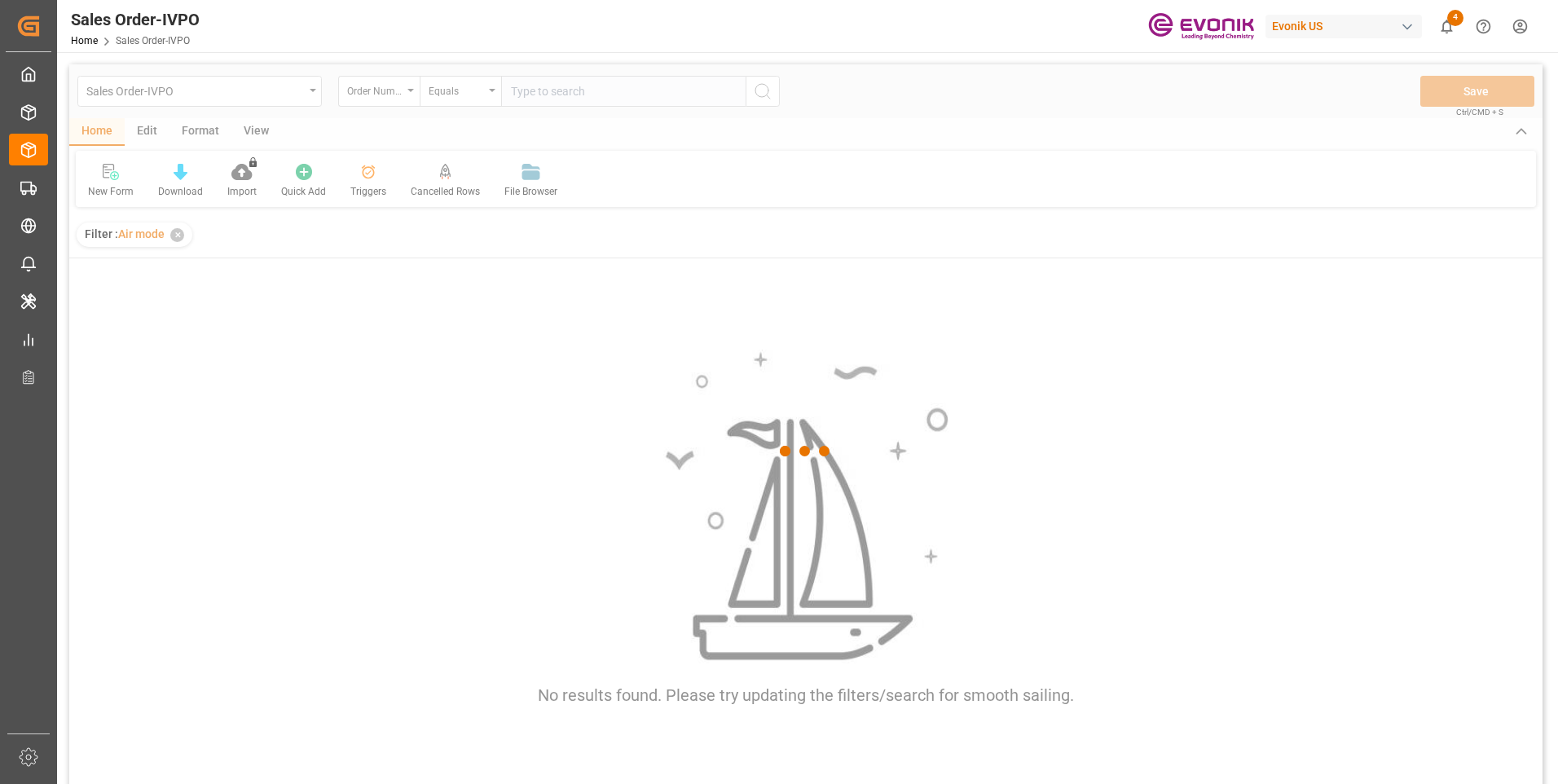
click at [557, 102] on div at bounding box center [806, 451] width 1473 height 775
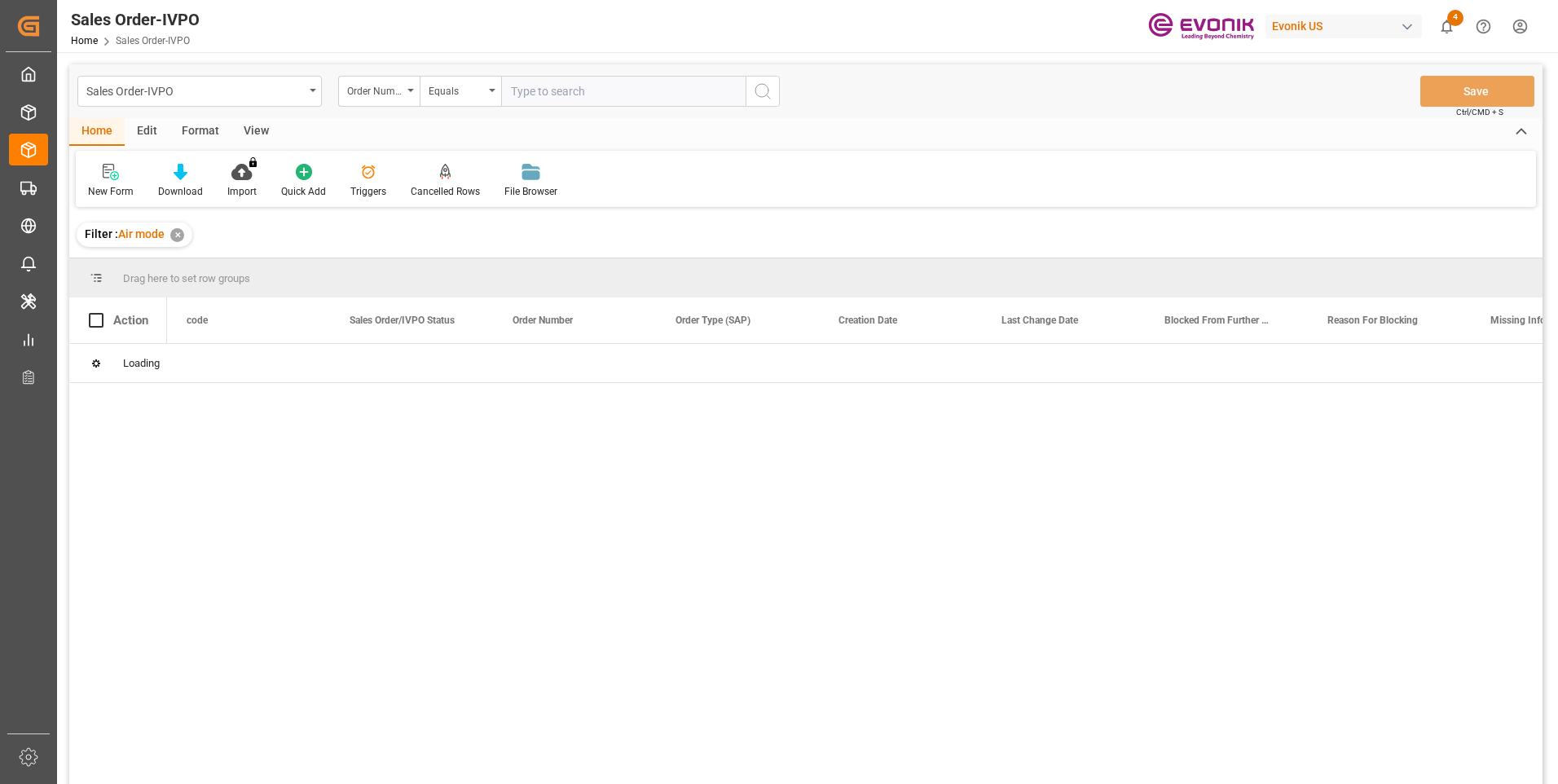
click at [544, 99] on input "text" at bounding box center [623, 90] width 244 height 31
paste input "46472491"
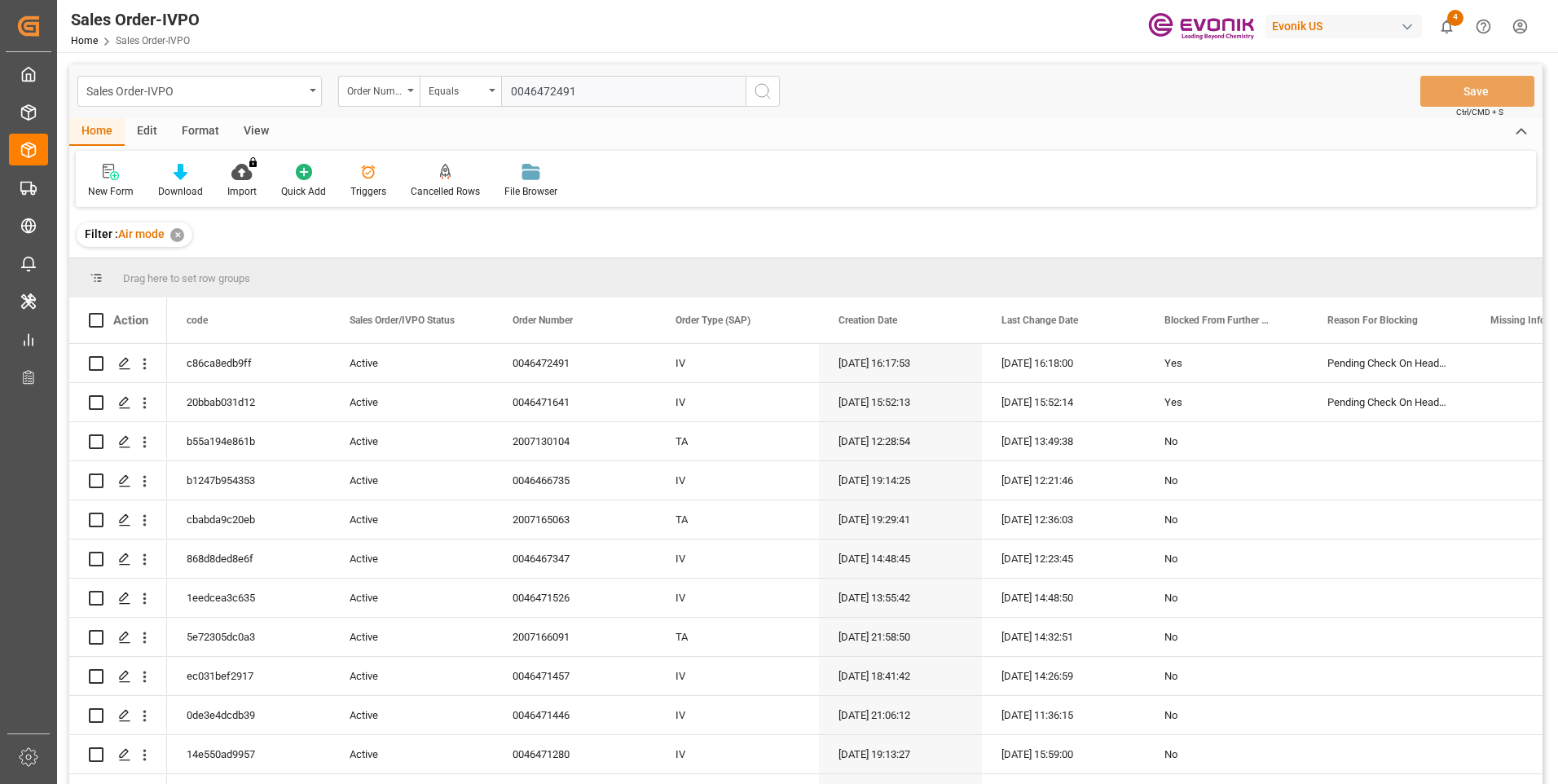
drag, startPoint x: 630, startPoint y: 113, endPoint x: 597, endPoint y: 93, distance: 38.6
click at [597, 93] on input "0046472491" at bounding box center [623, 90] width 244 height 31
type input "0046472491"
click at [762, 88] on icon "search button" at bounding box center [763, 90] width 20 height 20
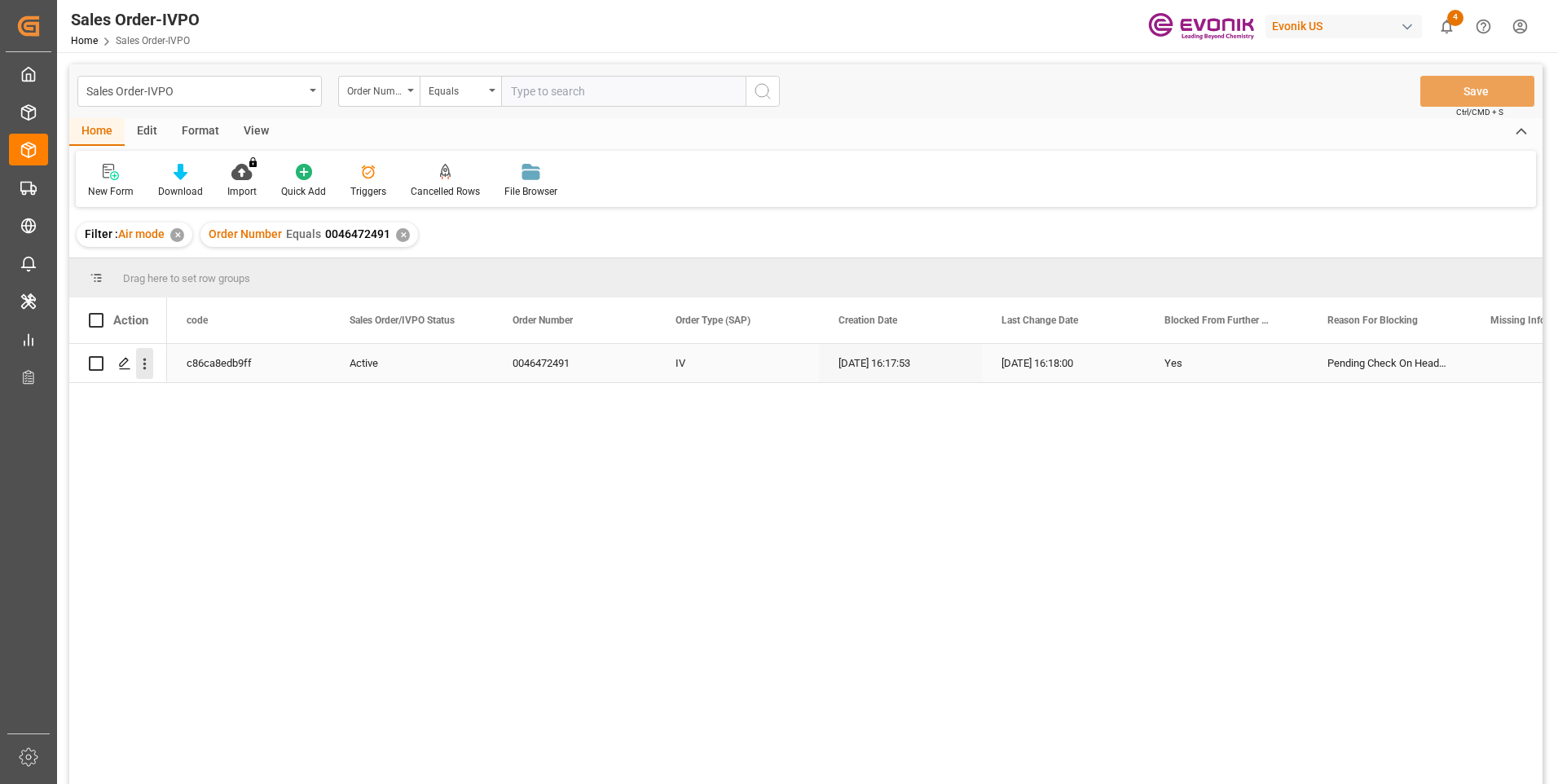
click at [152, 364] on icon "open menu" at bounding box center [144, 364] width 17 height 17
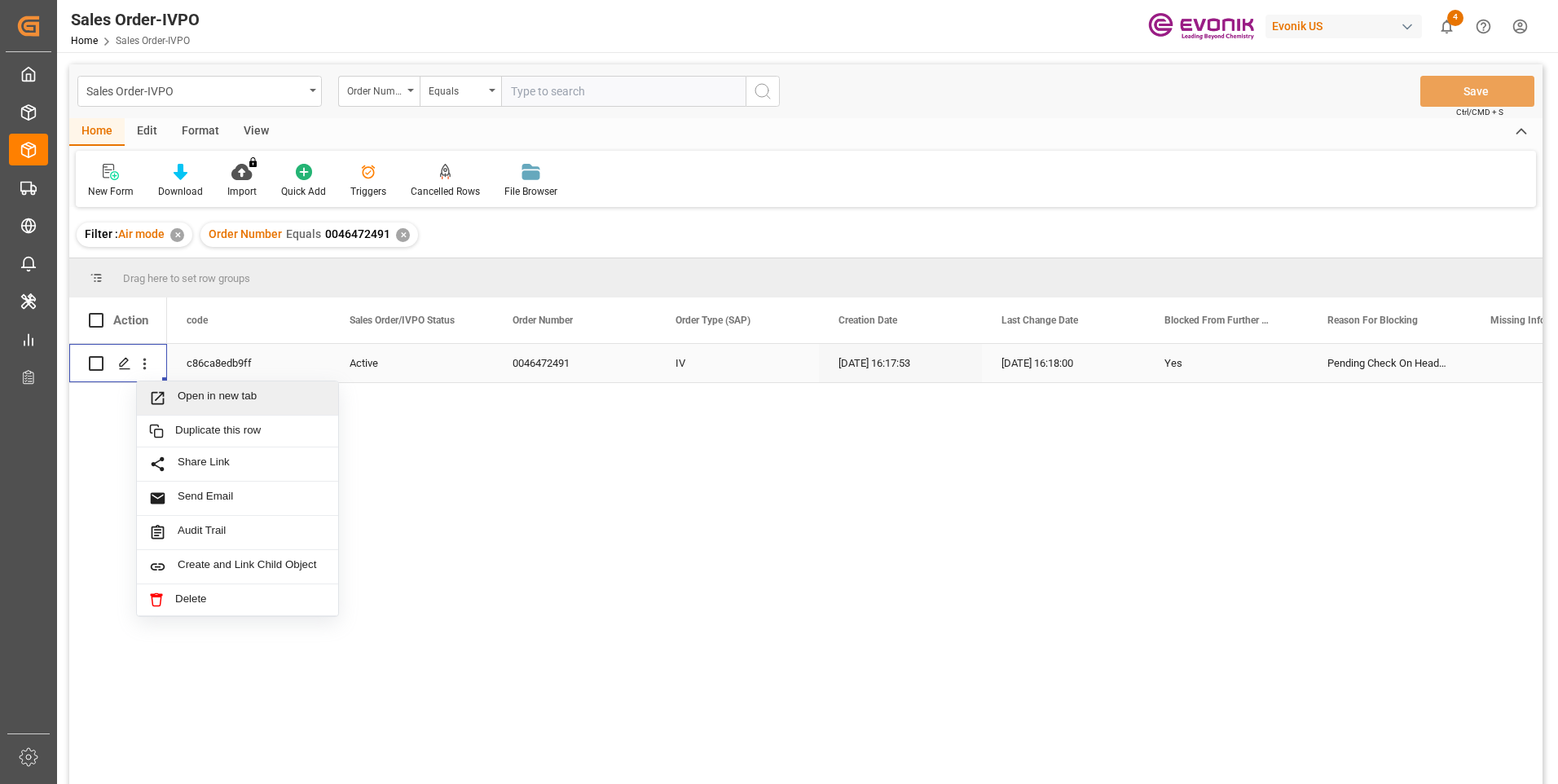
click at [204, 395] on span "Open in new tab" at bounding box center [252, 398] width 148 height 17
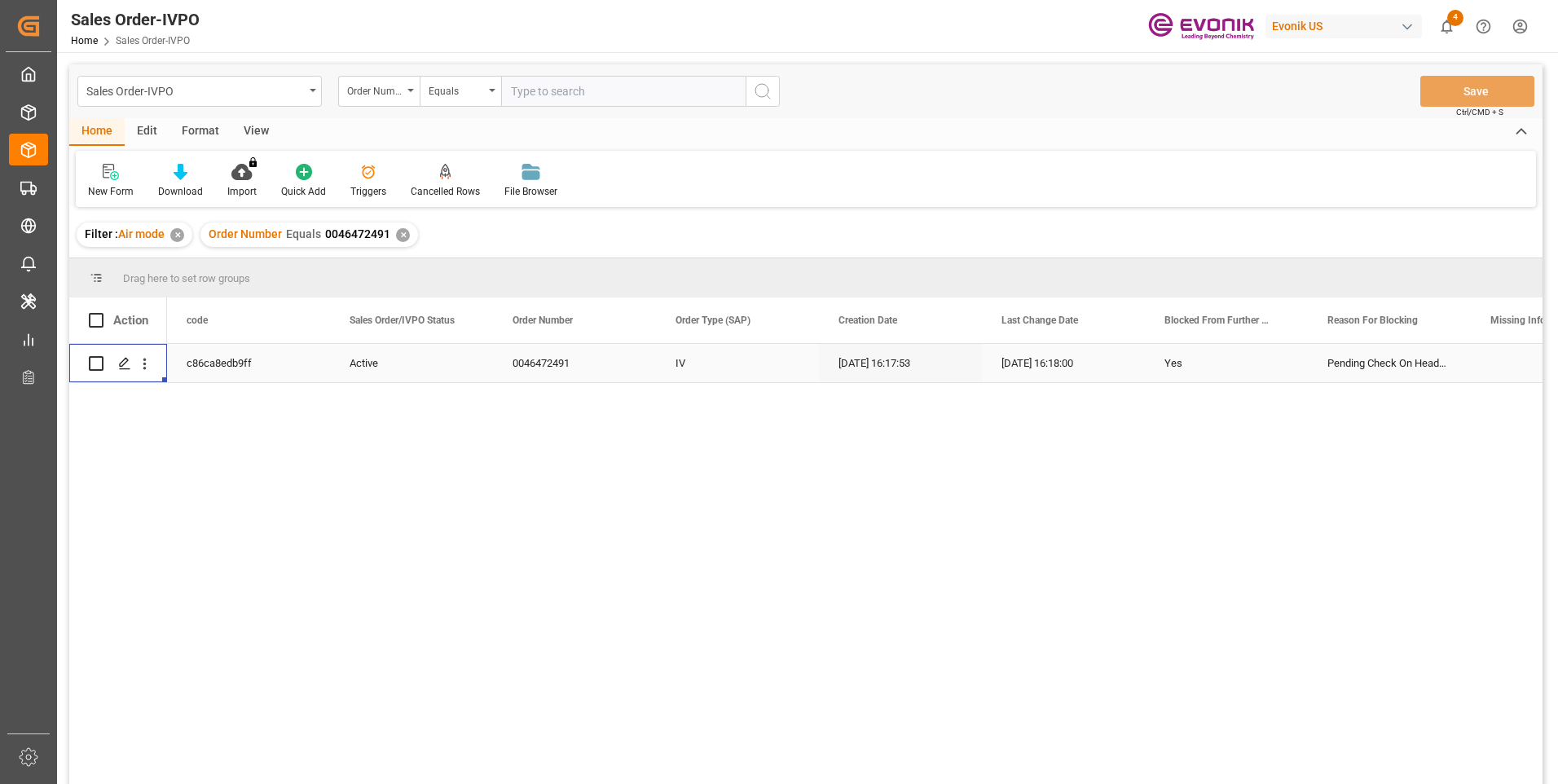
click at [550, 90] on input "text" at bounding box center [623, 90] width 244 height 31
paste input "0046459303"
type input "0046459303"
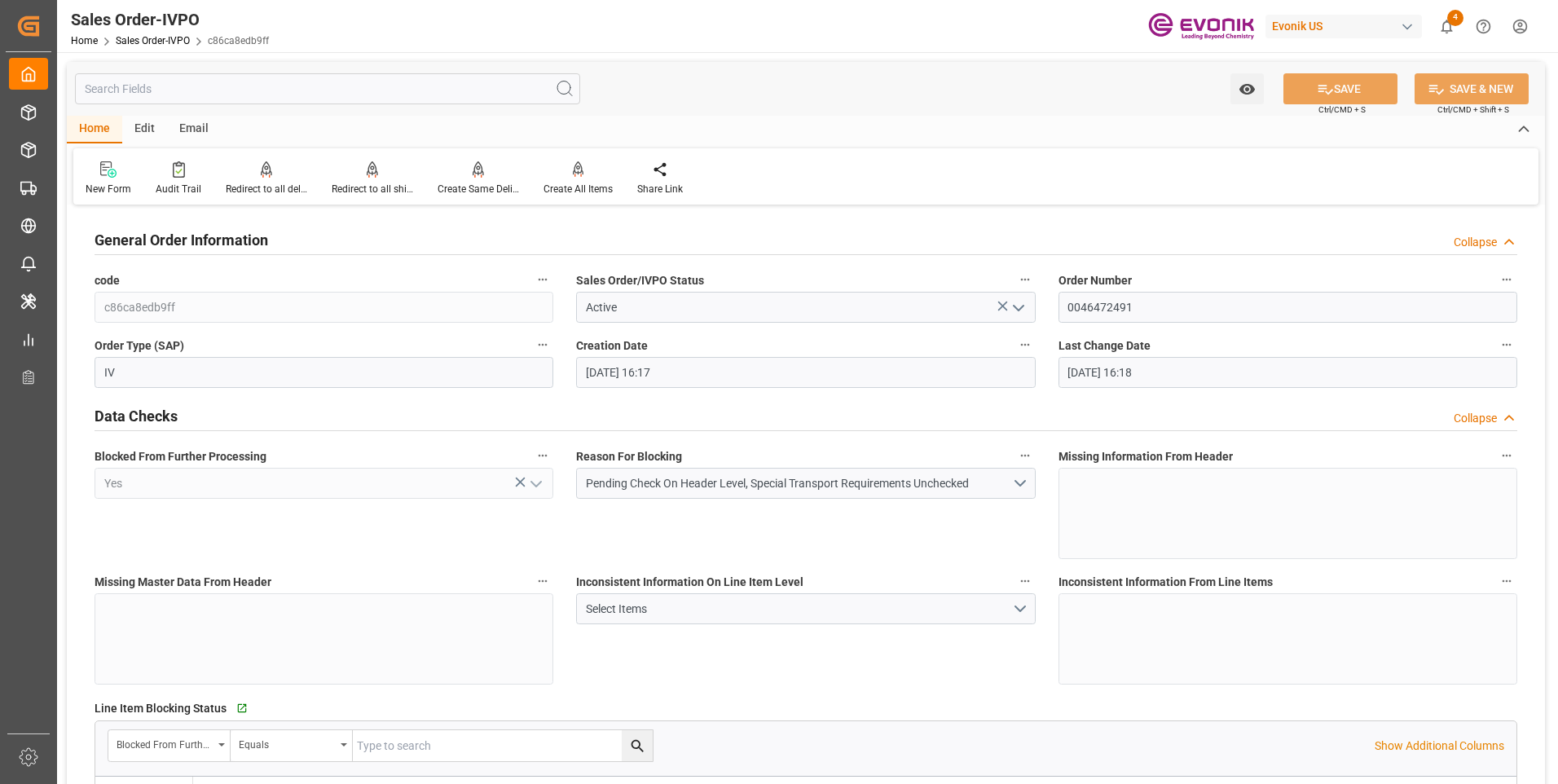
click at [1004, 109] on div "Watch Option SAVE Ctrl/CMD + S SAVE & NEW Ctrl/CMD + Shift + S" at bounding box center [806, 89] width 1479 height 54
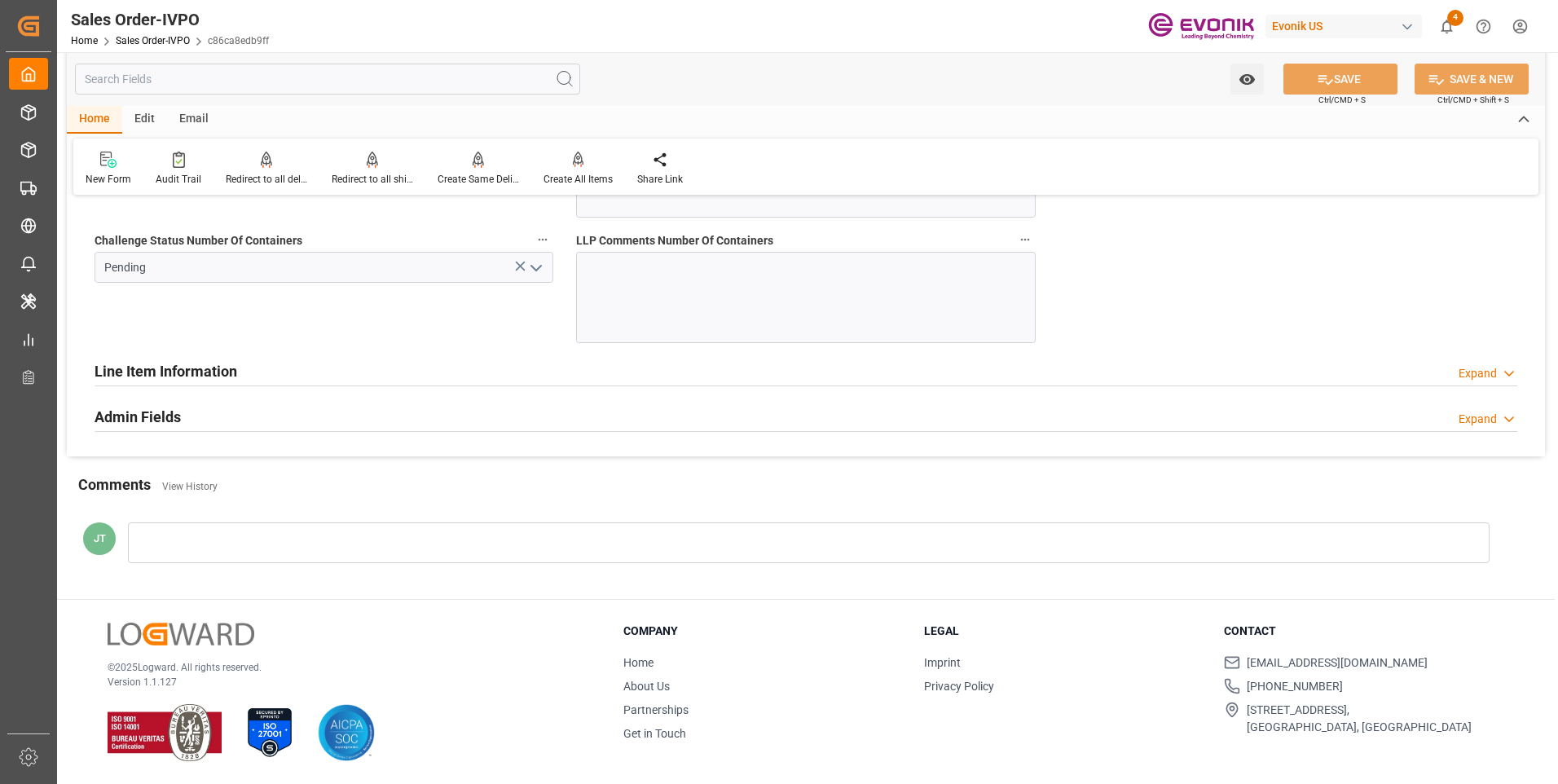
scroll to position [2934, 0]
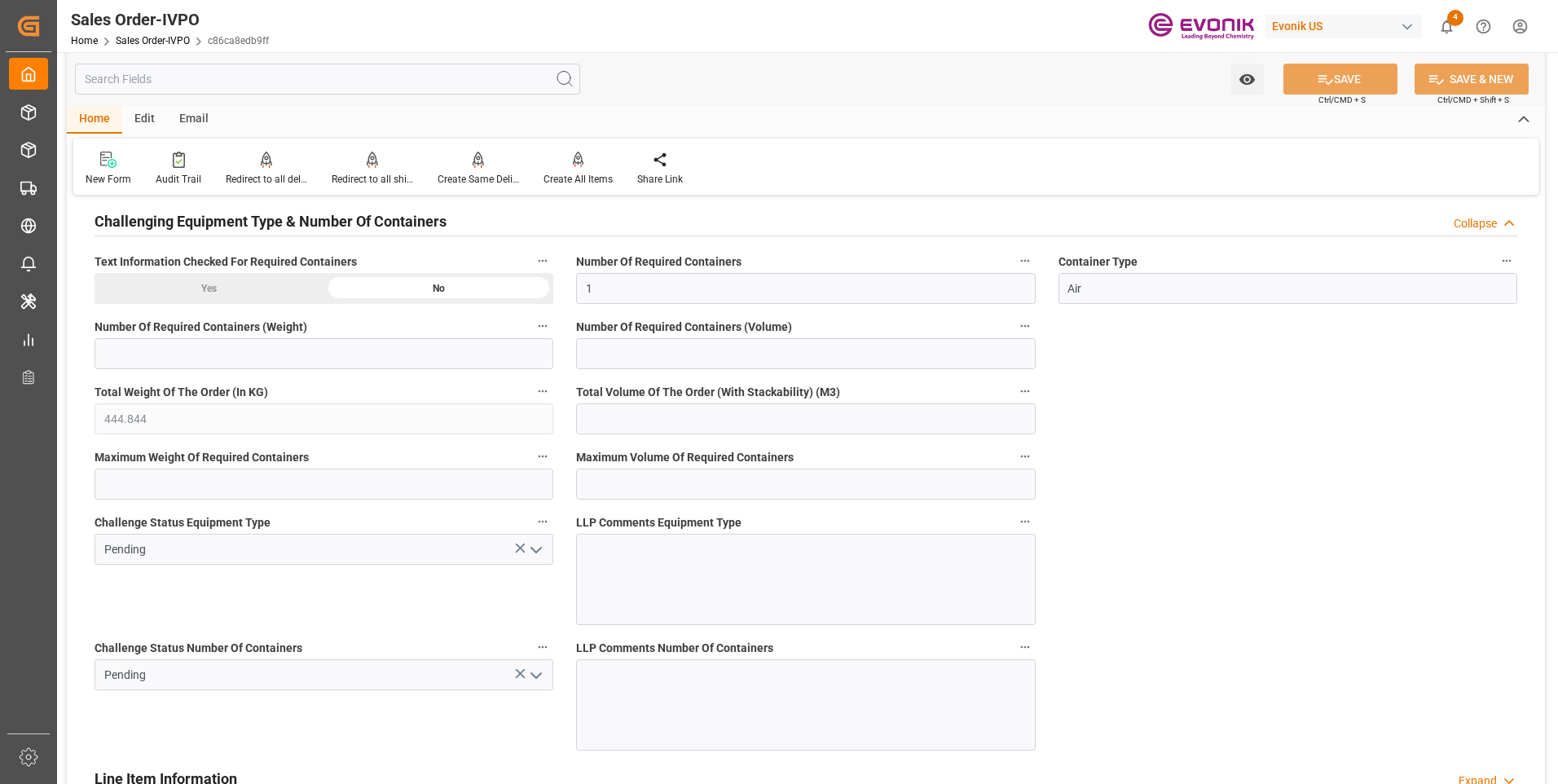
click at [535, 672] on icon "open menu" at bounding box center [536, 676] width 20 height 20
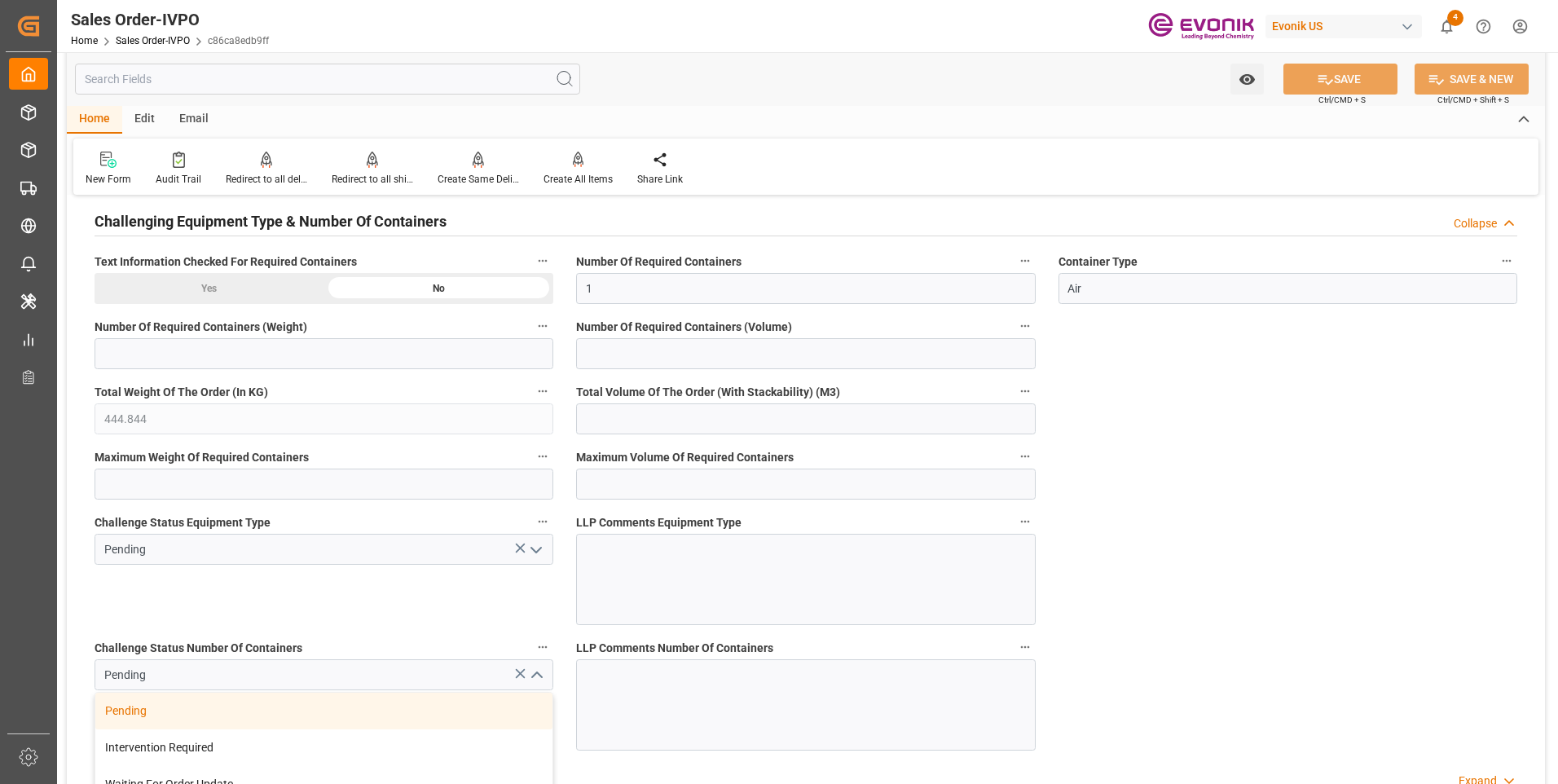
scroll to position [3097, 0]
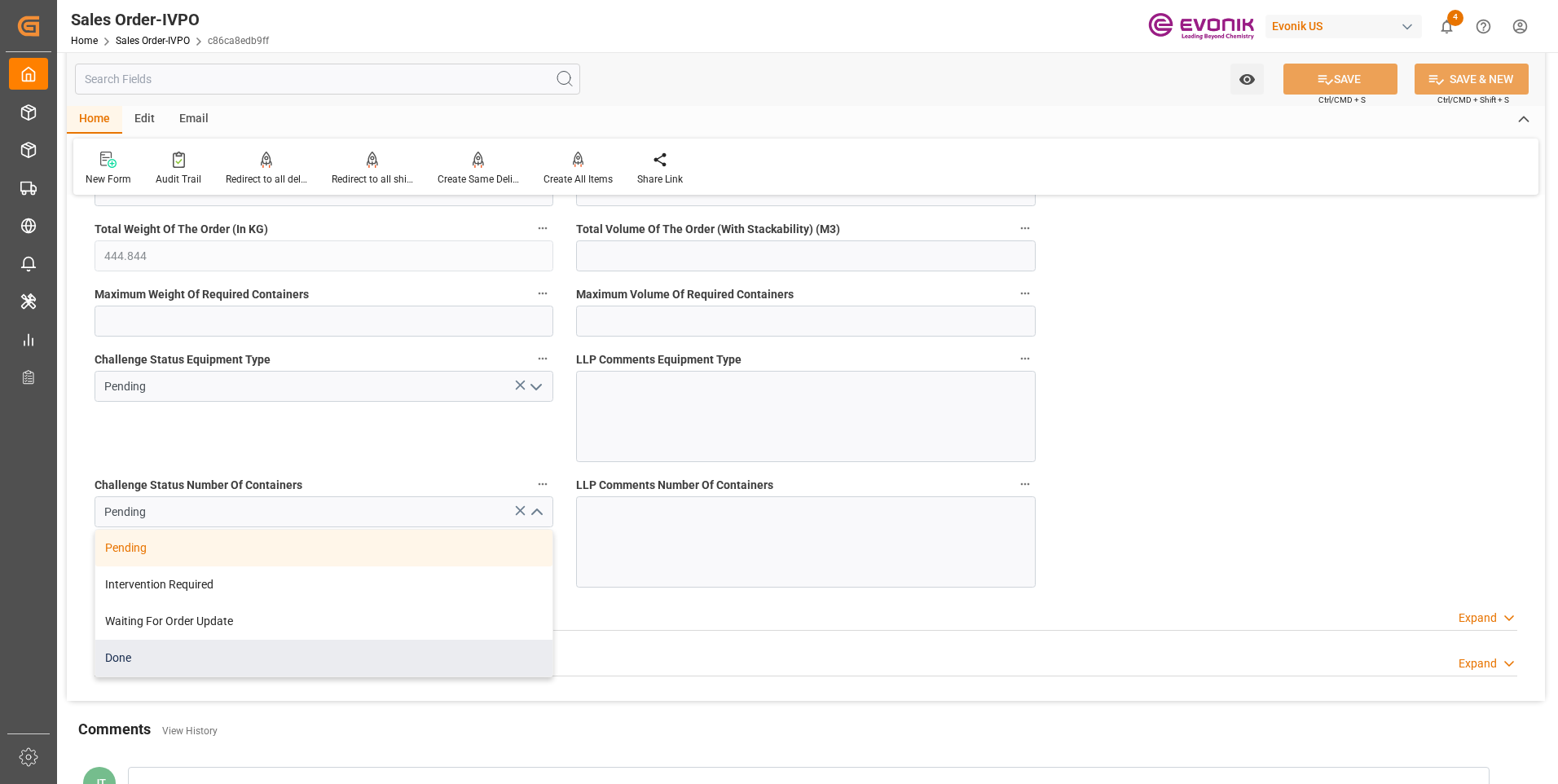
click at [198, 658] on div "Done" at bounding box center [323, 658] width 457 height 37
type input "Done"
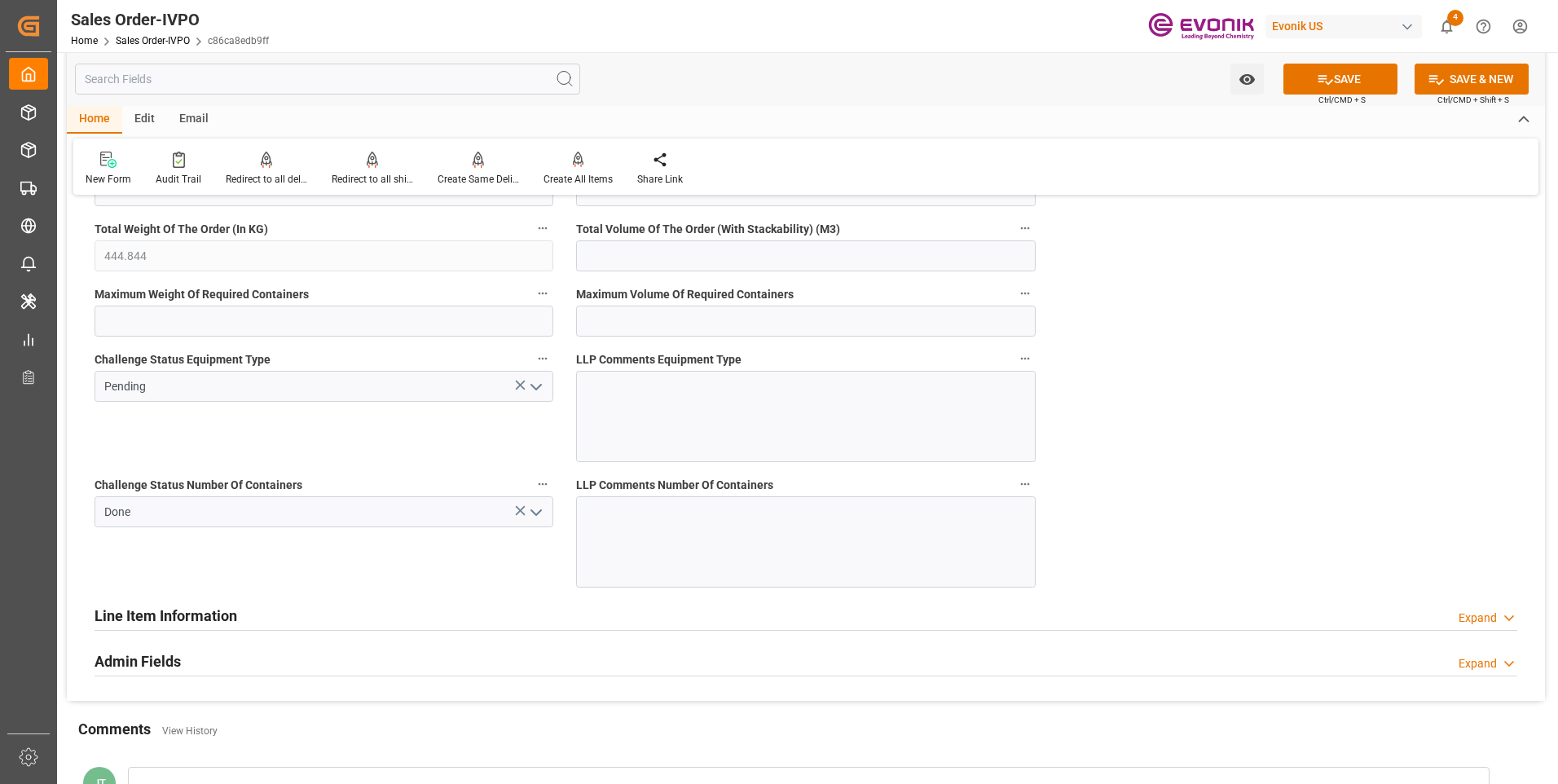
click at [541, 388] on icon "open menu" at bounding box center [536, 386] width 20 height 20
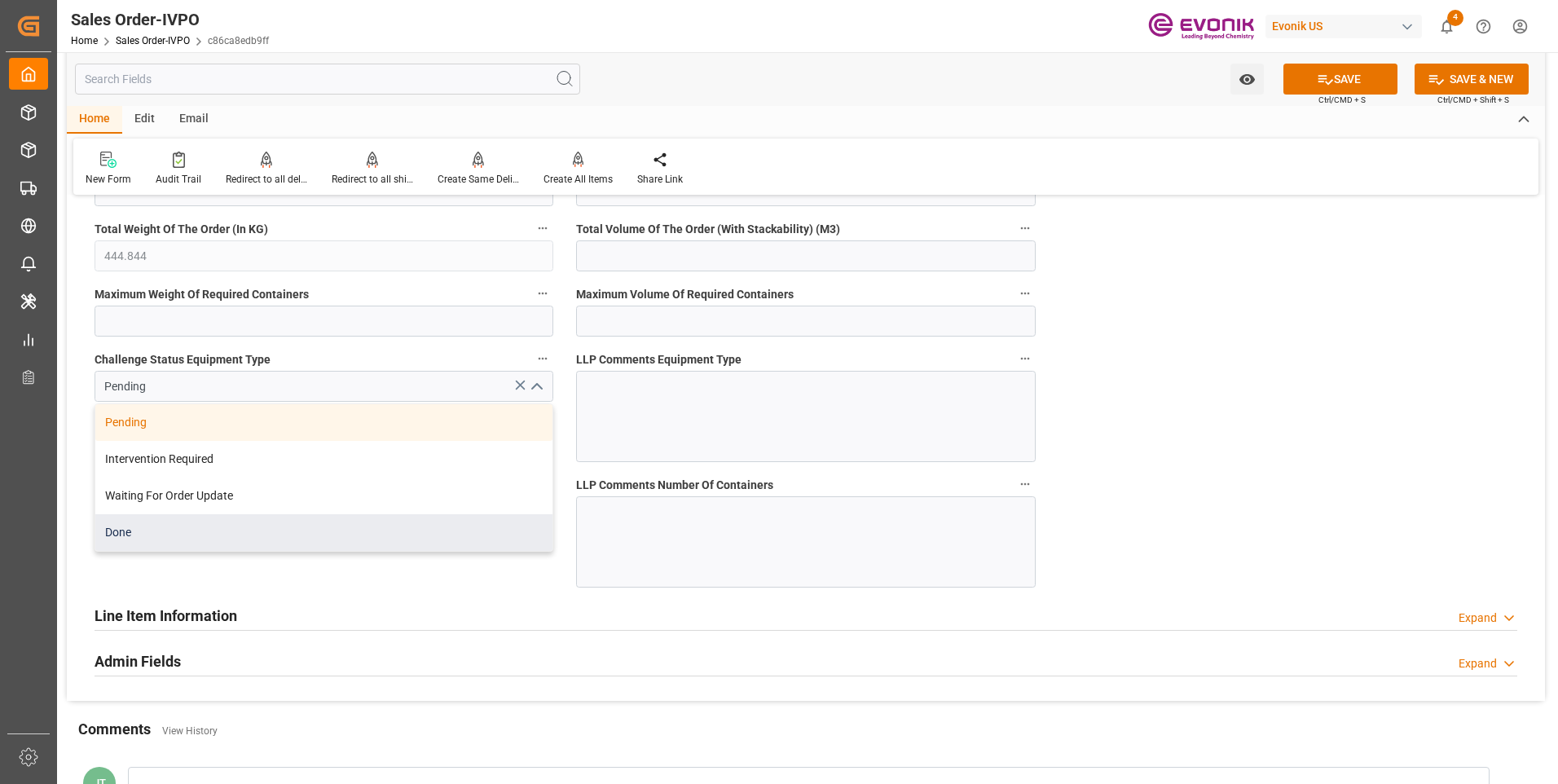
click at [136, 533] on div "Done" at bounding box center [323, 532] width 457 height 37
type input "Done"
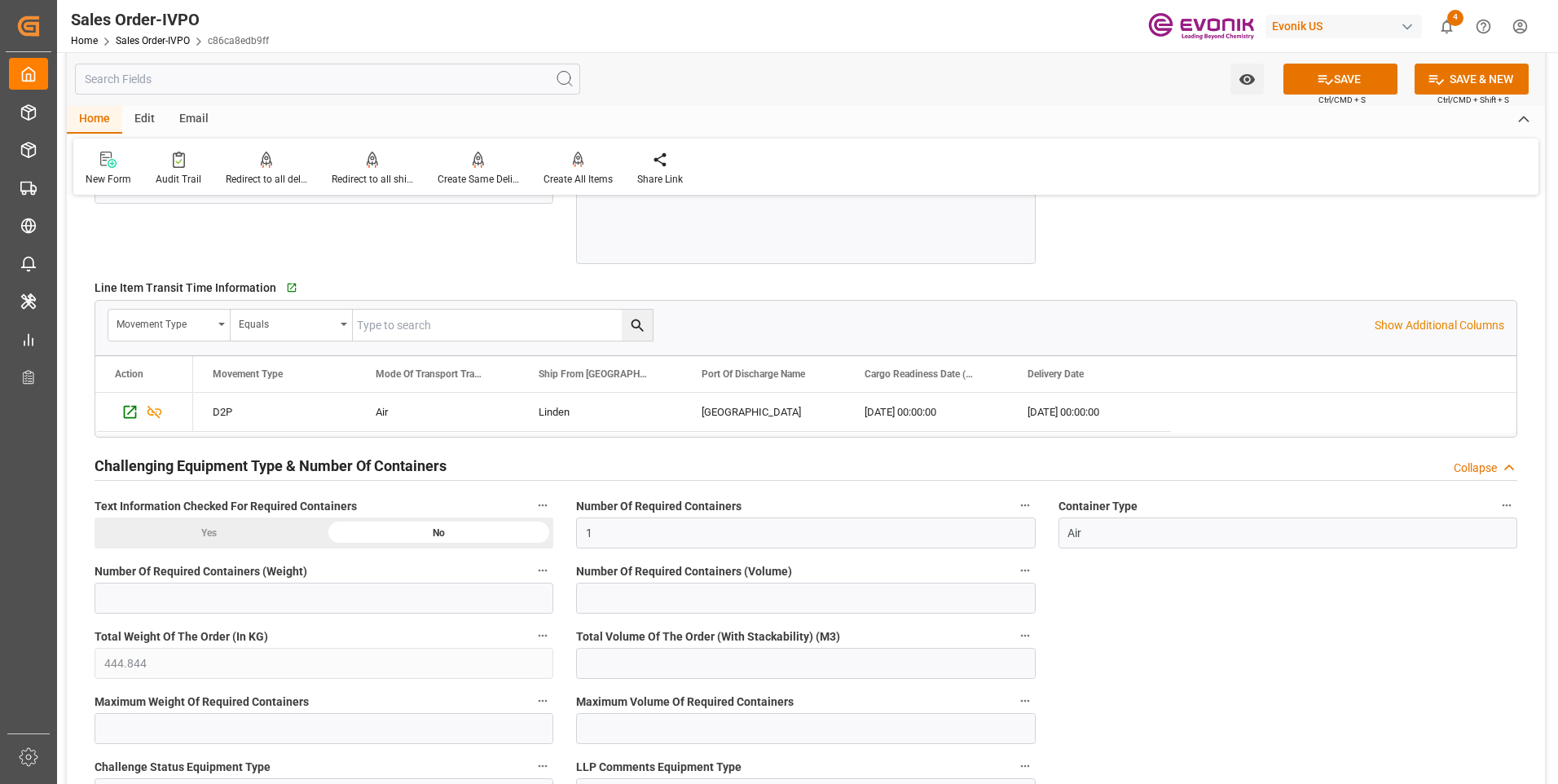
scroll to position [2527, 0]
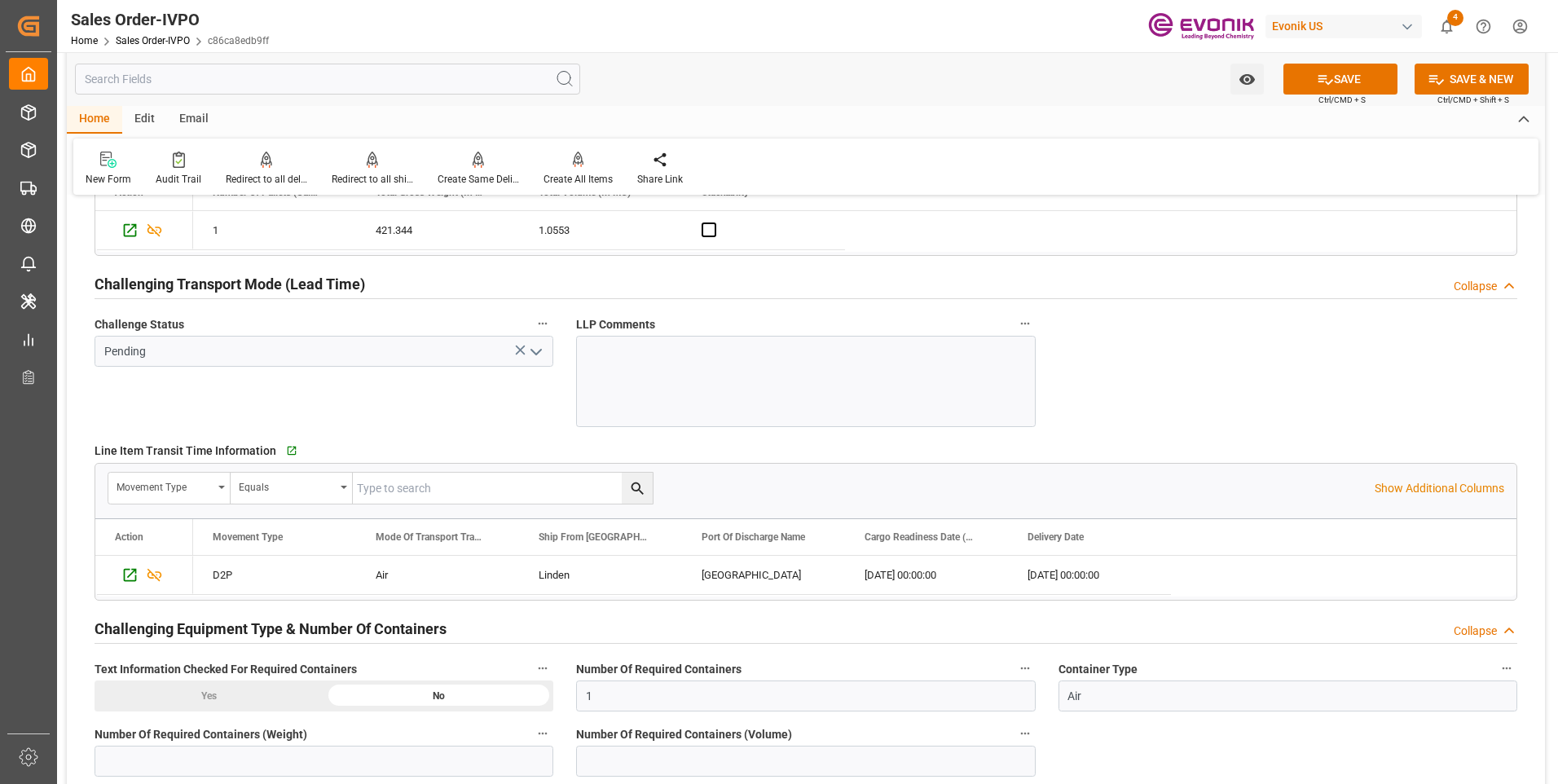
click at [537, 353] on polyline "open menu" at bounding box center [536, 351] width 9 height 5
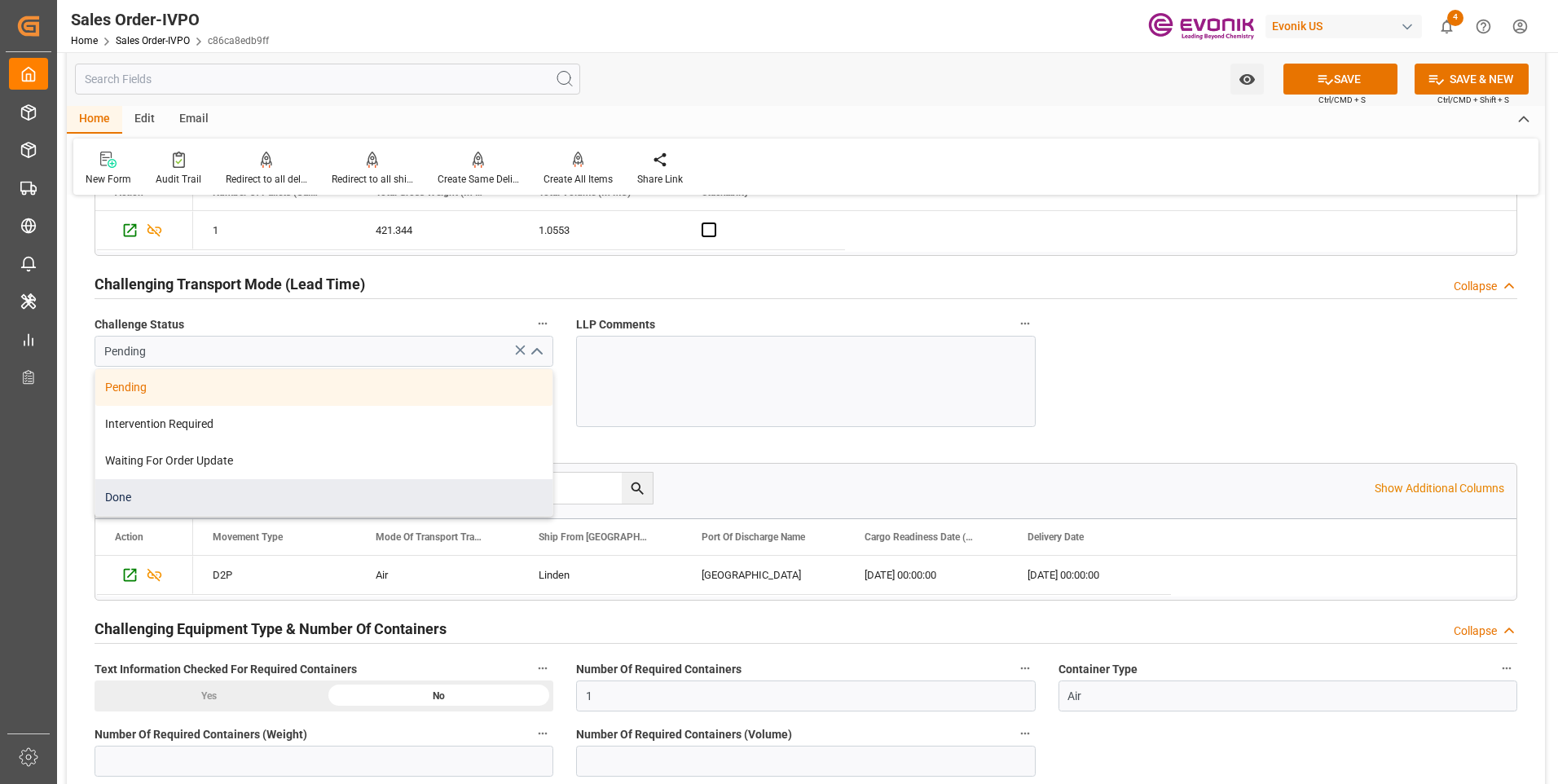
click at [132, 494] on div "Done" at bounding box center [323, 497] width 457 height 37
type input "Done"
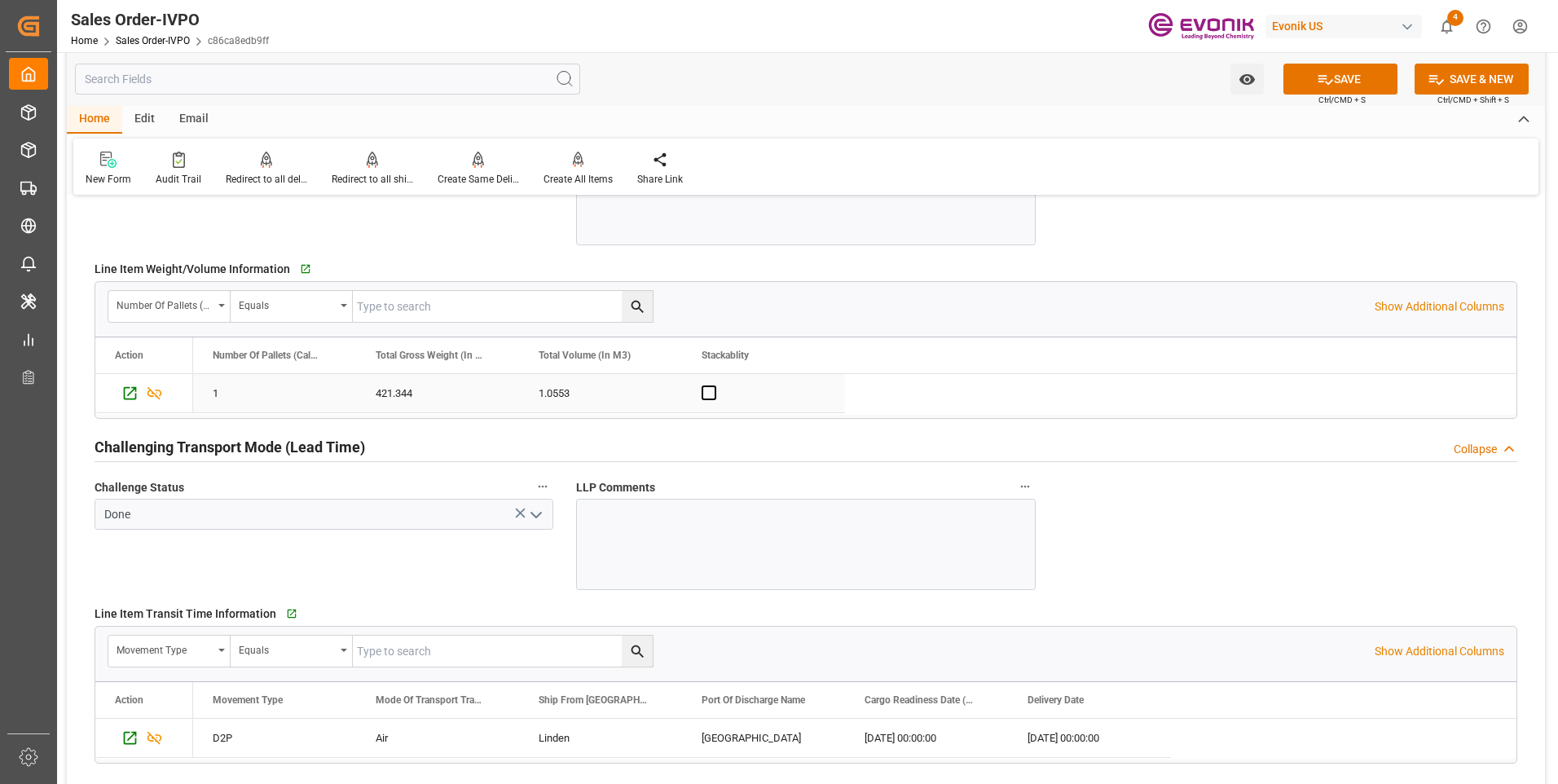
scroll to position [2282, 0]
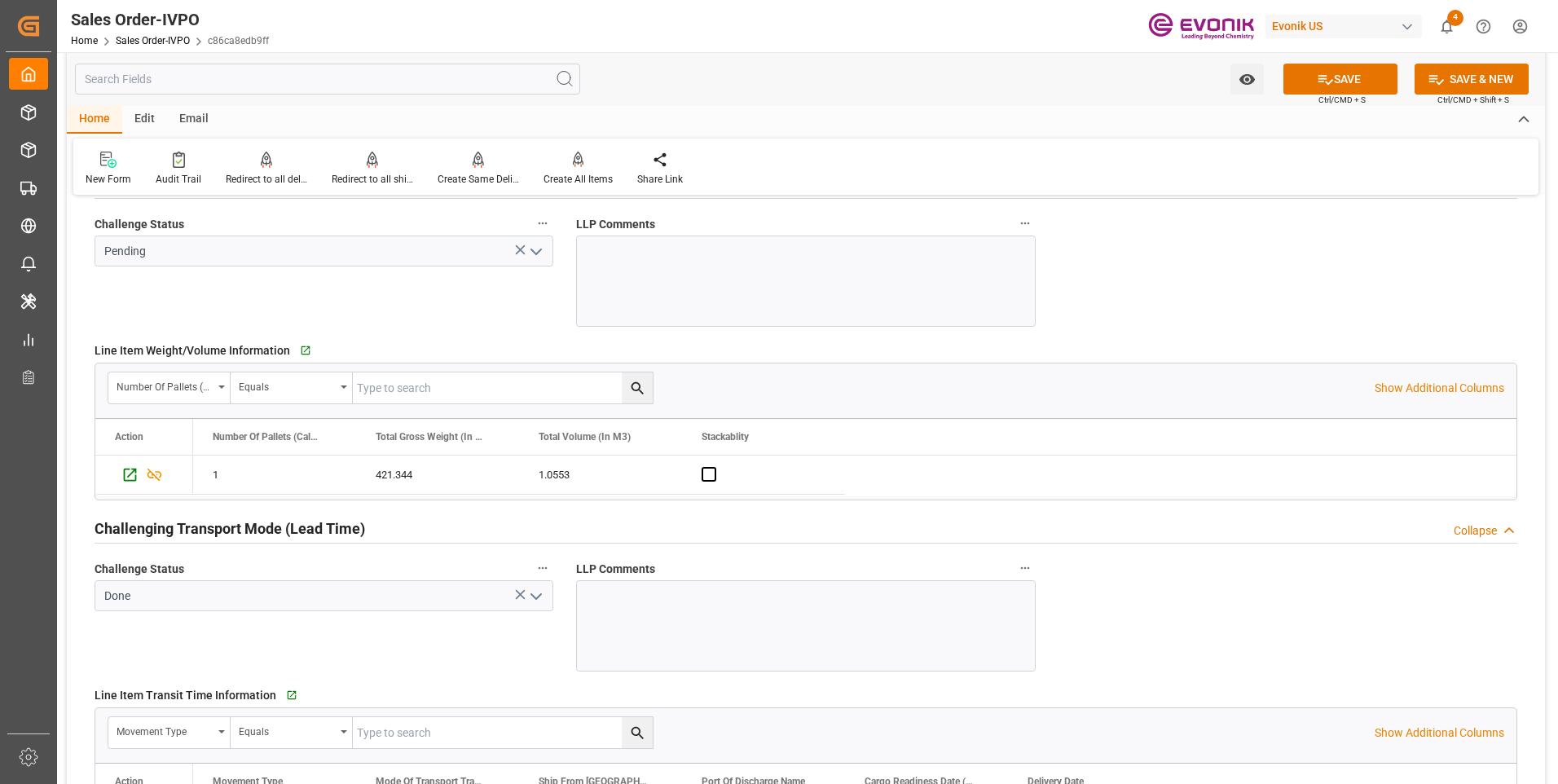
click at [535, 240] on button "open menu" at bounding box center [535, 251] width 25 height 25
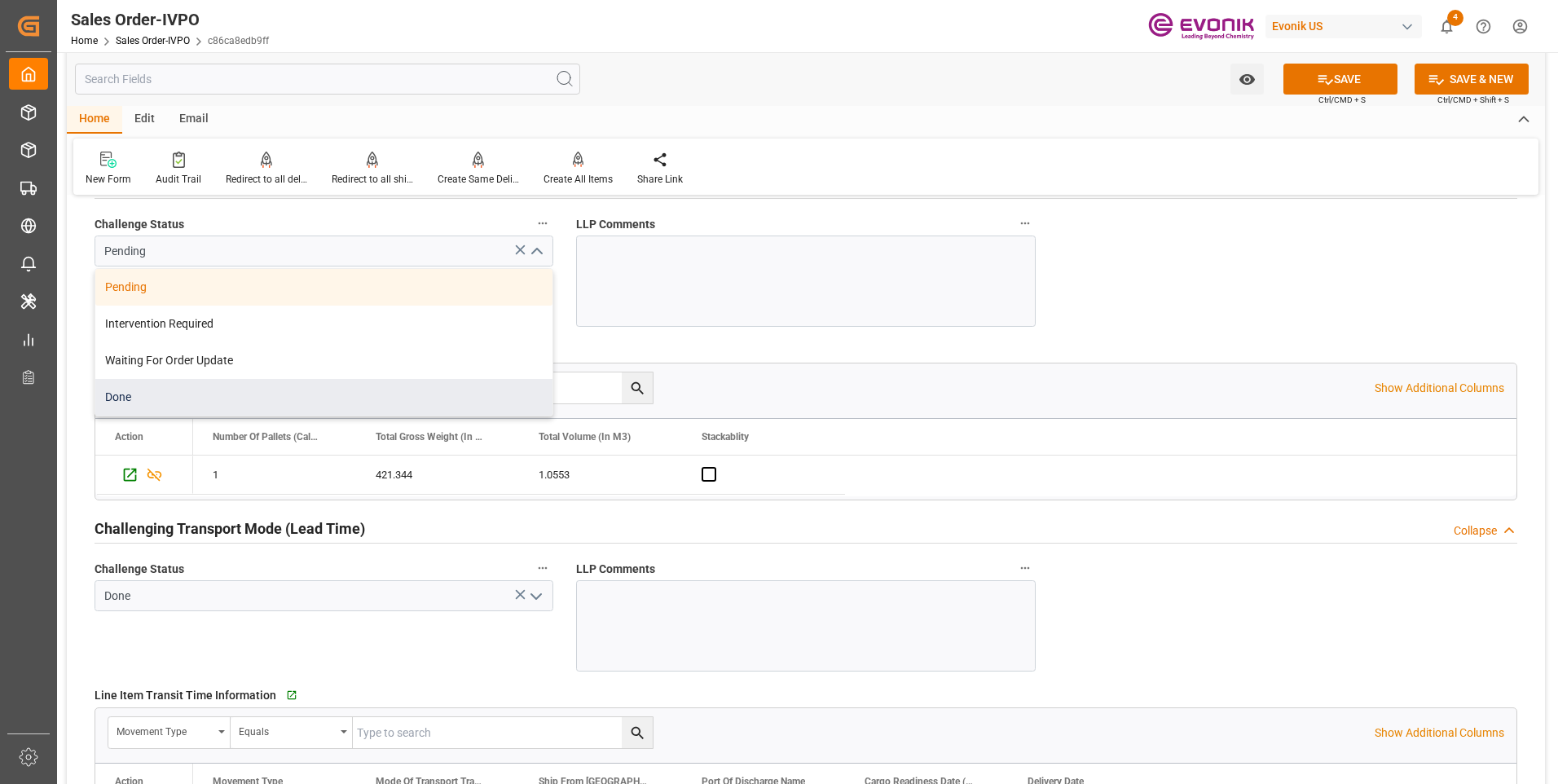
click at [148, 407] on div "Done" at bounding box center [323, 397] width 457 height 37
type input "Done"
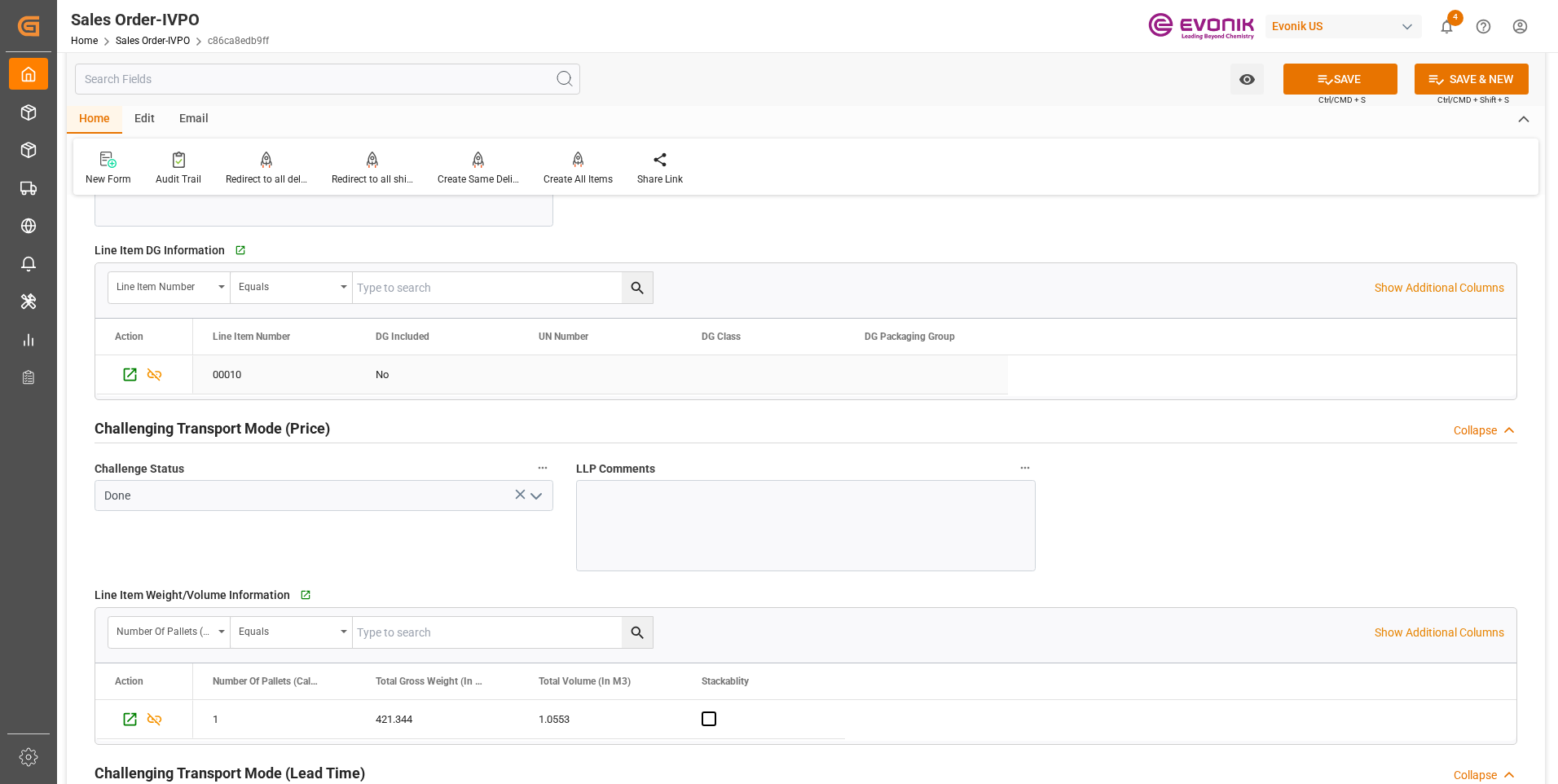
scroll to position [1956, 0]
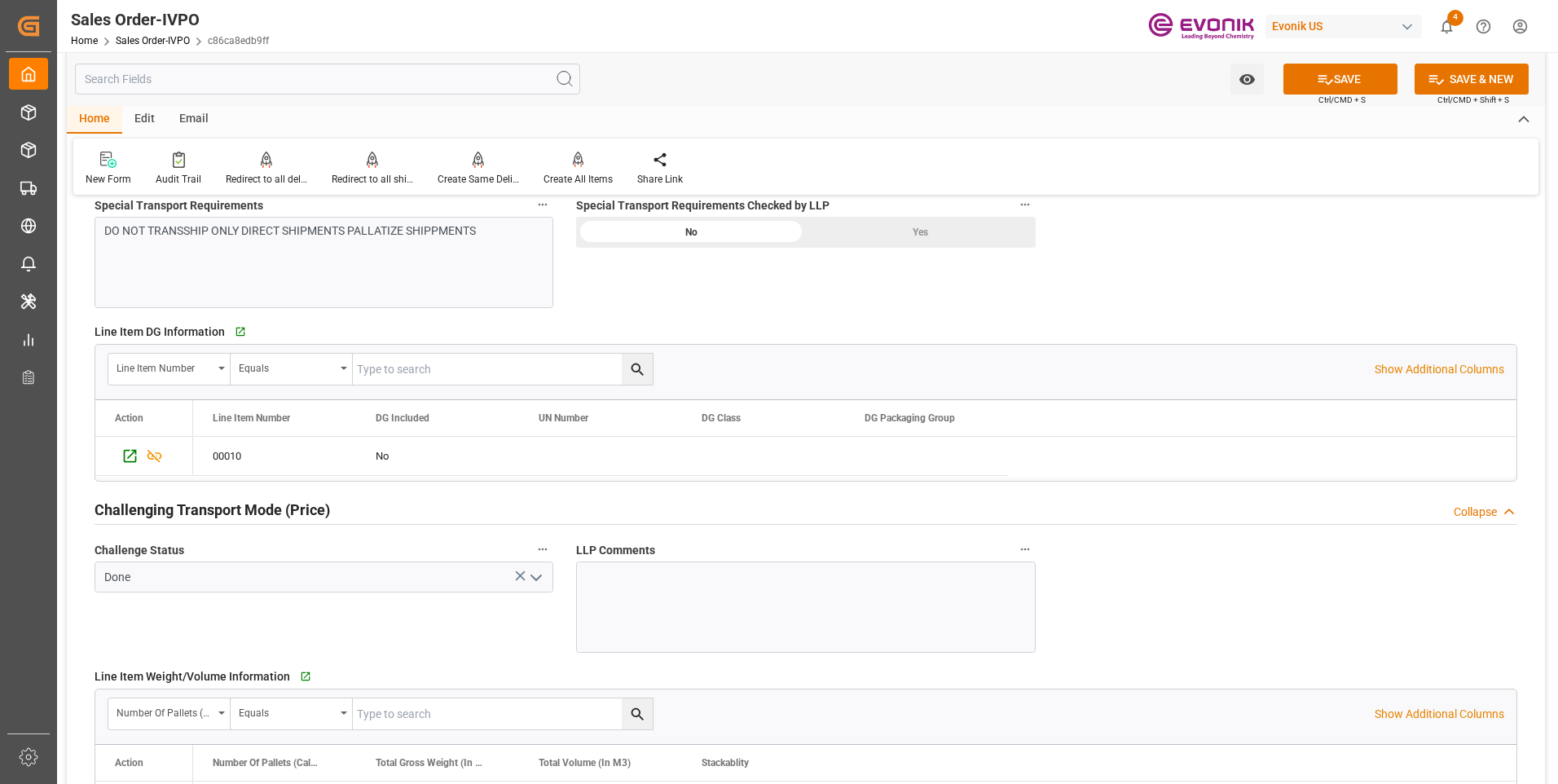
click at [901, 238] on div "Yes" at bounding box center [921, 232] width 230 height 31
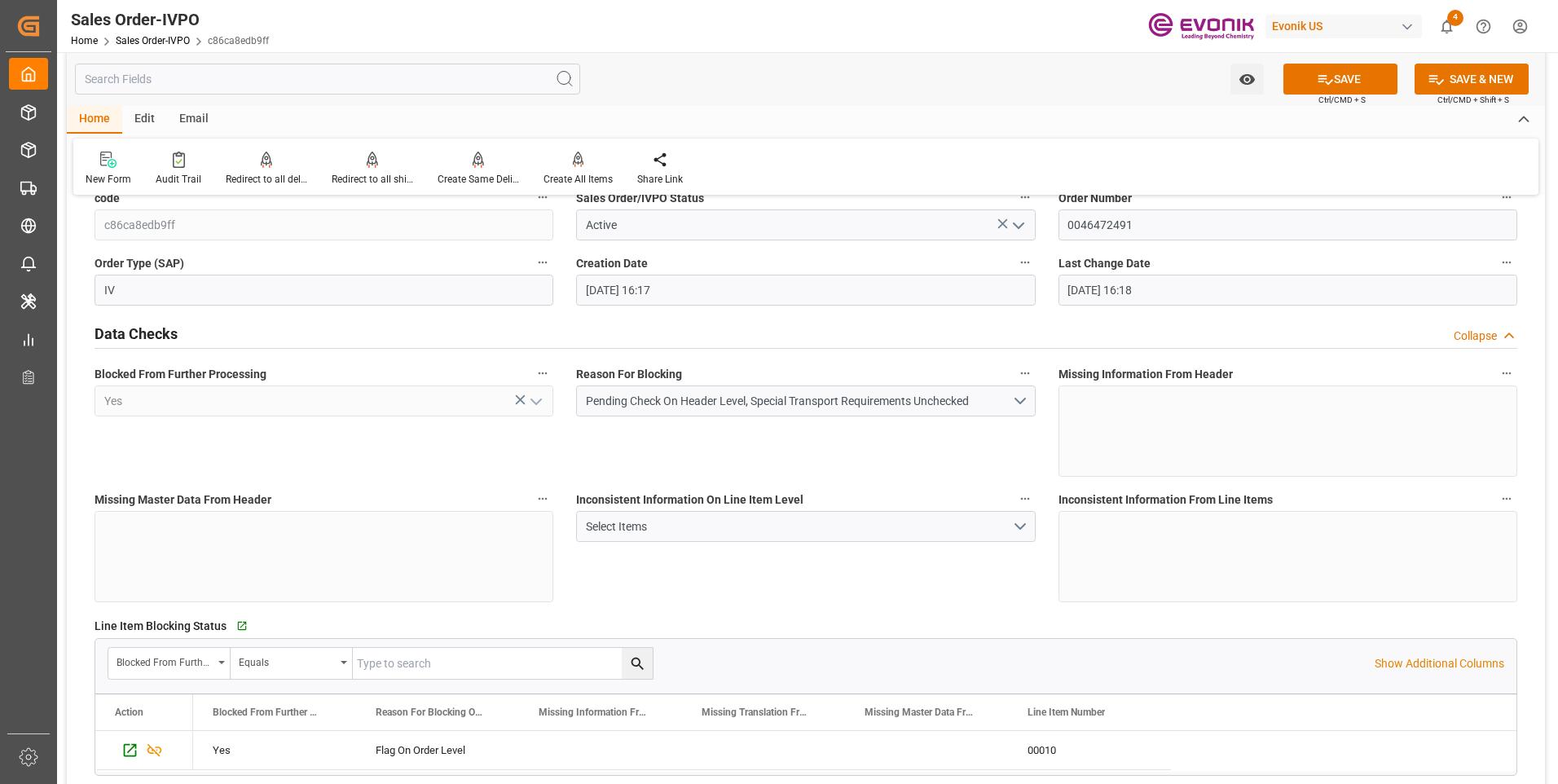
scroll to position [0, 0]
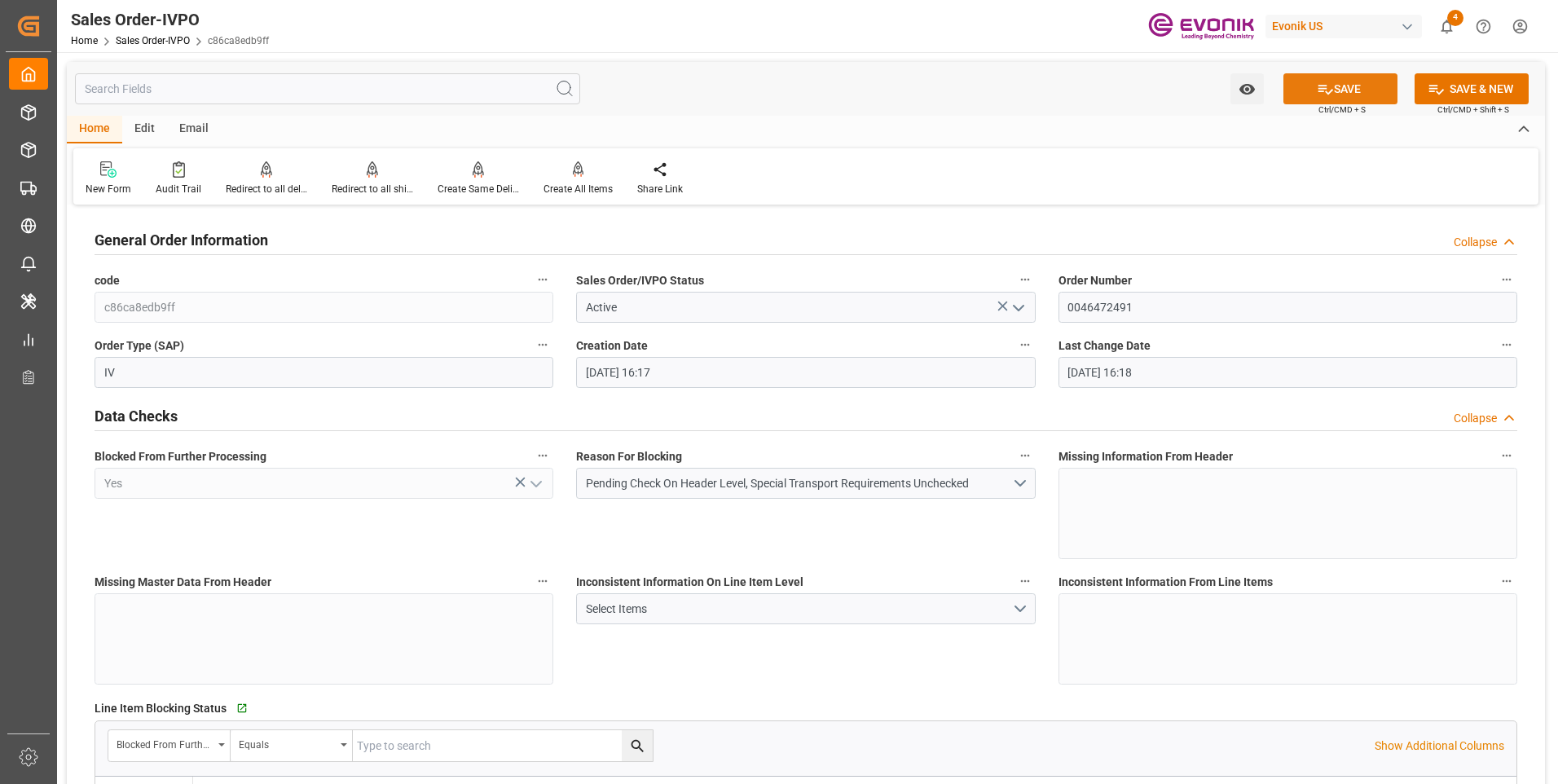
click at [1360, 89] on button "SAVE" at bounding box center [1340, 89] width 114 height 31
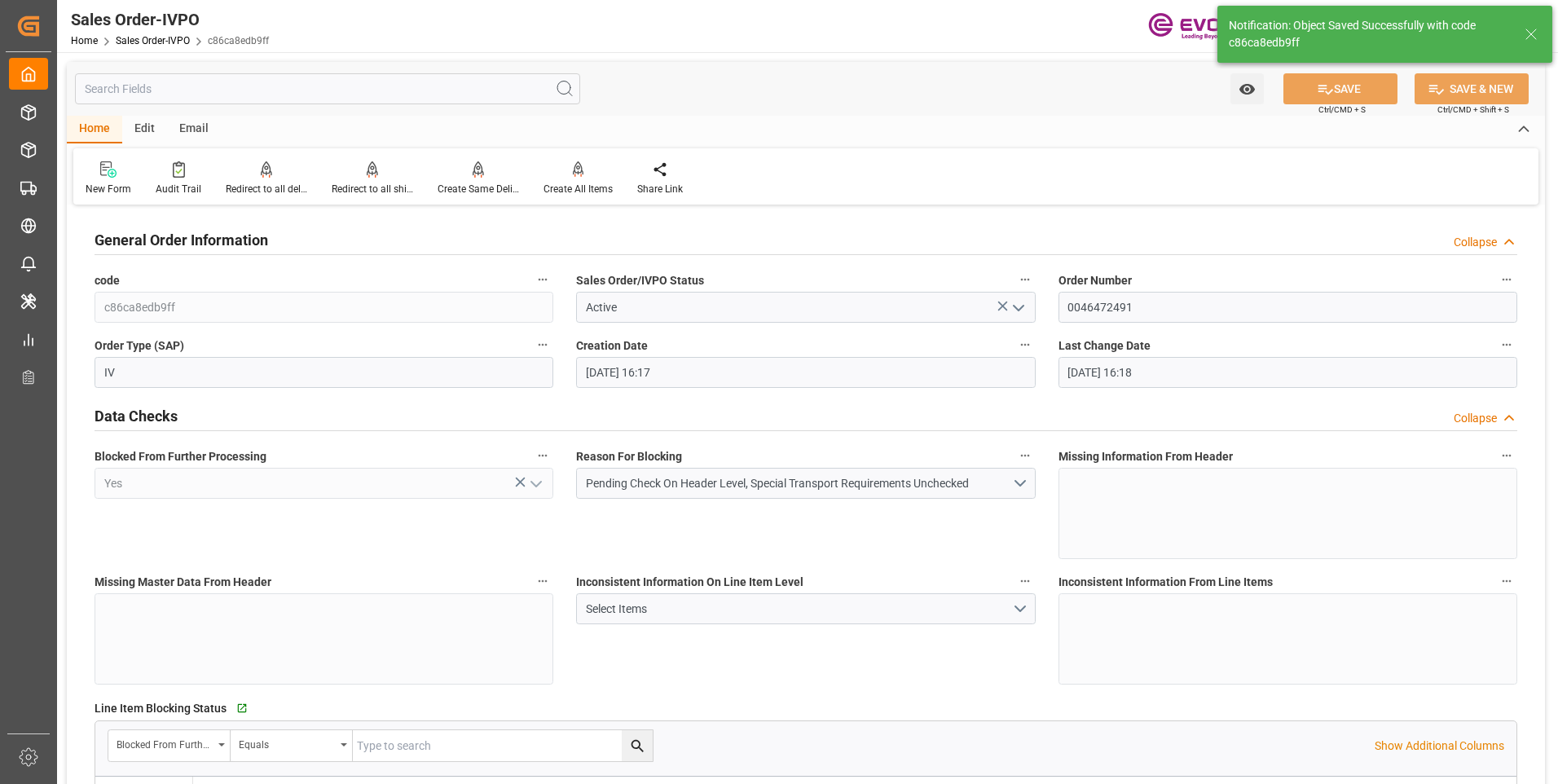
type input "09-10-2025 17:20"
type input "No"
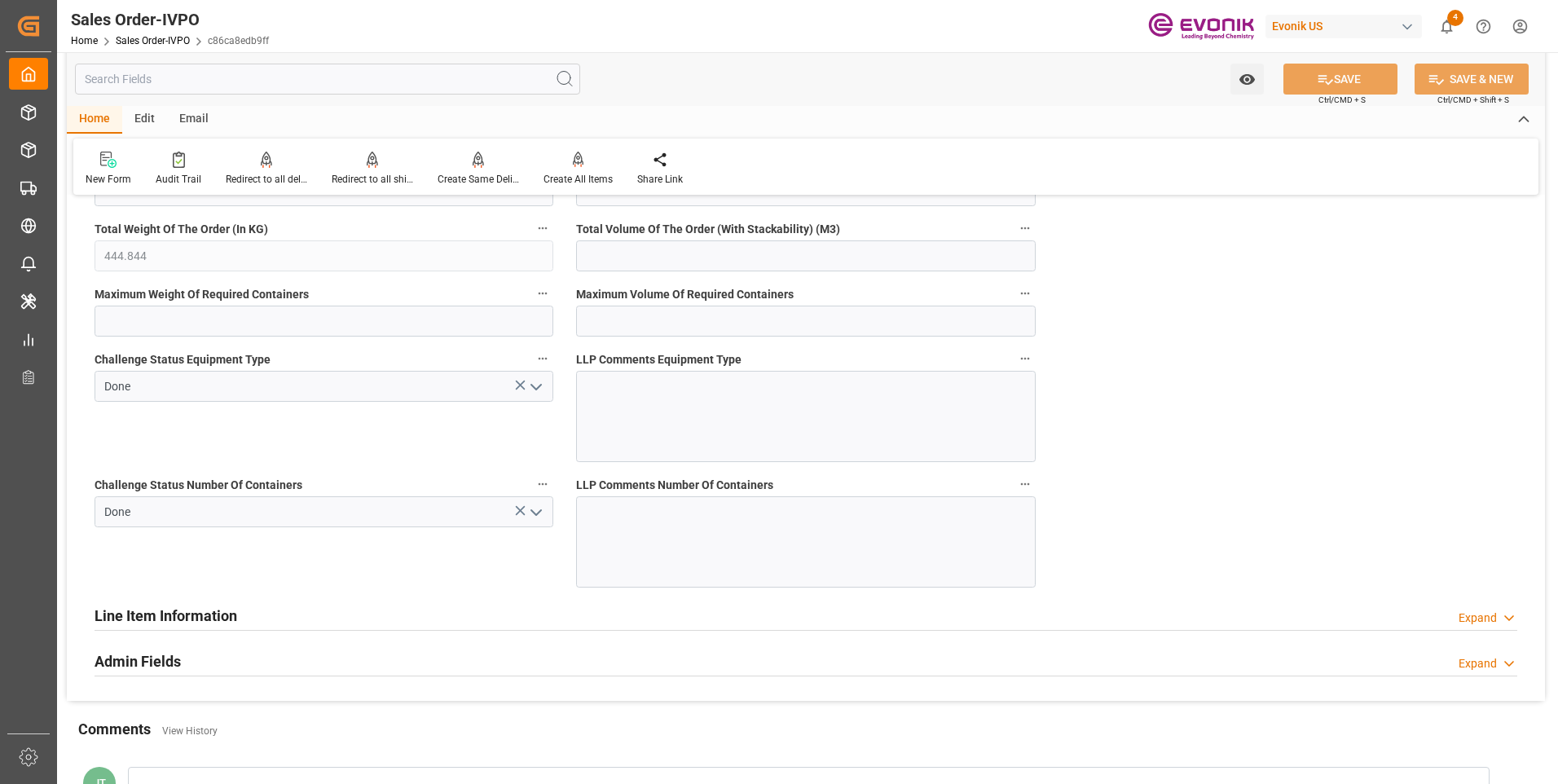
scroll to position [3260, 0]
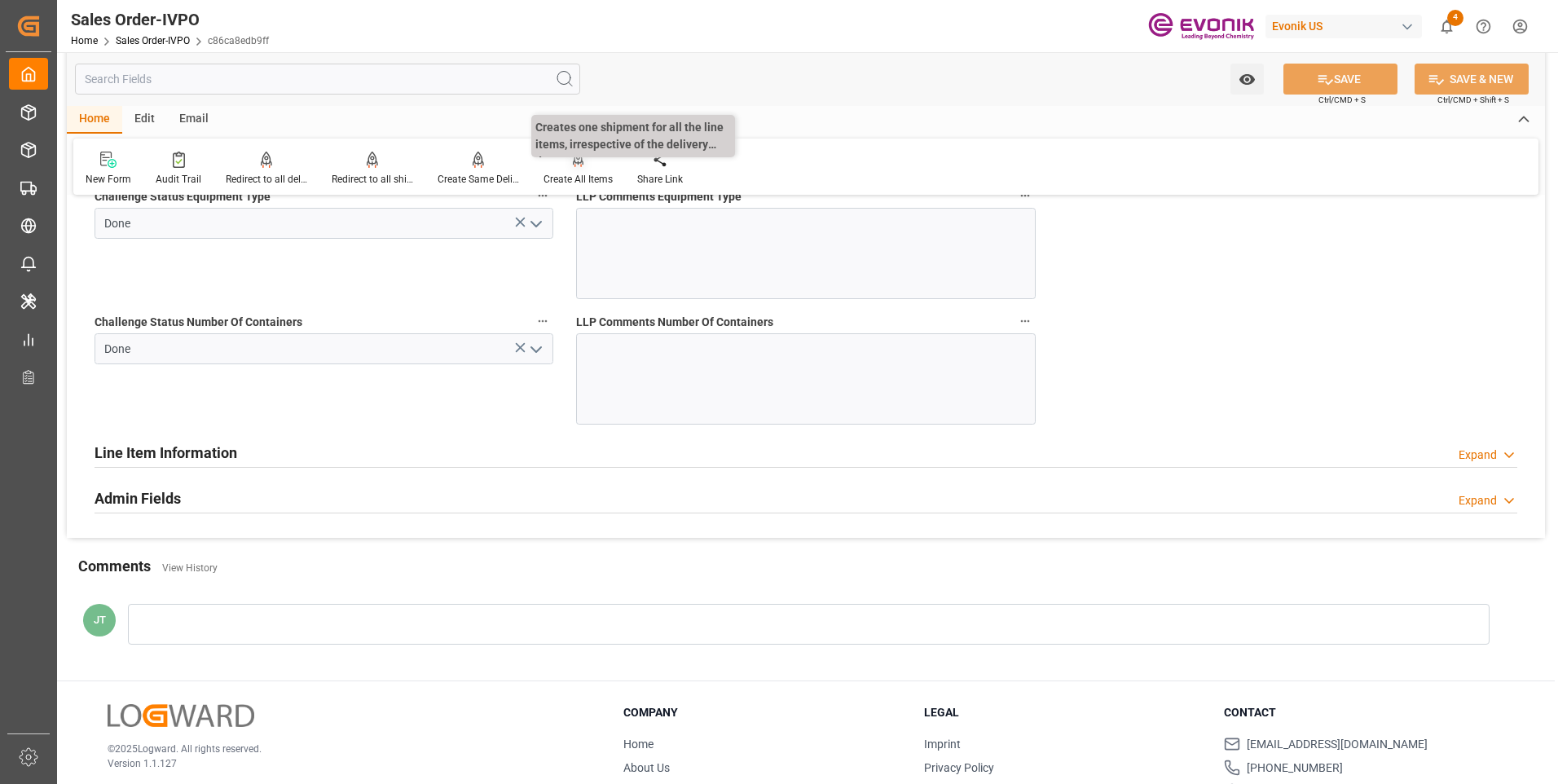
click at [569, 172] on div "Create All Items" at bounding box center [579, 179] width 70 height 15
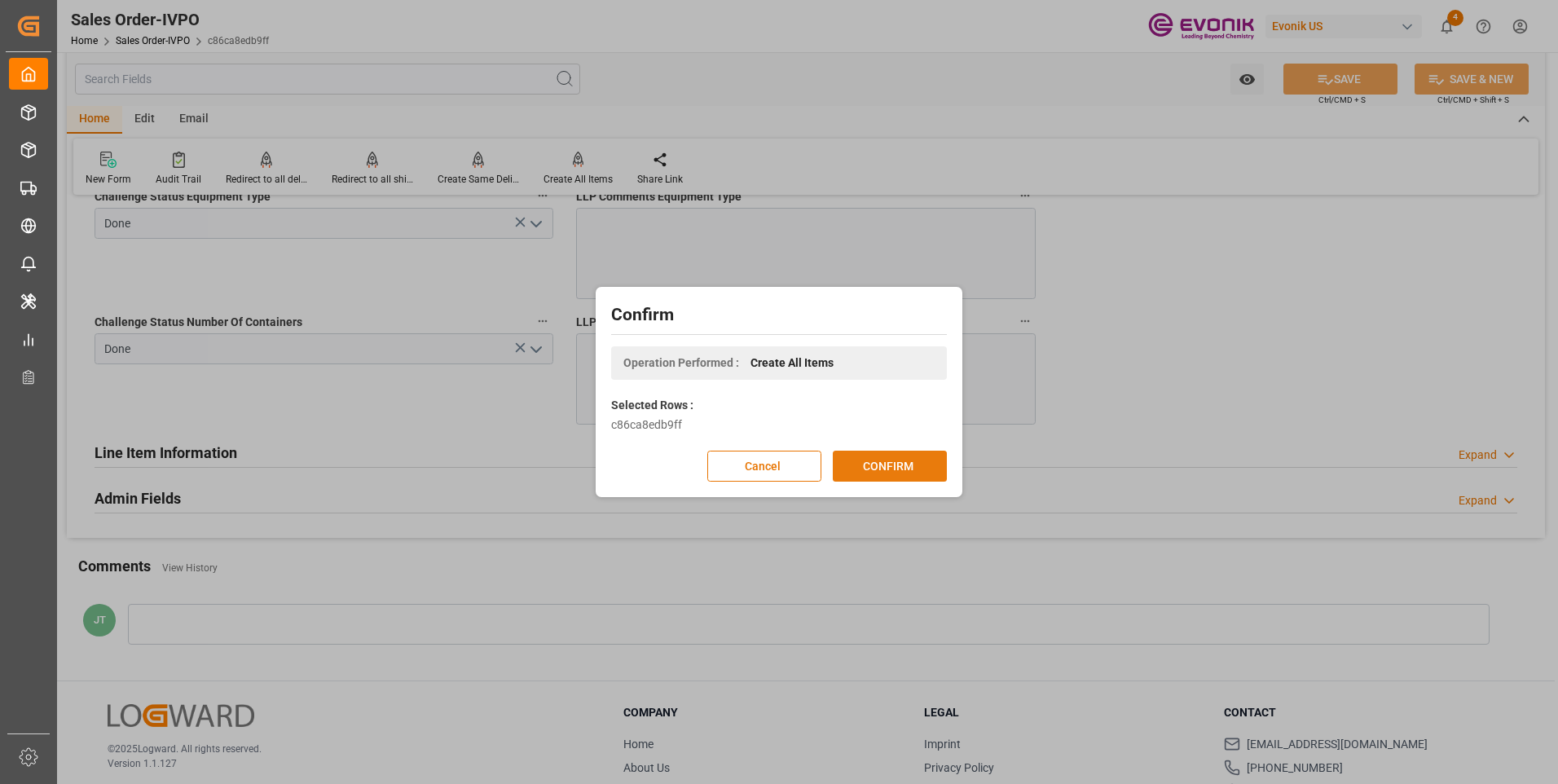
click at [863, 479] on button "CONFIRM" at bounding box center [890, 466] width 114 height 31
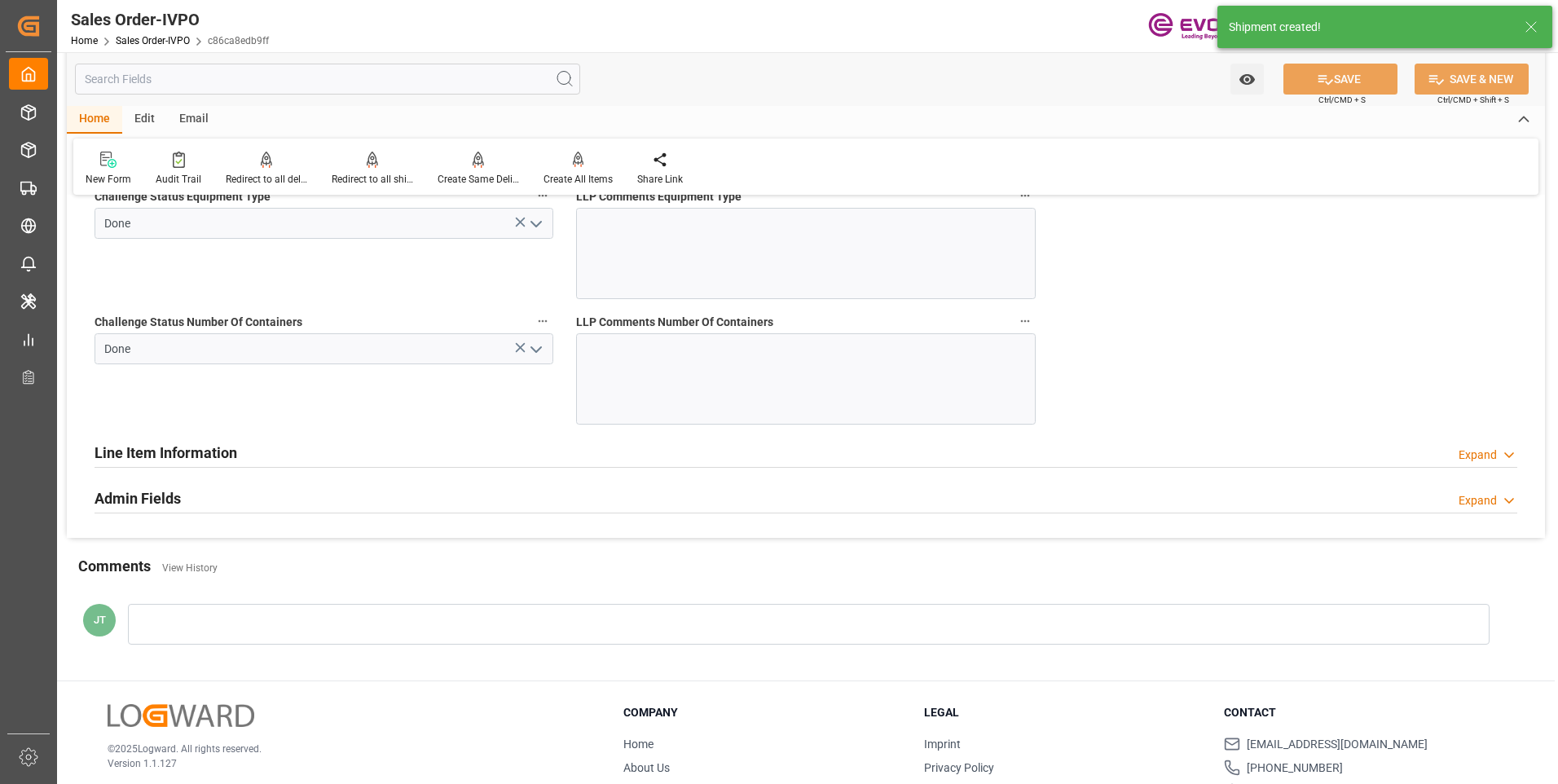
type input "09-10-2025 16:17"
type input "09-10-2025 17:20"
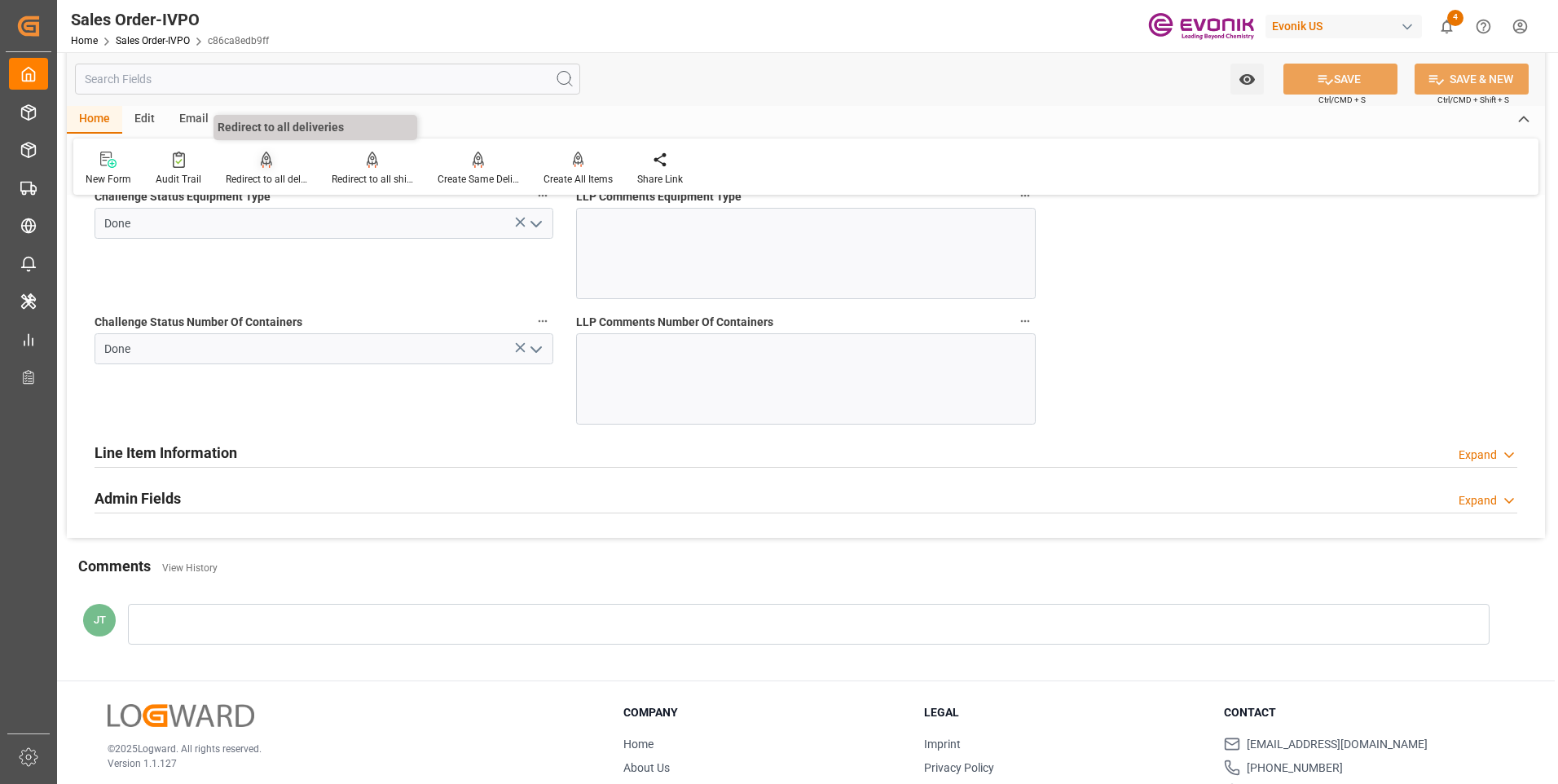
click at [278, 167] on div at bounding box center [267, 159] width 81 height 17
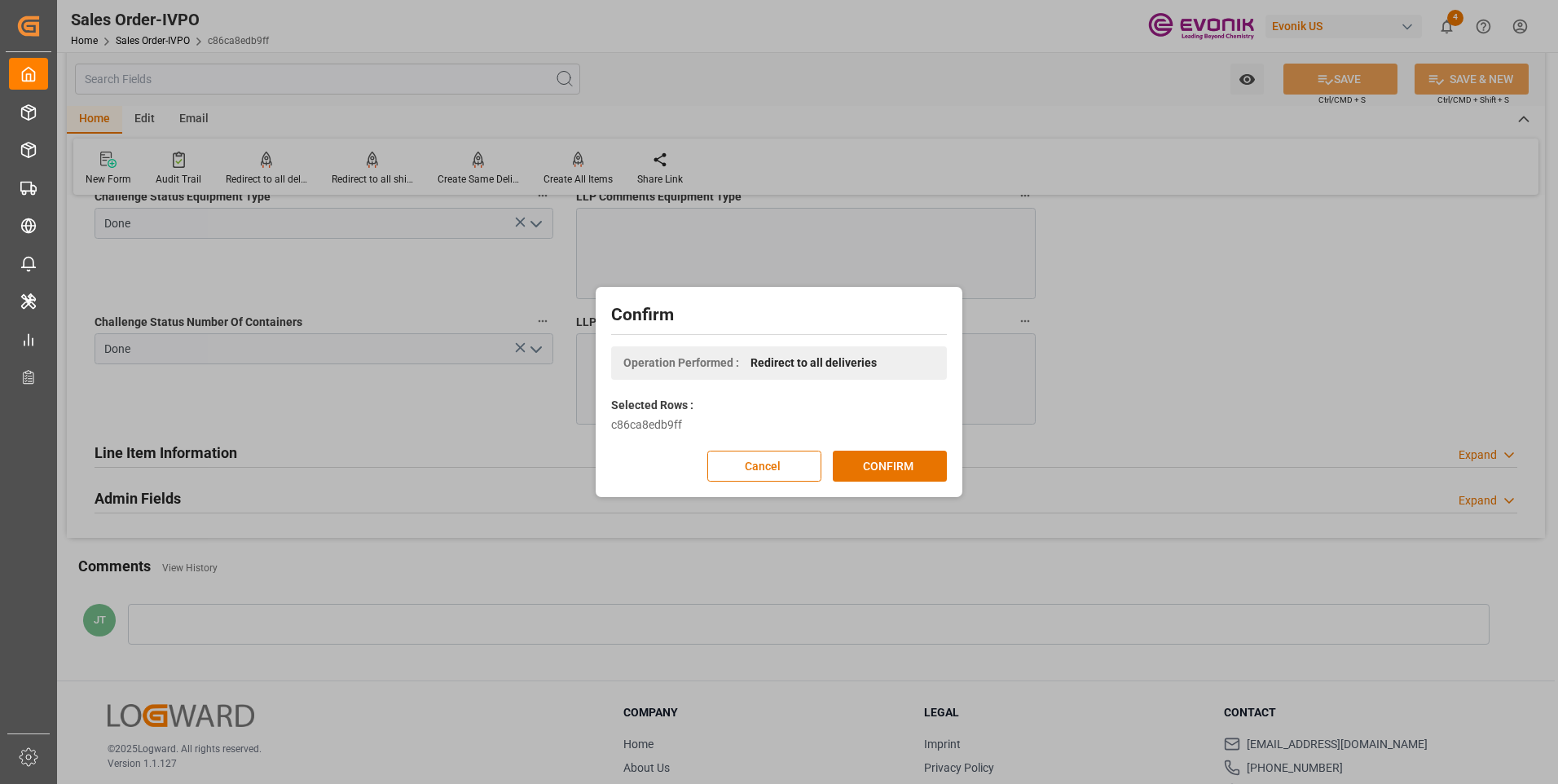
click at [689, 64] on div "Confirm Operation Performed : Redirect to all deliveries Selected Rows : c86ca8…" at bounding box center [779, 392] width 1558 height 784
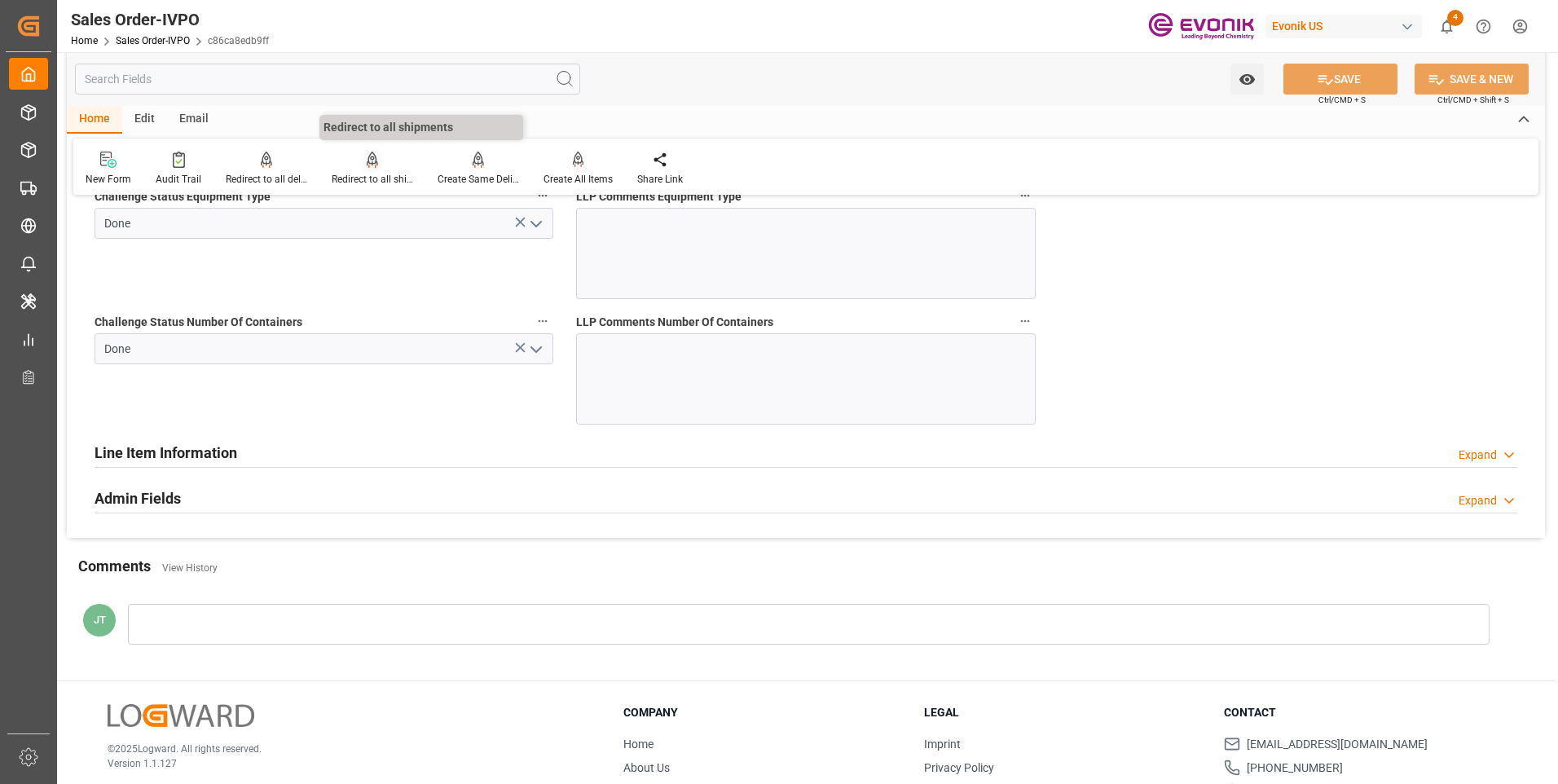
click at [358, 156] on div at bounding box center [372, 159] width 81 height 17
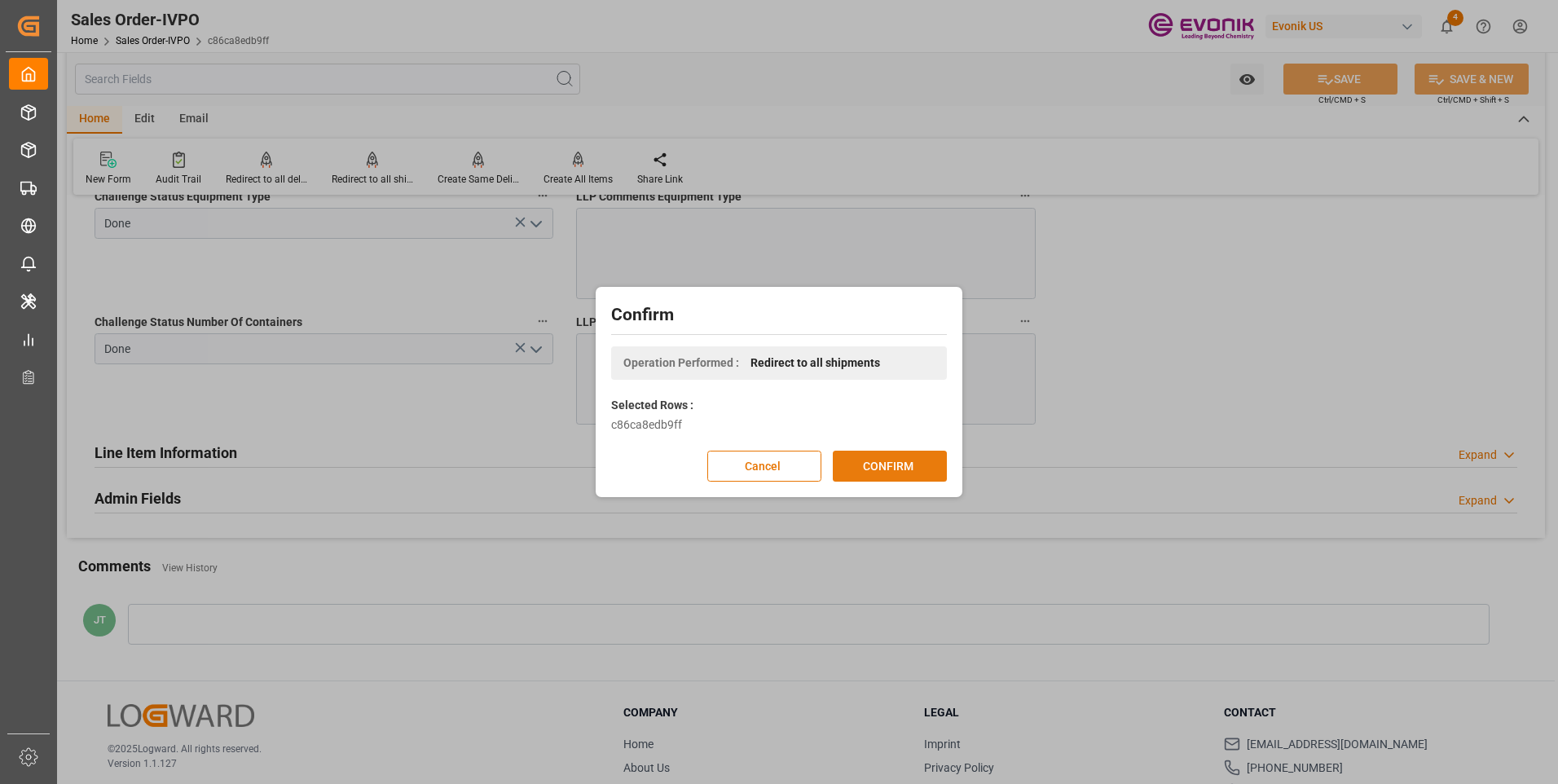
click at [865, 460] on button "CONFIRM" at bounding box center [890, 466] width 114 height 31
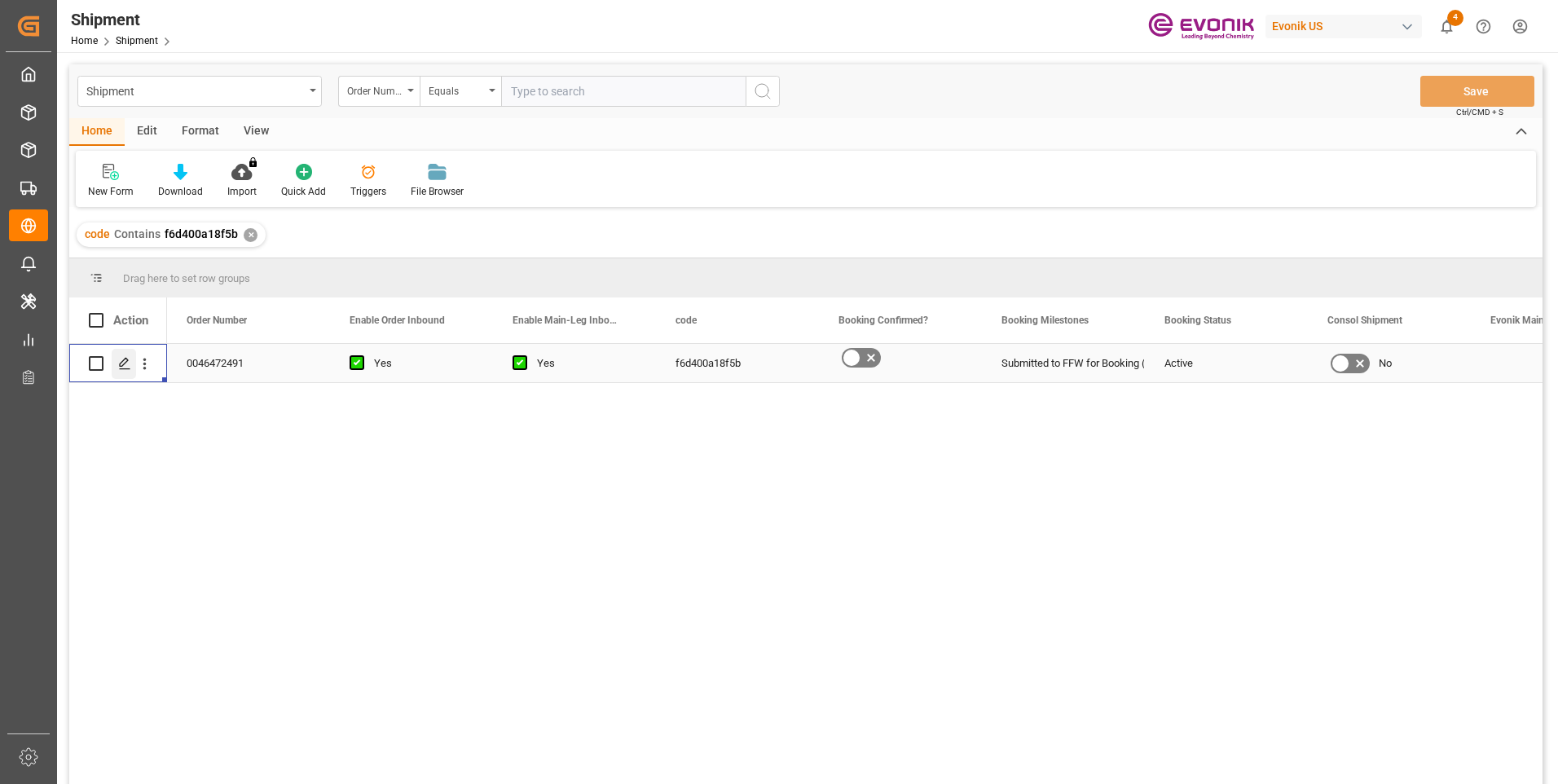
click at [122, 359] on icon "Press SPACE to select this row." at bounding box center [124, 364] width 13 height 13
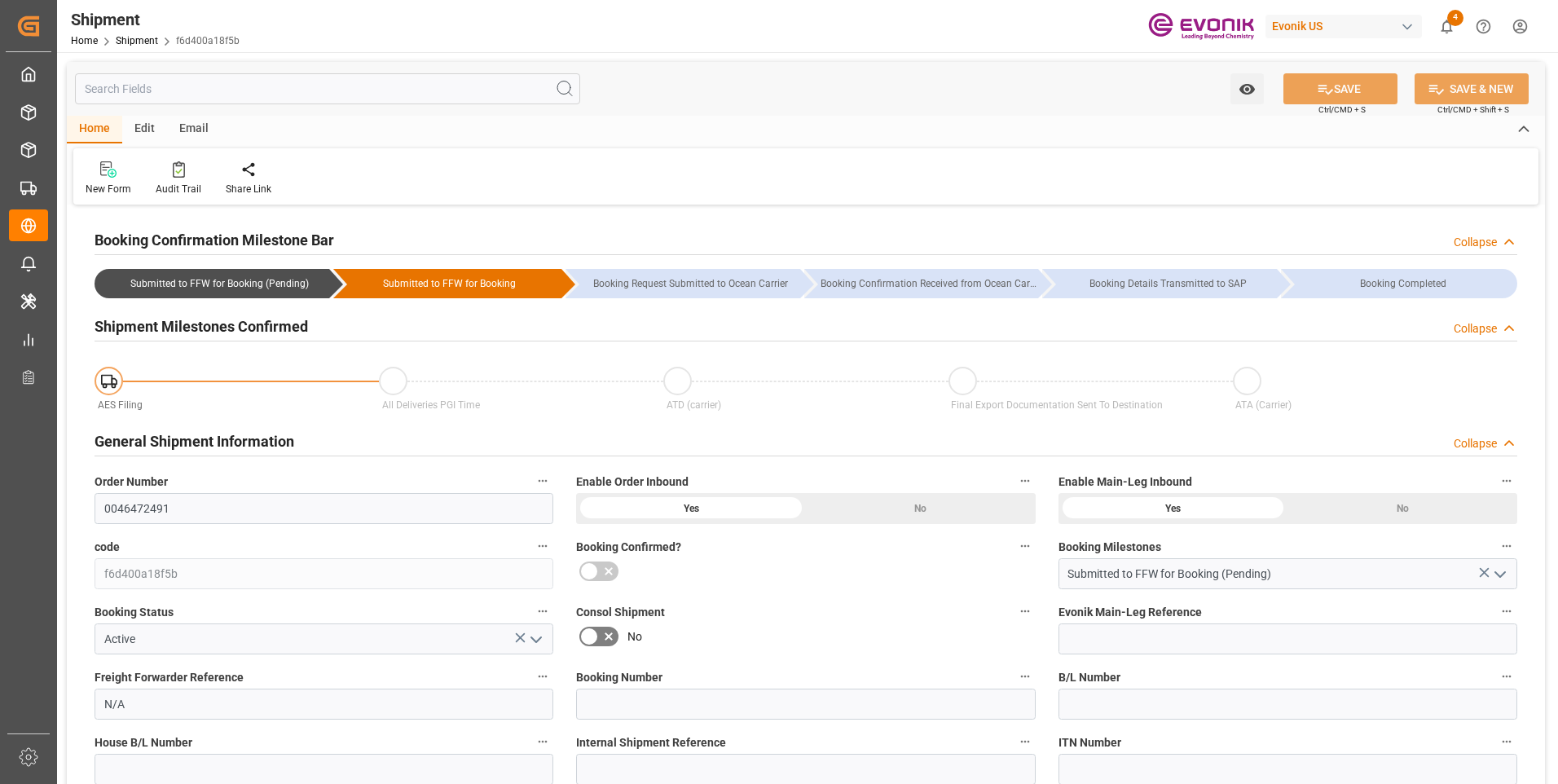
type input "N/A"
type input "DEDUS"
type input "01-01-1970 00:00"
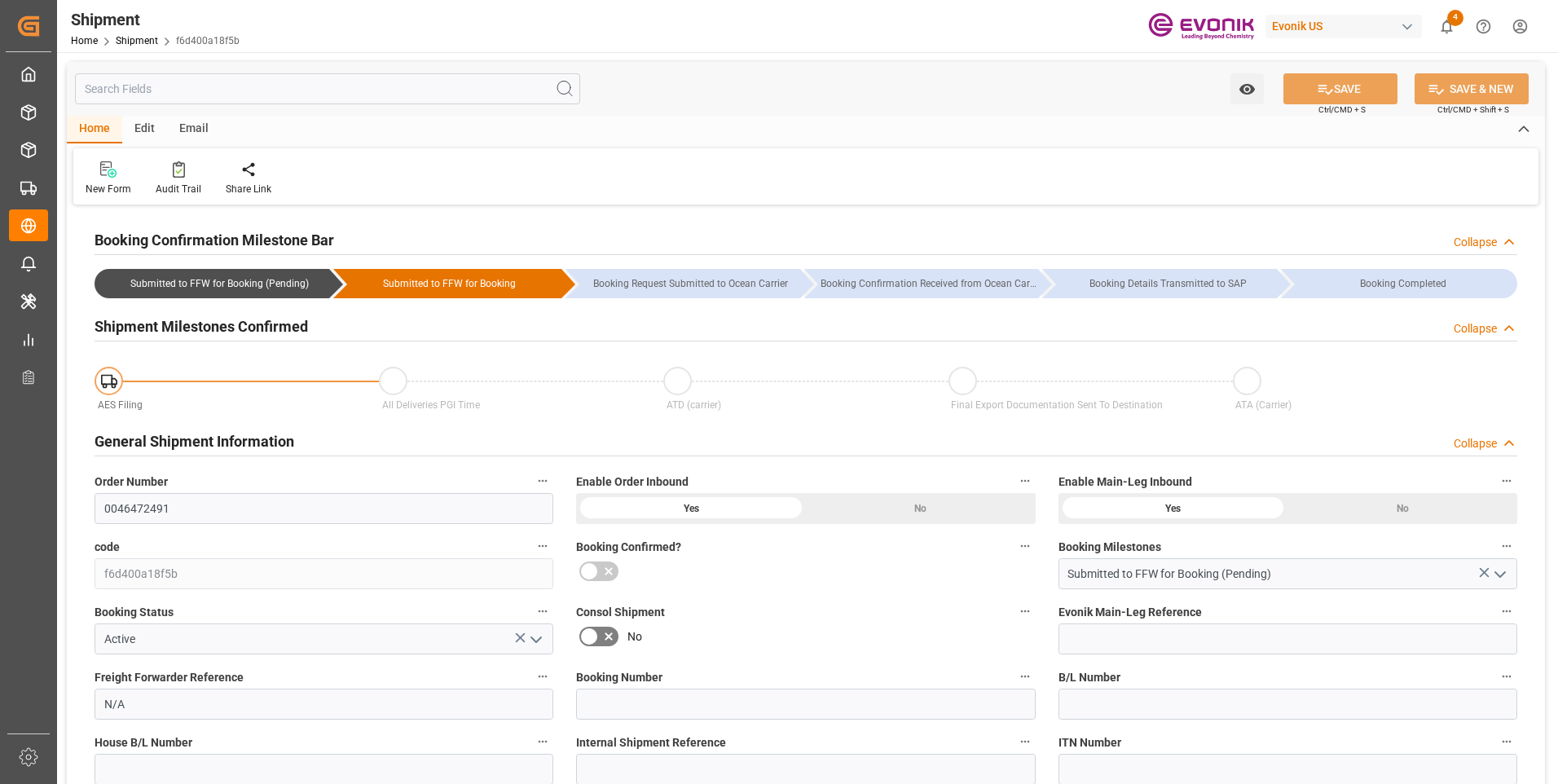
type input "01-01-1970 00:00"
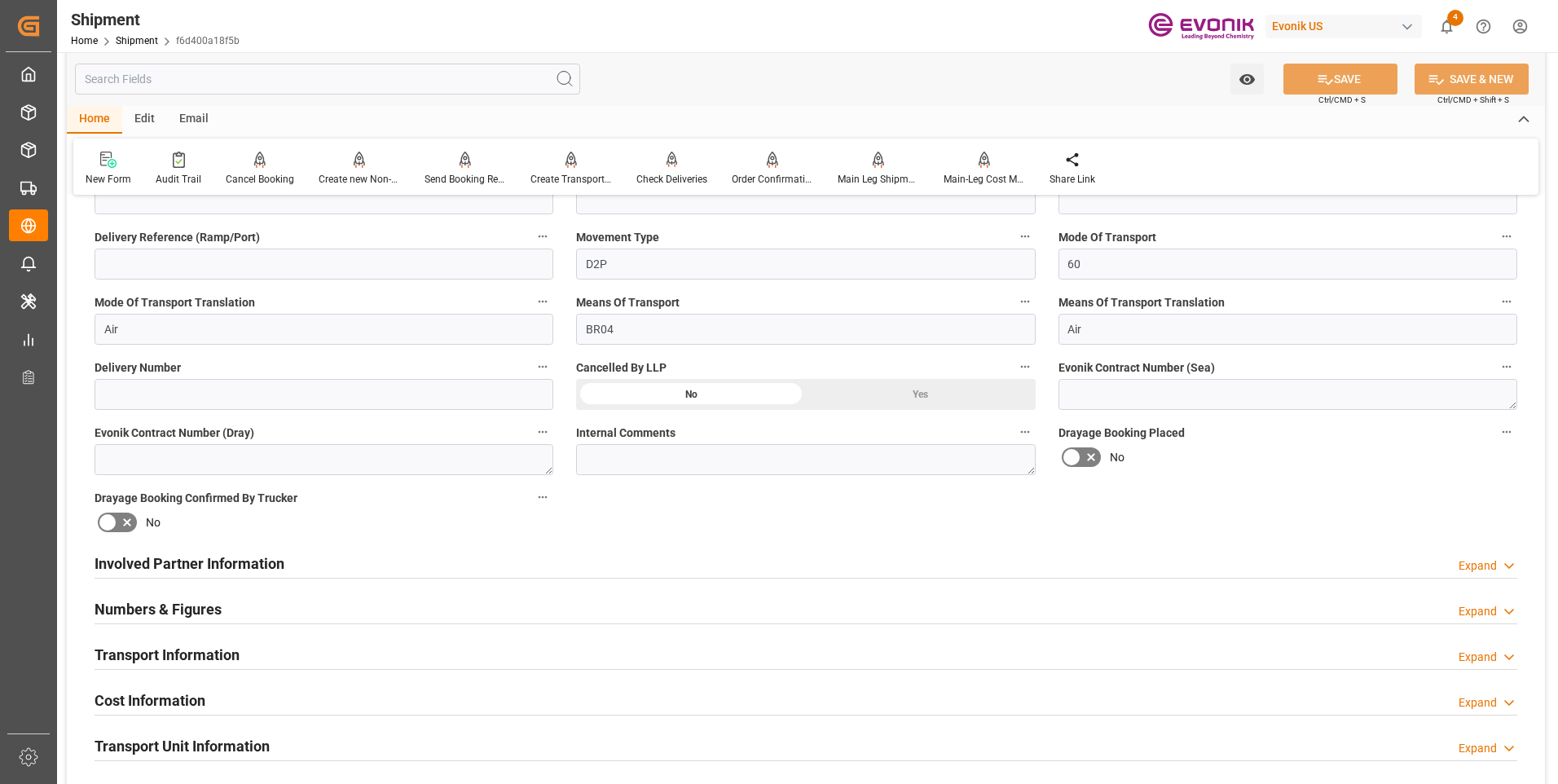
scroll to position [652, 0]
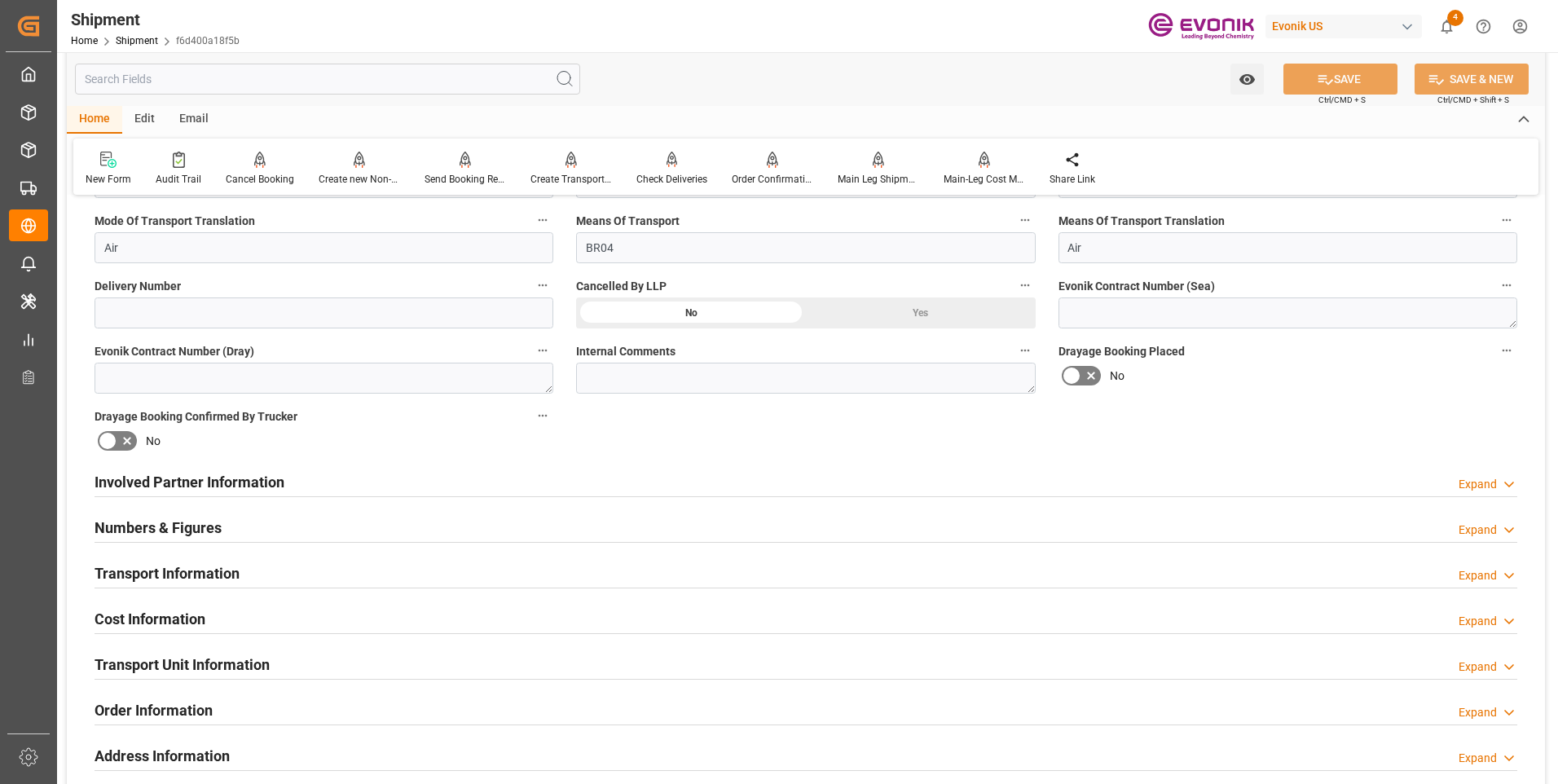
click at [412, 577] on div "Transport Information Expand" at bounding box center [806, 572] width 1423 height 31
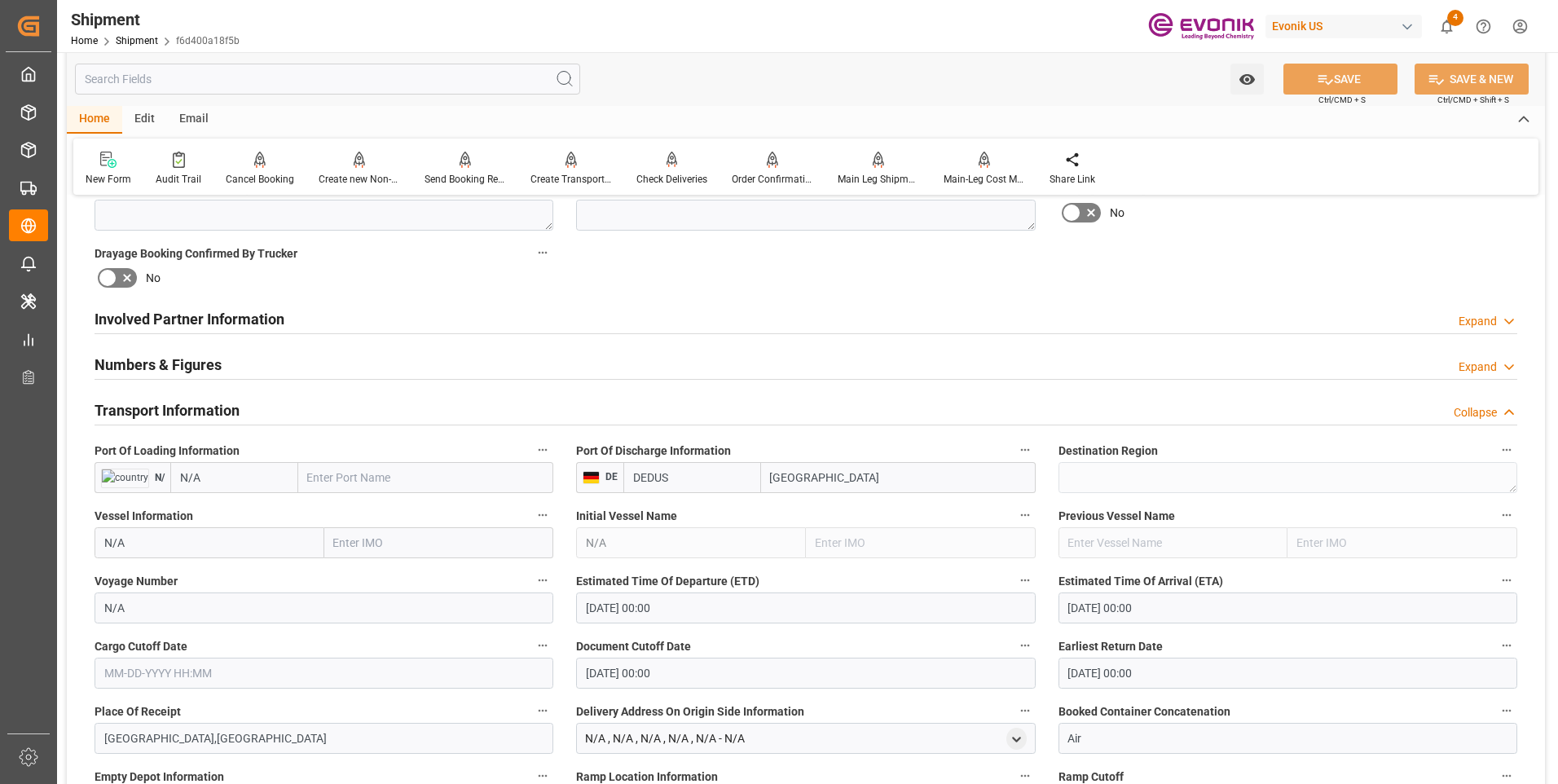
scroll to position [896, 0]
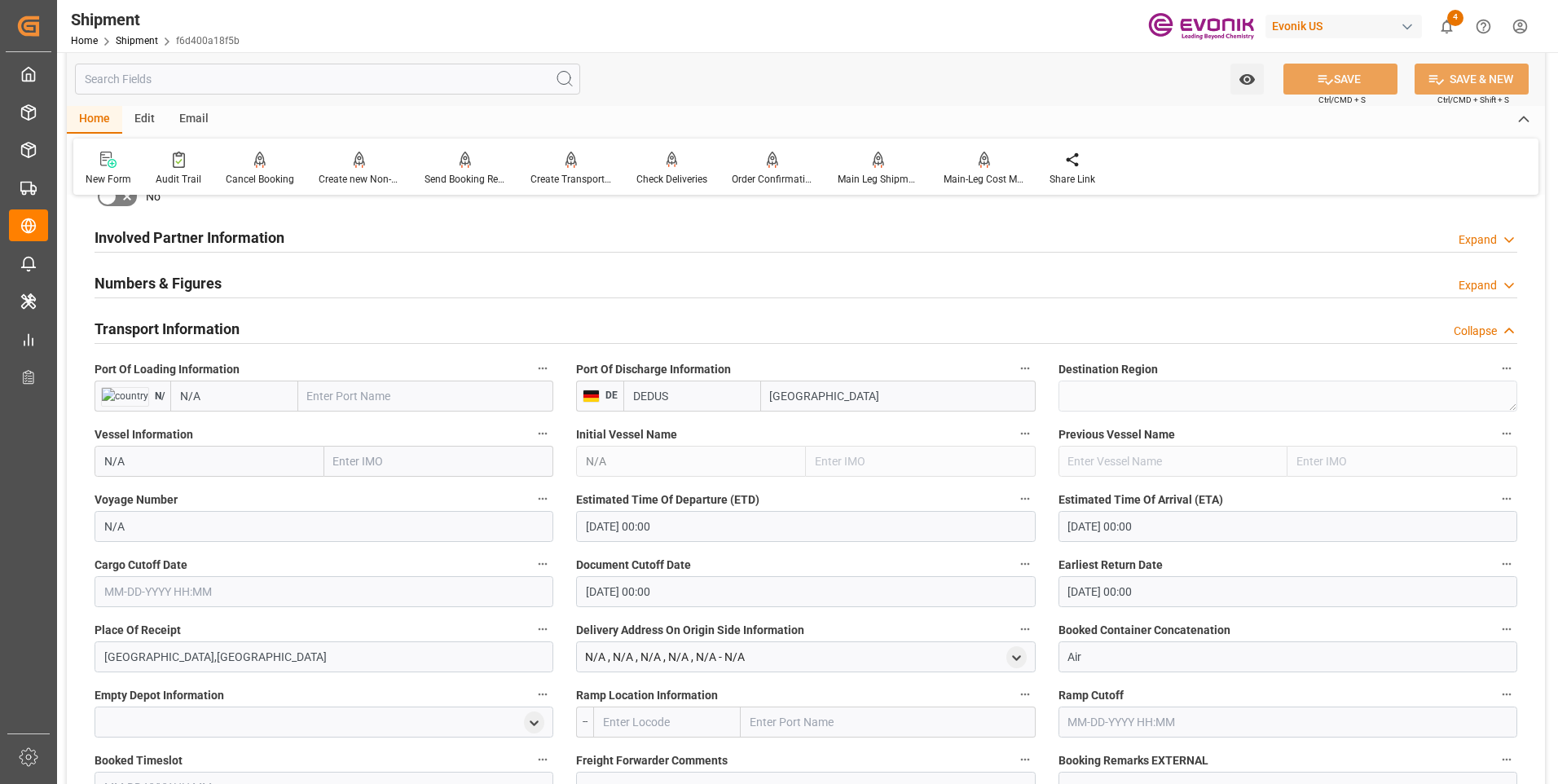
click at [687, 612] on div "Document Cutoff Date 01-01-1970 00:00" at bounding box center [805, 580] width 482 height 65
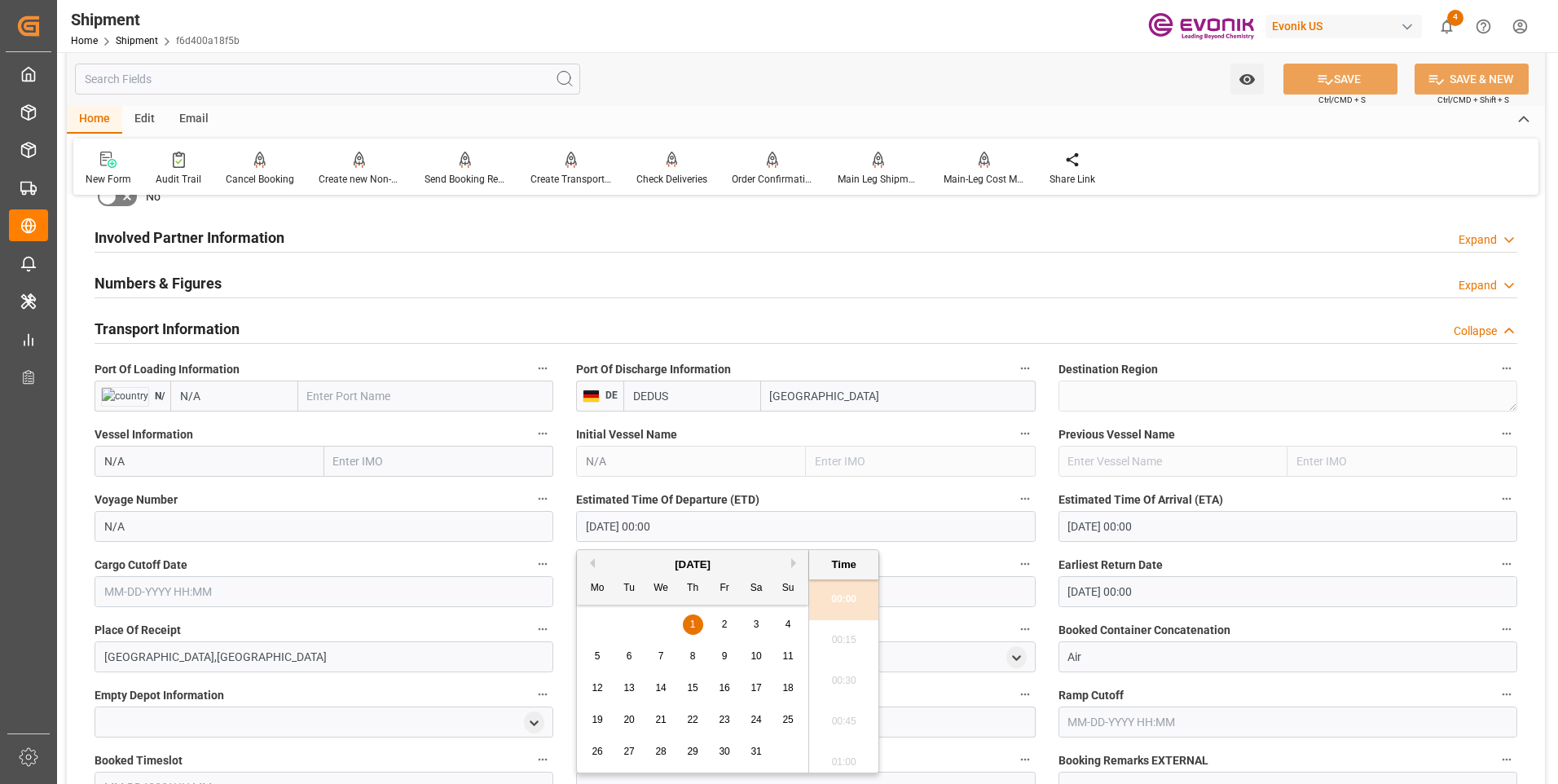
click at [694, 539] on input "01-01-1970 00:00" at bounding box center [805, 526] width 459 height 31
drag, startPoint x: 732, startPoint y: 534, endPoint x: 530, endPoint y: 535, distance: 202.0
click at [530, 535] on div "Booking Confirmation Milestone Bar Collapse Submitted to FFW for Booking (Pendi…" at bounding box center [806, 414] width 1479 height 2202
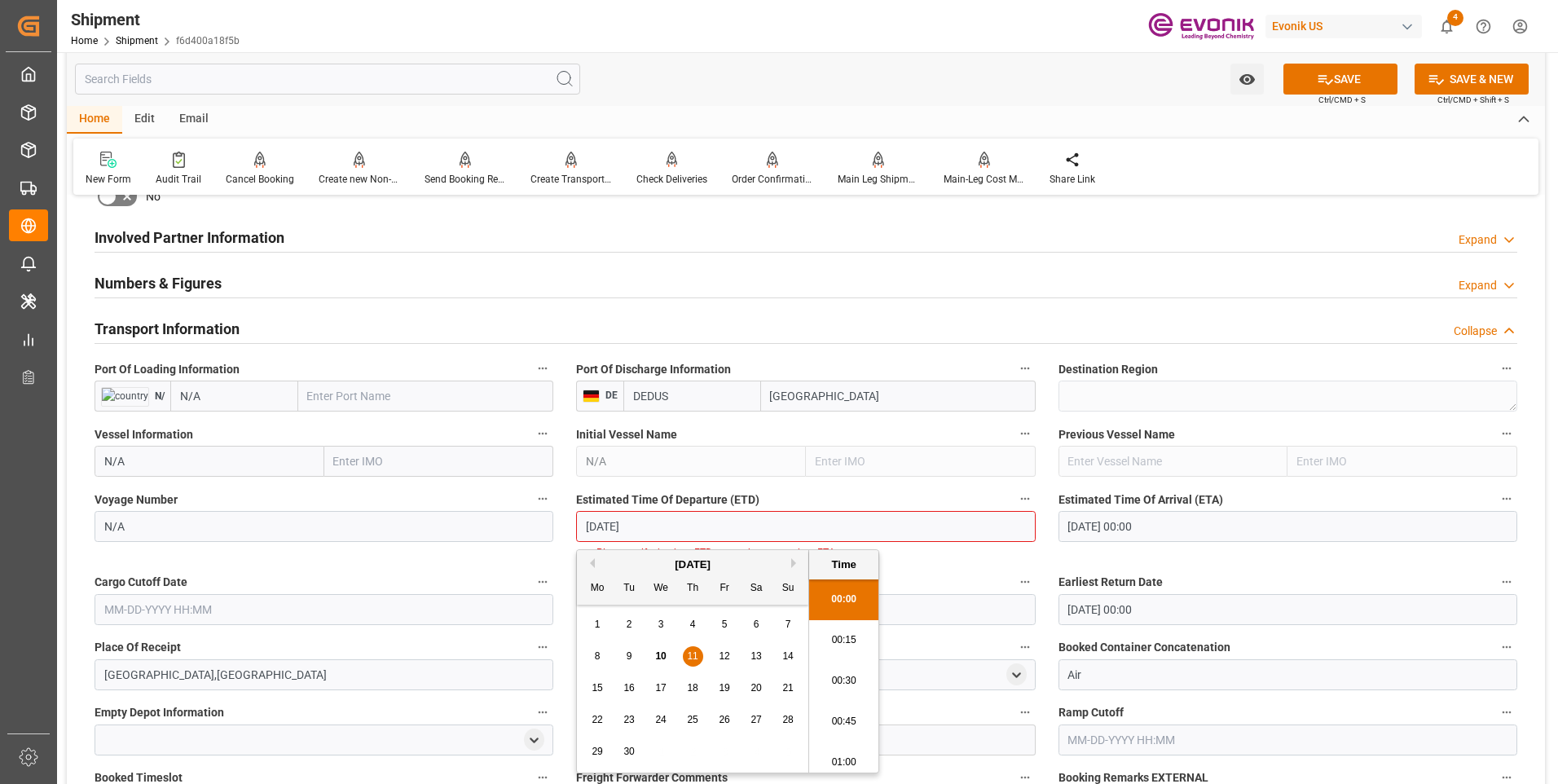
click at [841, 682] on li "00:30" at bounding box center [845, 680] width 70 height 41
type input "09-11-2025 00:30"
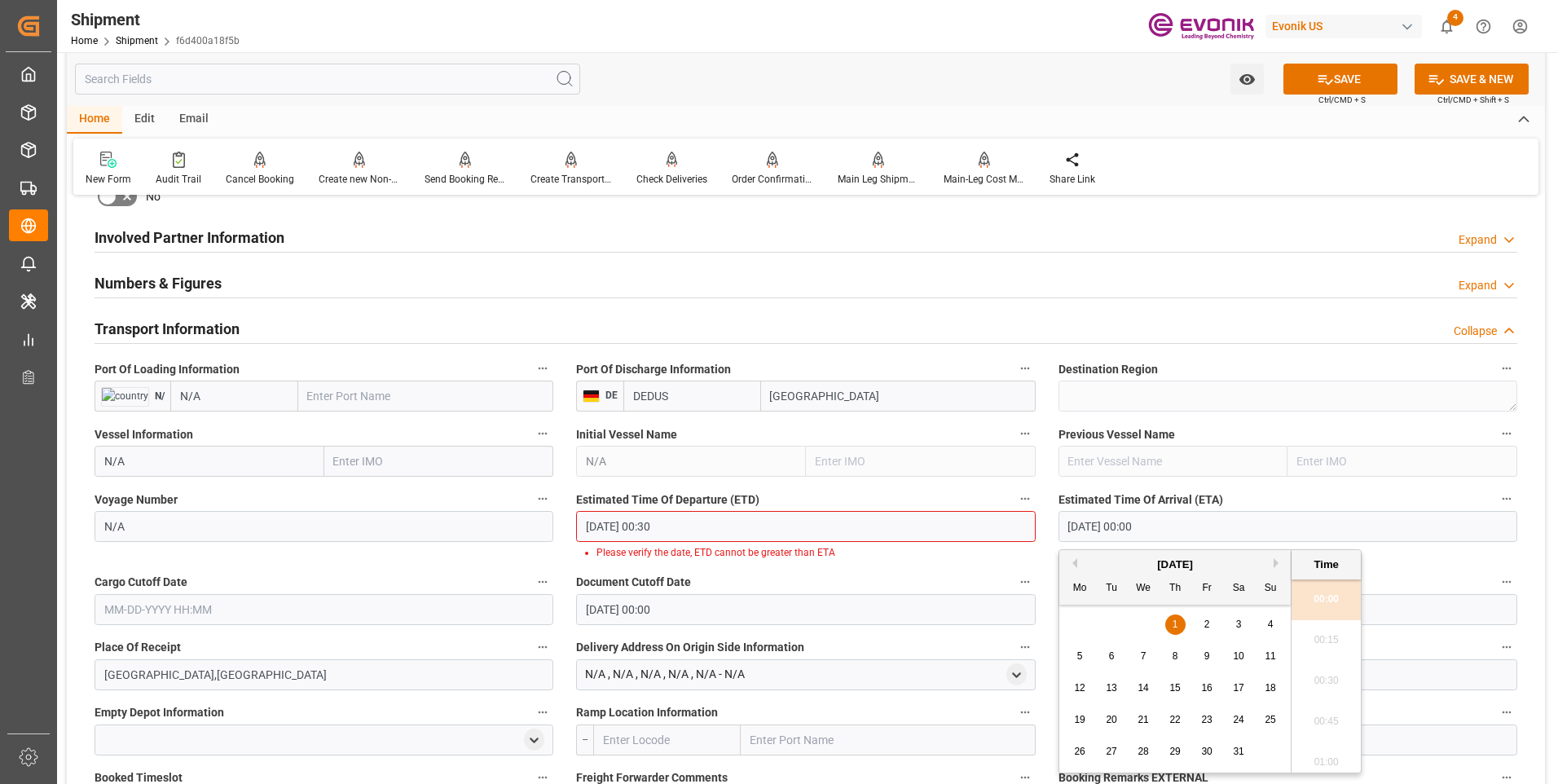
drag, startPoint x: 1199, startPoint y: 524, endPoint x: 1013, endPoint y: 527, distance: 186.0
click at [1013, 527] on div "Booking Confirmation Milestone Bar Collapse Submitted to FFW for Booking (Pendi…" at bounding box center [806, 423] width 1479 height 2220
click at [1329, 685] on li "00:30" at bounding box center [1327, 680] width 70 height 41
type input "09-19-2025 00:30"
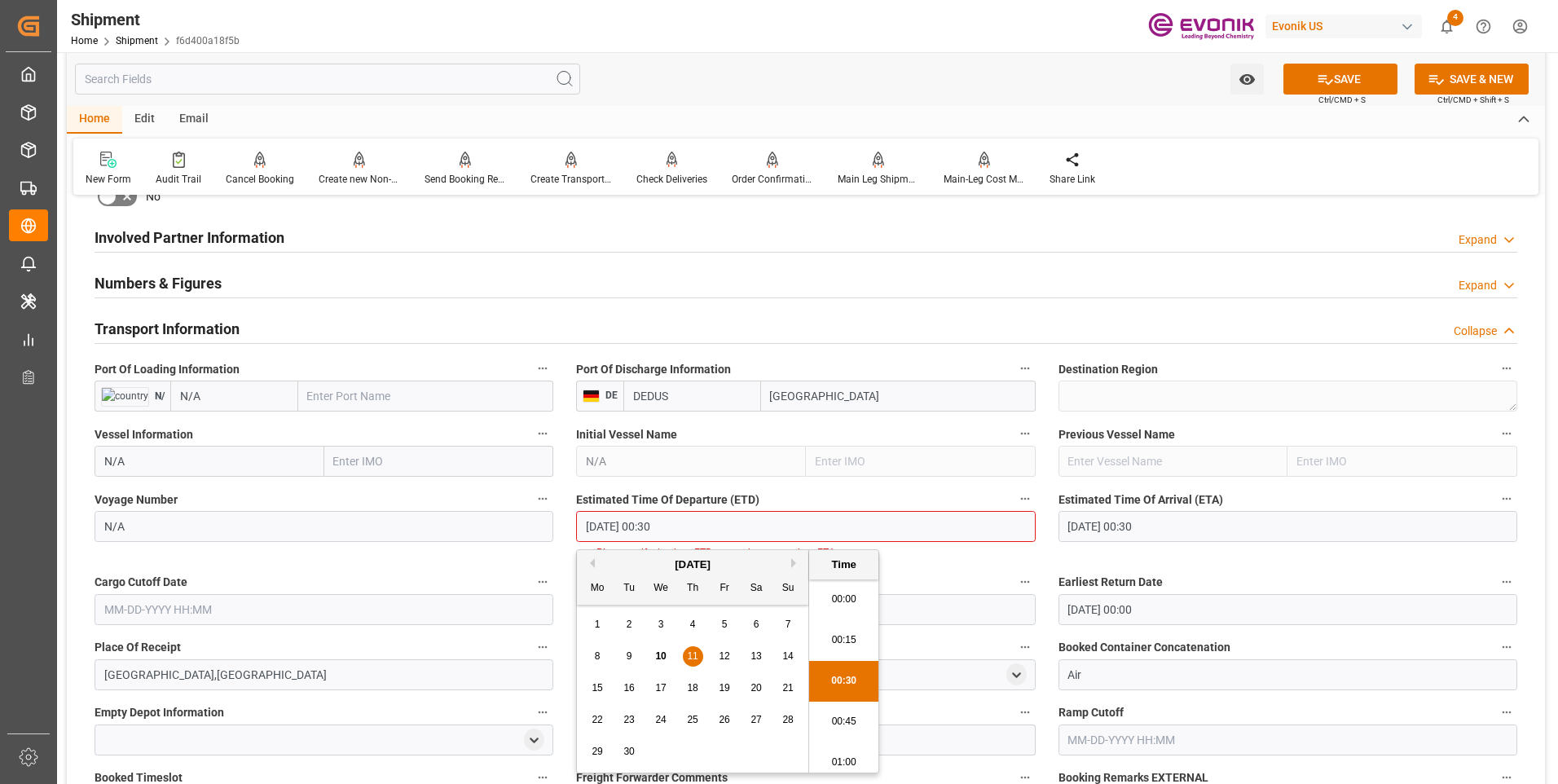
scroll to position [6, 0]
drag, startPoint x: 744, startPoint y: 528, endPoint x: 506, endPoint y: 528, distance: 238.0
click at [506, 528] on div "Booking Confirmation Milestone Bar Collapse Submitted to FFW for Booking (Pendi…" at bounding box center [806, 423] width 1479 height 2220
click at [172, 607] on div "Cargo Cutoff Date" at bounding box center [323, 597] width 482 height 65
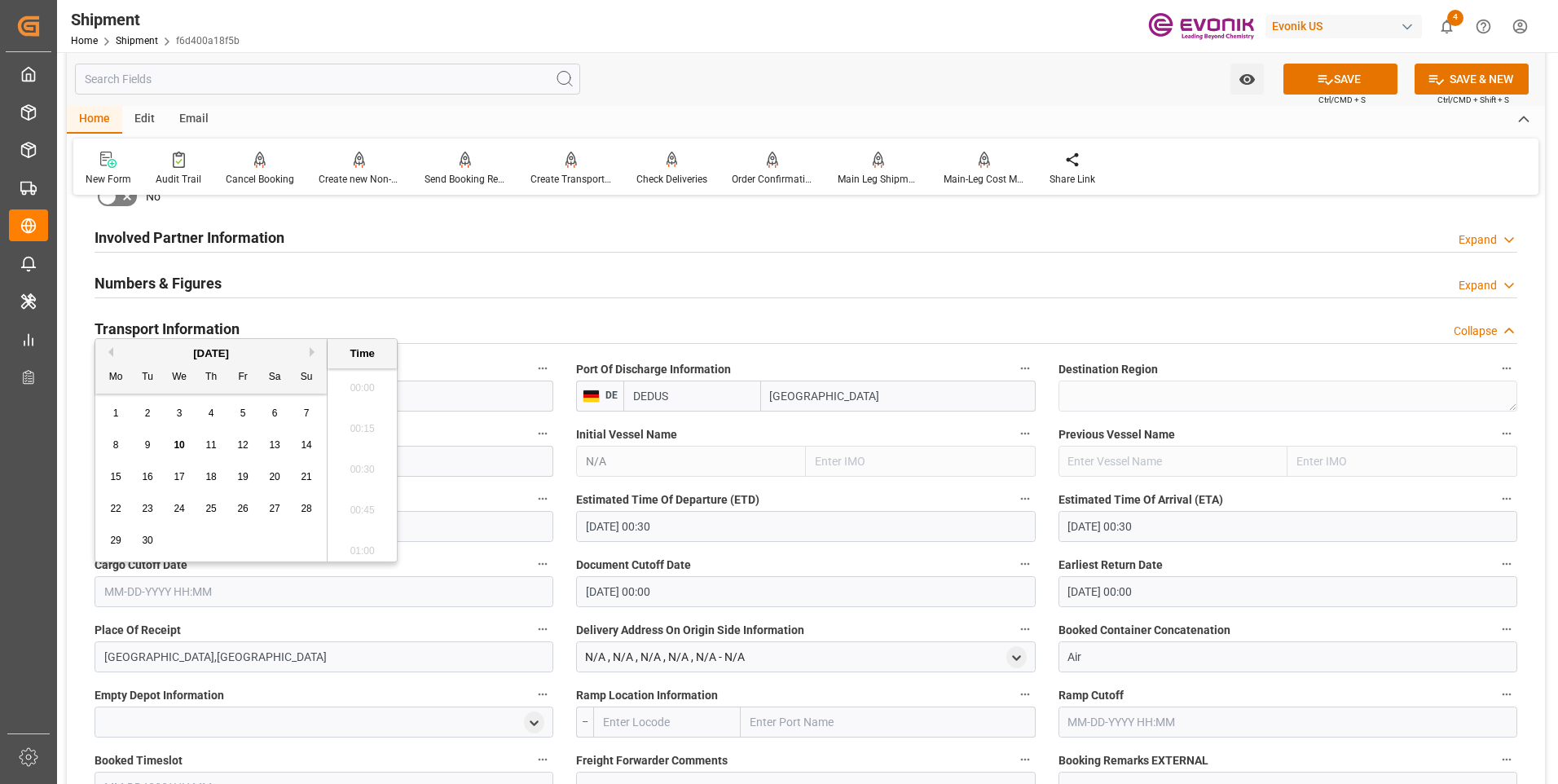
scroll to position [2083, 0]
paste input "09-11-2025 00:30"
type input "09-11-2025 00:30"
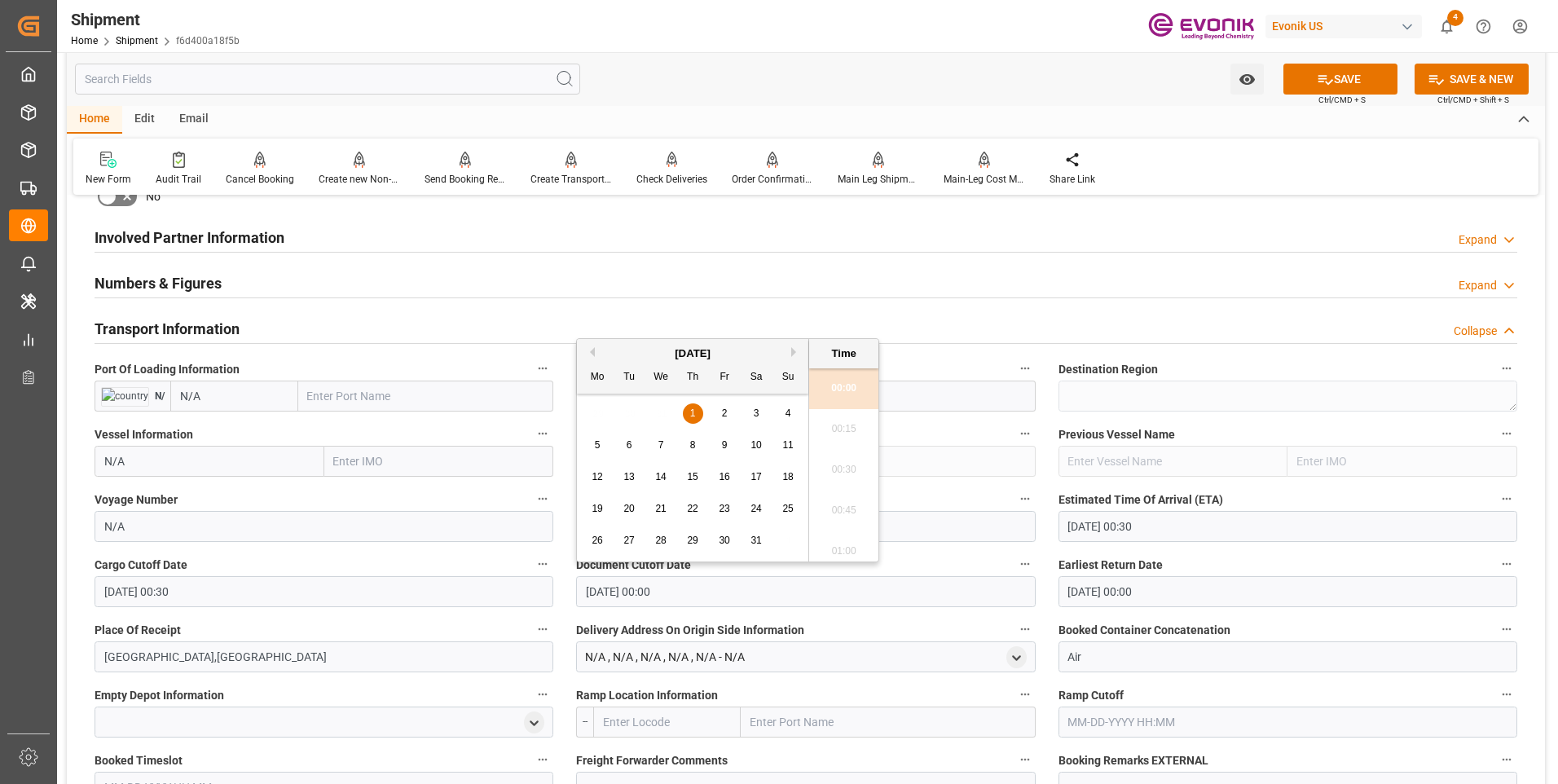
drag, startPoint x: 726, startPoint y: 603, endPoint x: 436, endPoint y: 597, distance: 290.1
click at [436, 597] on div "Booking Confirmation Milestone Bar Collapse Submitted to FFW for Booking (Pendi…" at bounding box center [806, 414] width 1479 height 2202
paste input "9-11-2025 00:3"
type input "09-11-2025 00:30"
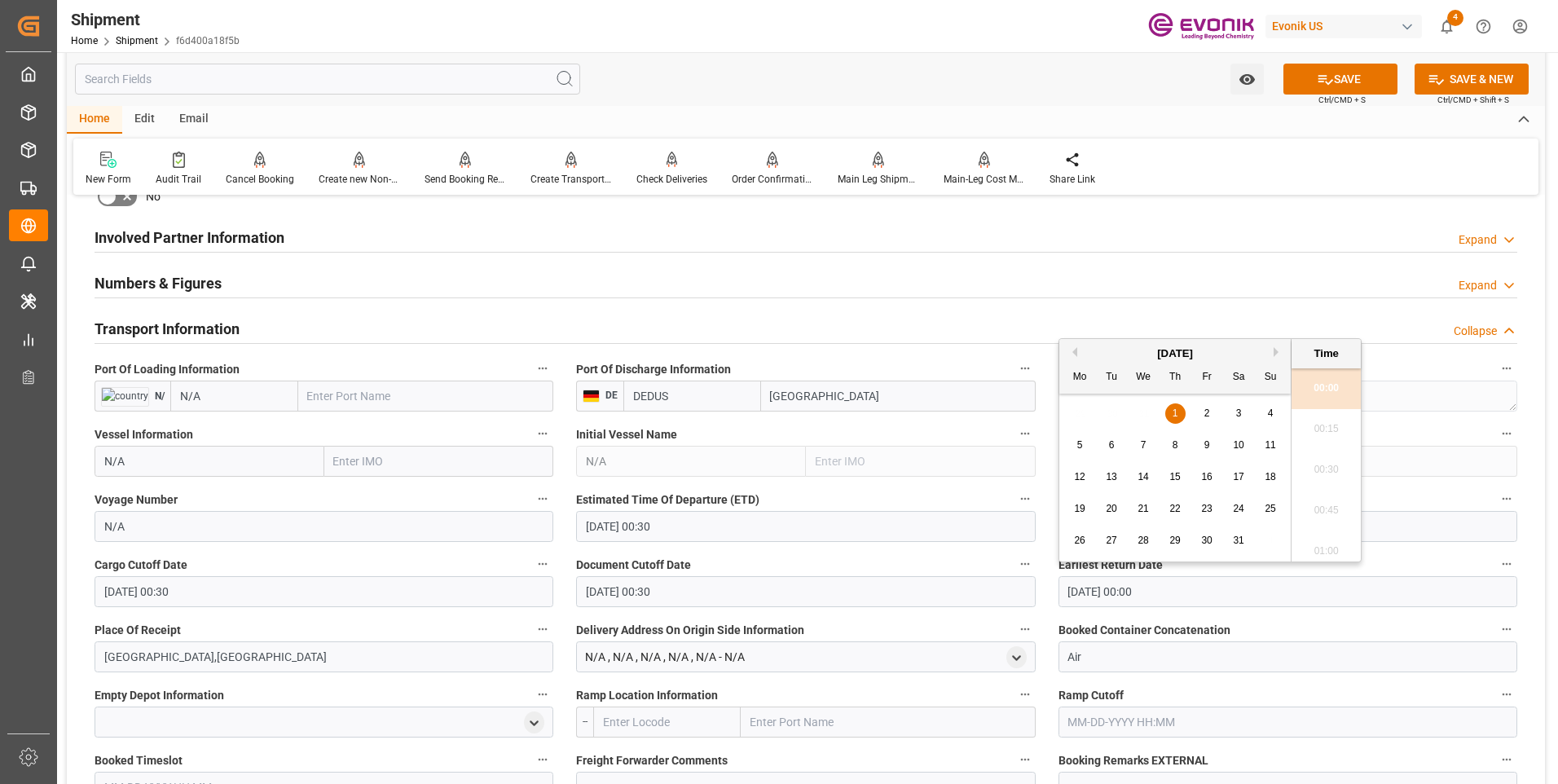
drag, startPoint x: 1117, startPoint y: 596, endPoint x: 1019, endPoint y: 596, distance: 98.0
click at [1024, 596] on div "Booking Confirmation Milestone Bar Collapse Submitted to FFW for Booking (Pendi…" at bounding box center [806, 414] width 1479 height 2202
paste input "9-11-2025 00:3"
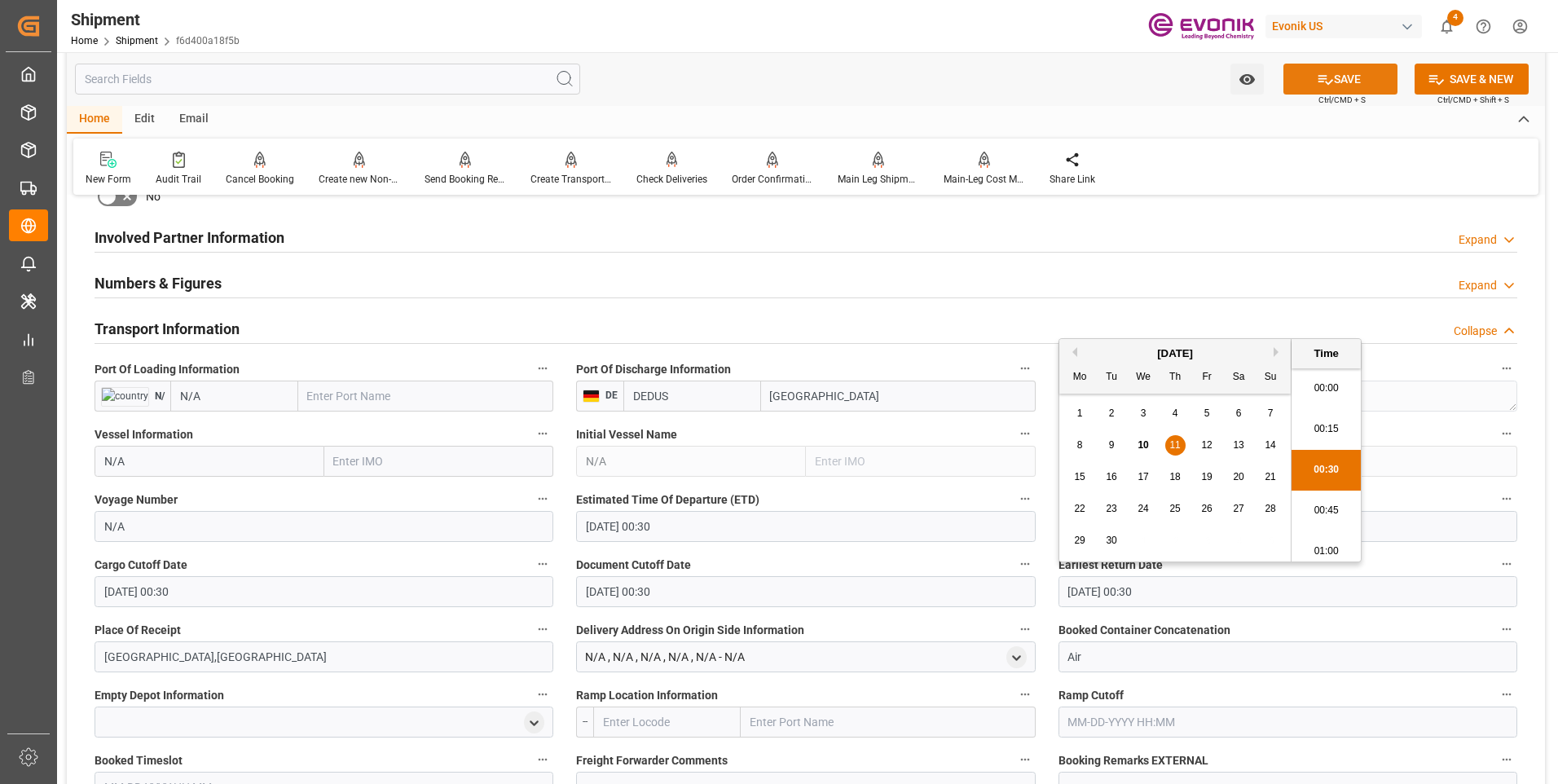
type input "09-11-2025 00:30"
click at [1342, 77] on button "SAVE" at bounding box center [1340, 78] width 114 height 31
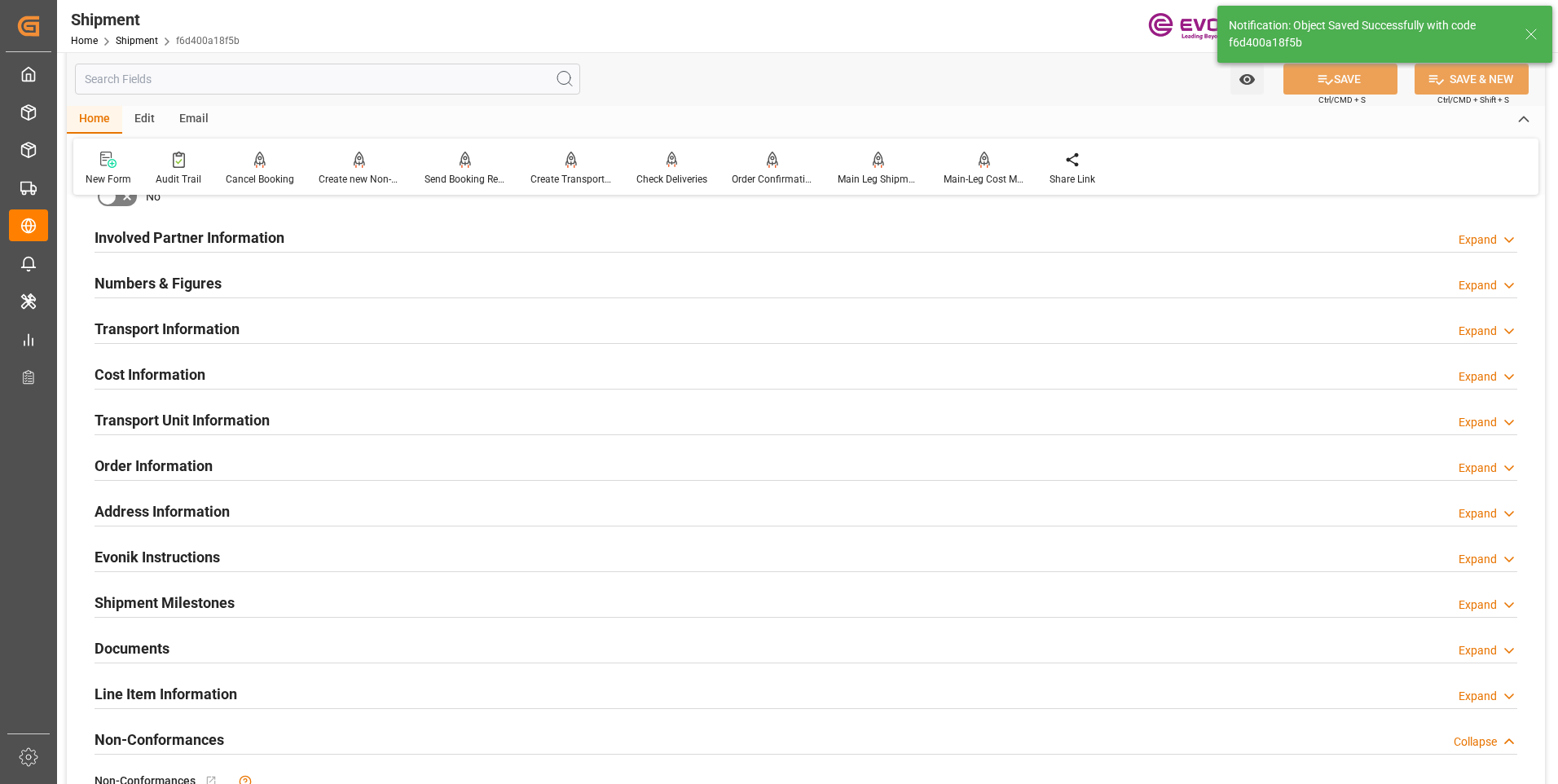
click at [255, 365] on div "Cost Information Expand" at bounding box center [806, 373] width 1423 height 31
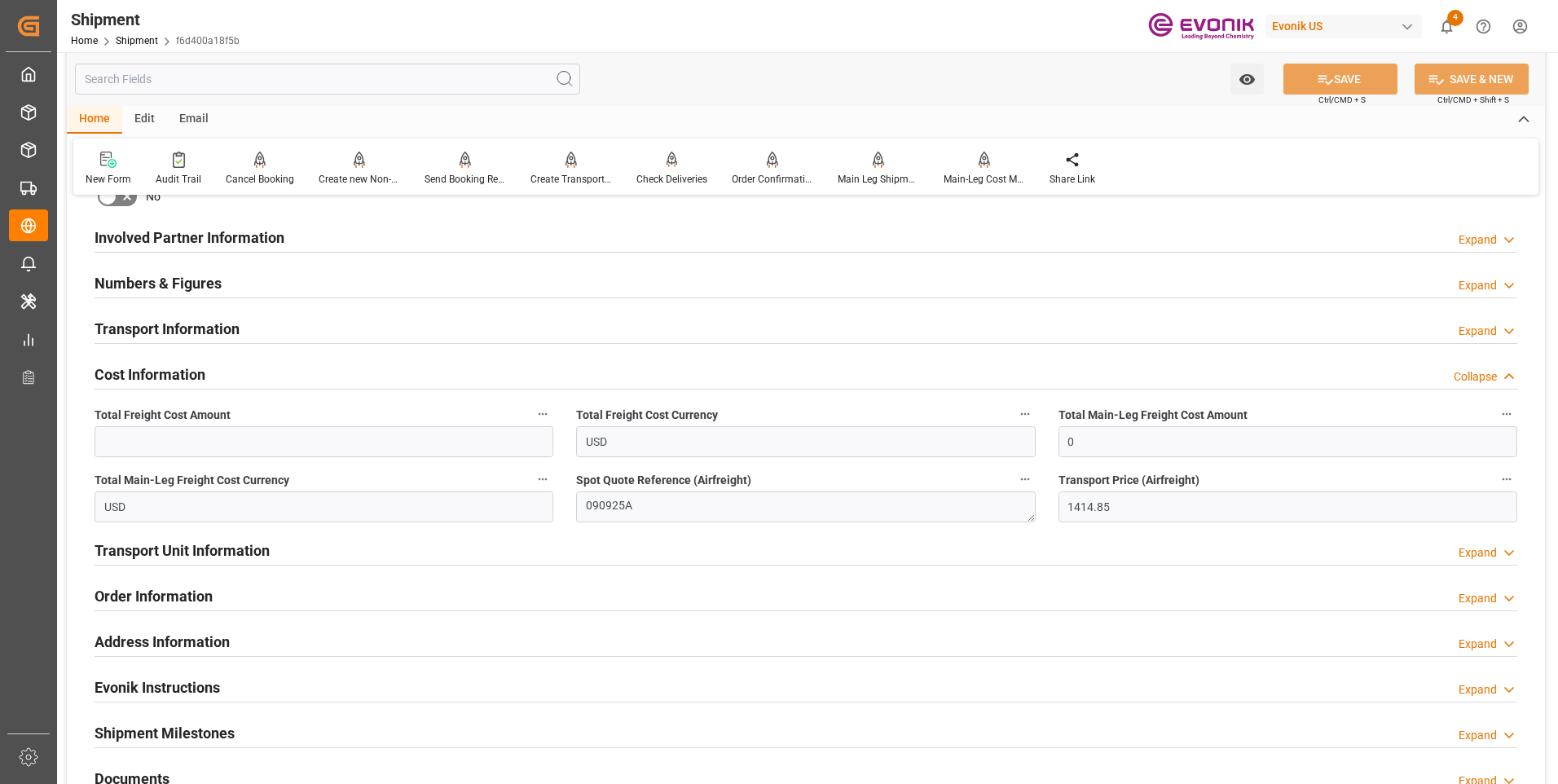
scroll to position [978, 0]
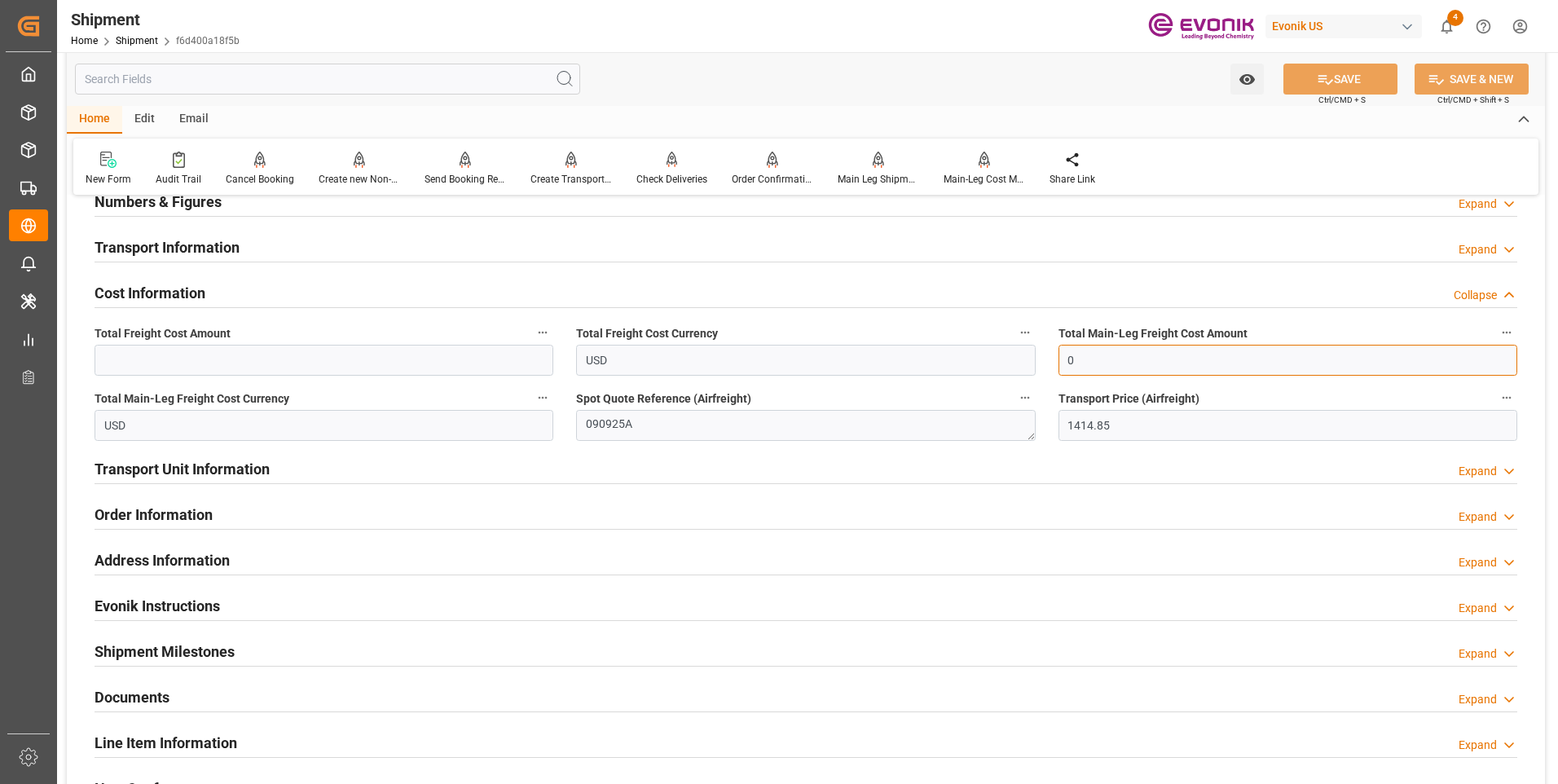
click at [1101, 366] on input "0" at bounding box center [1287, 360] width 459 height 31
drag, startPoint x: 1101, startPoint y: 357, endPoint x: 1022, endPoint y: 357, distance: 79.0
click at [1022, 357] on div "Booking Confirmation Milestone Bar Collapse Submitted to FFW for Booking (Pendi…" at bounding box center [806, 139] width 1479 height 1816
type input "1414.85"
click at [192, 361] on input "text" at bounding box center [323, 360] width 459 height 31
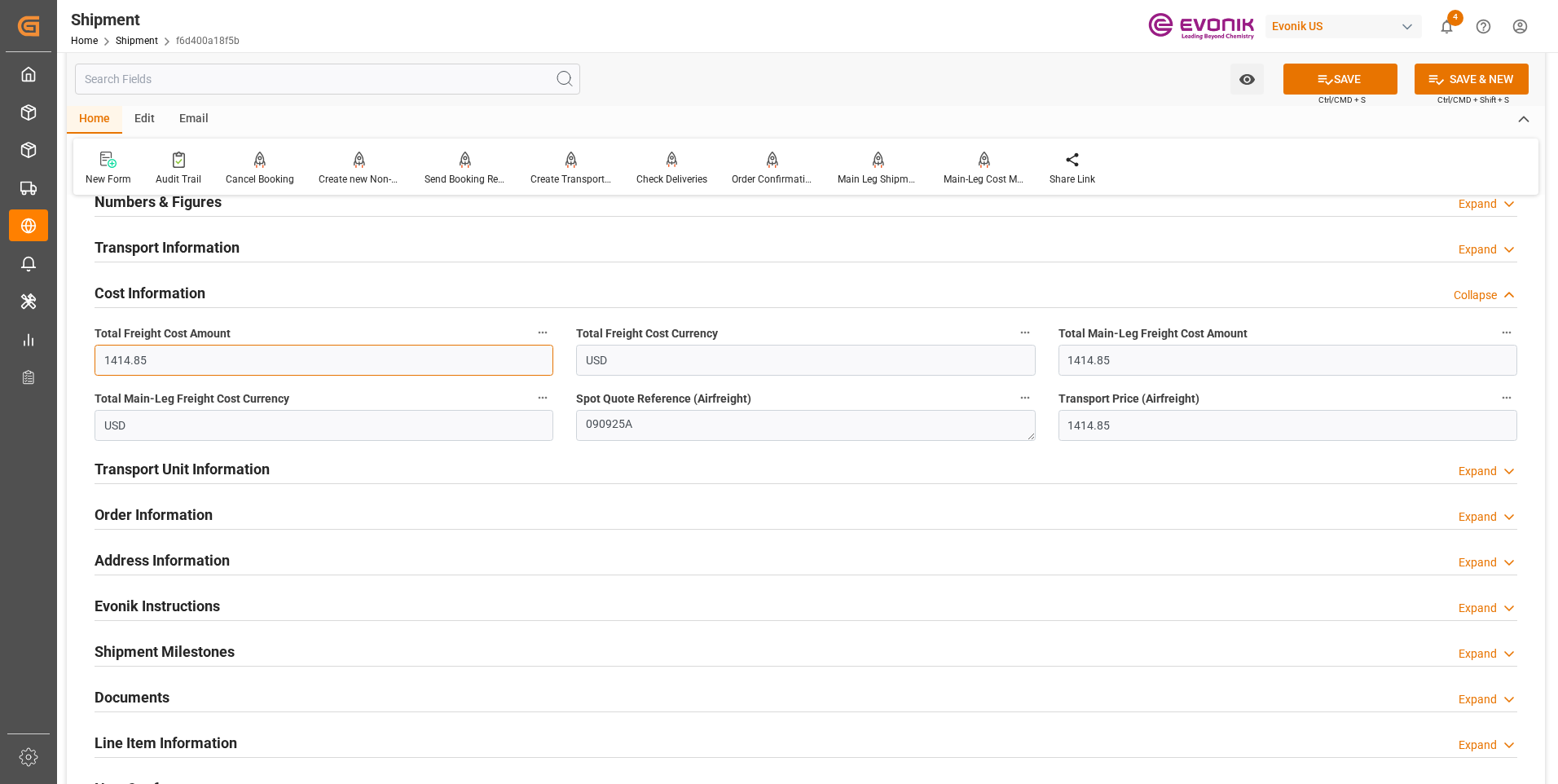
type input "1414.85"
drag, startPoint x: 653, startPoint y: 428, endPoint x: 522, endPoint y: 428, distance: 131.0
click at [522, 428] on div "Booking Confirmation Milestone Bar Collapse Submitted to FFW for Booking (Pendi…" at bounding box center [806, 139] width 1479 height 1816
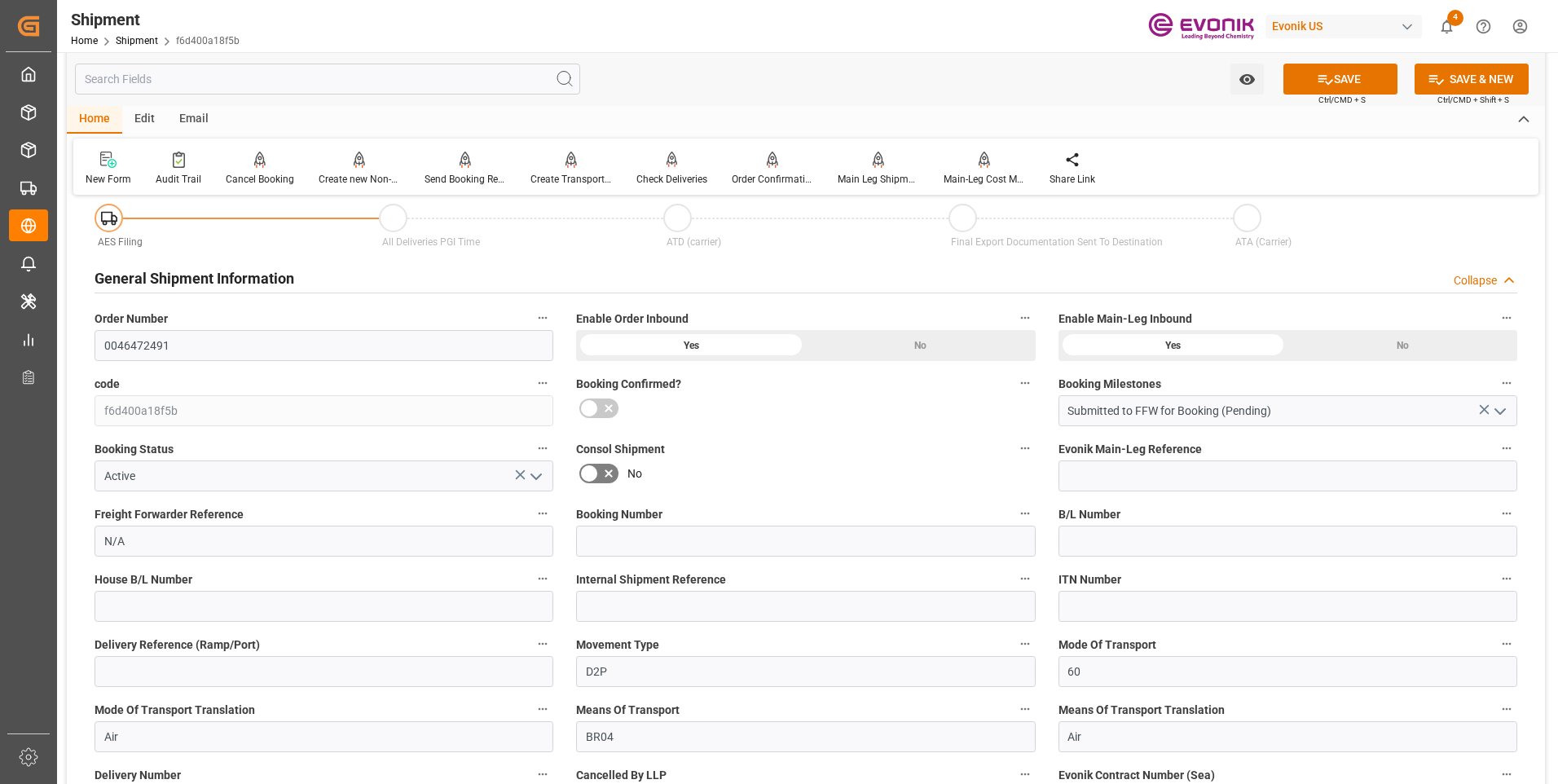
scroll to position [81, 0]
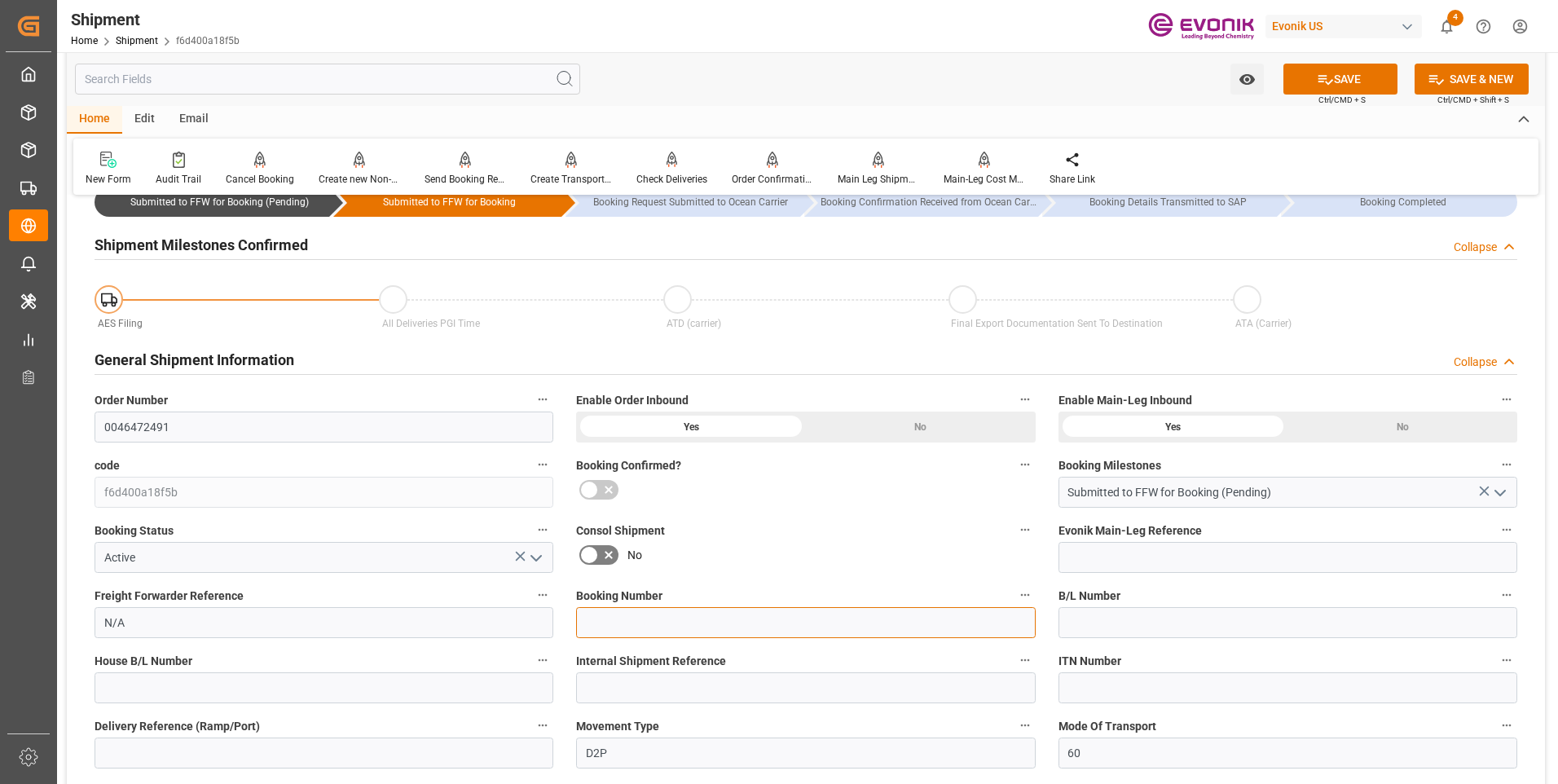
click at [612, 616] on input at bounding box center [805, 622] width 459 height 31
paste input "090925A"
type input "090925A"
click at [1331, 100] on span "Ctrl/CMD + S" at bounding box center [1342, 99] width 47 height 12
click at [1331, 88] on button "SAVE" at bounding box center [1340, 78] width 114 height 31
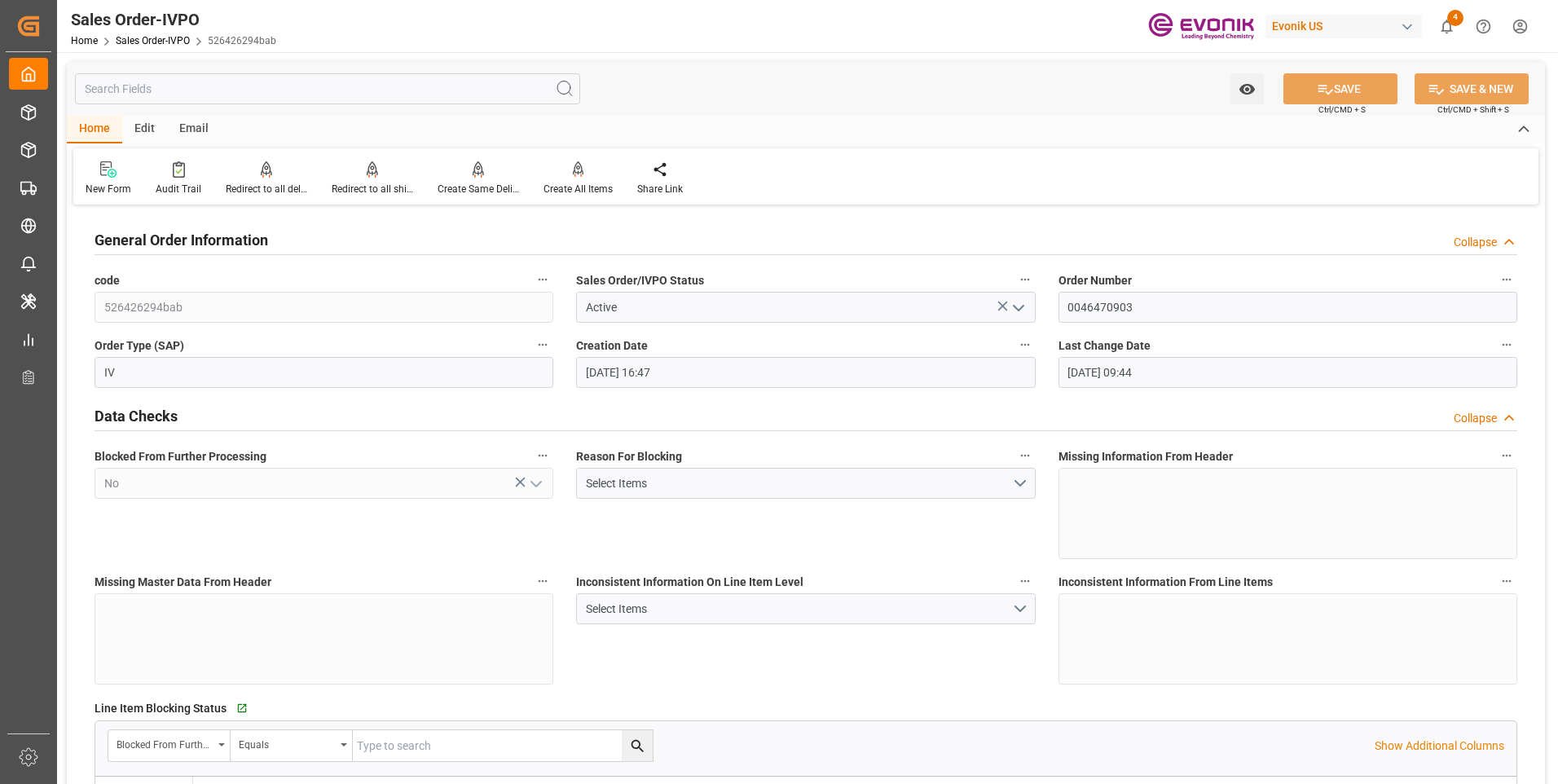
scroll to position [2281, 0]
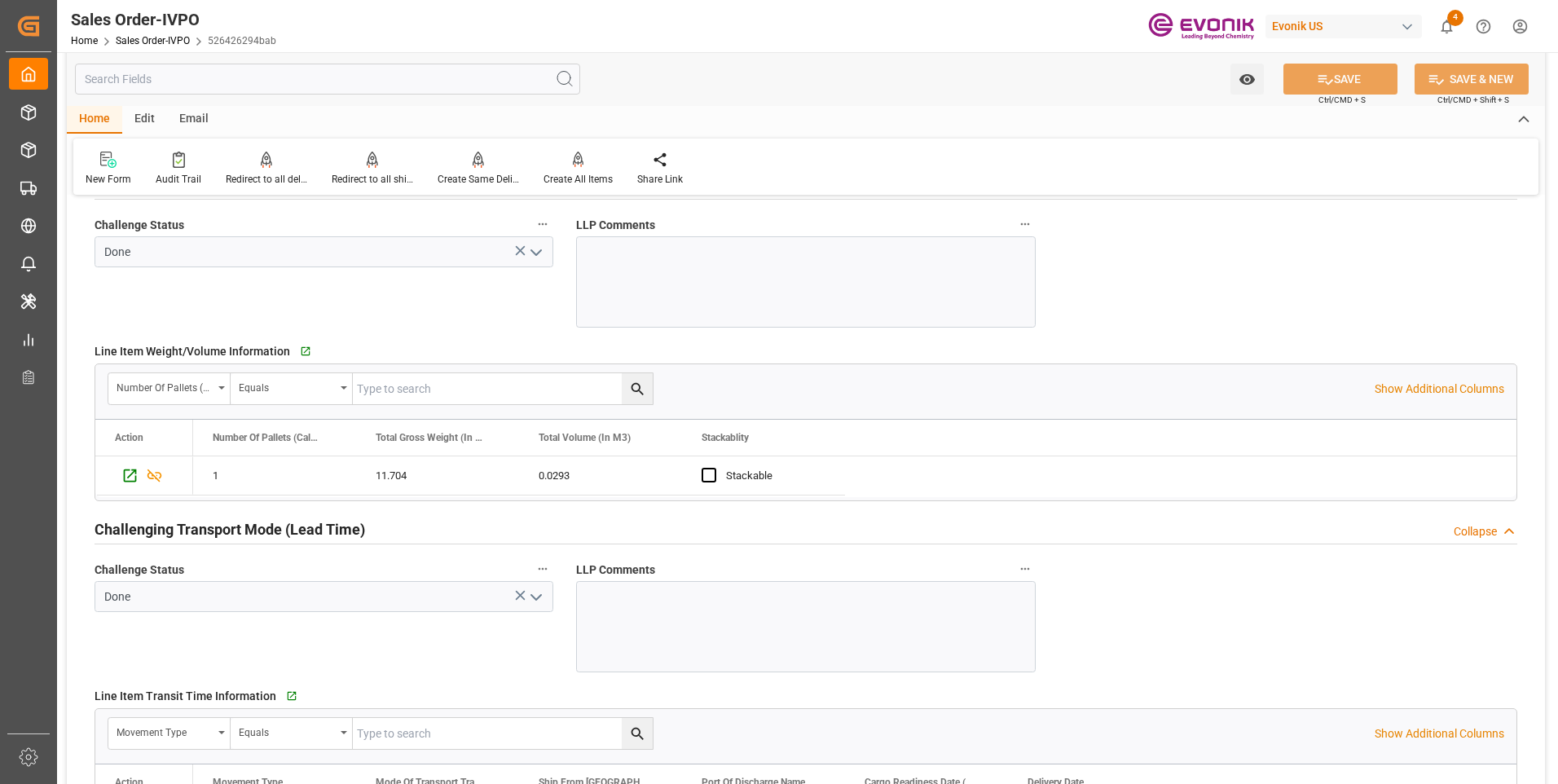
click at [1113, 103] on div "Watch Option SAVE Ctrl/CMD + S SAVE & NEW Ctrl/CMD + Shift + S" at bounding box center [806, 78] width 1479 height 54
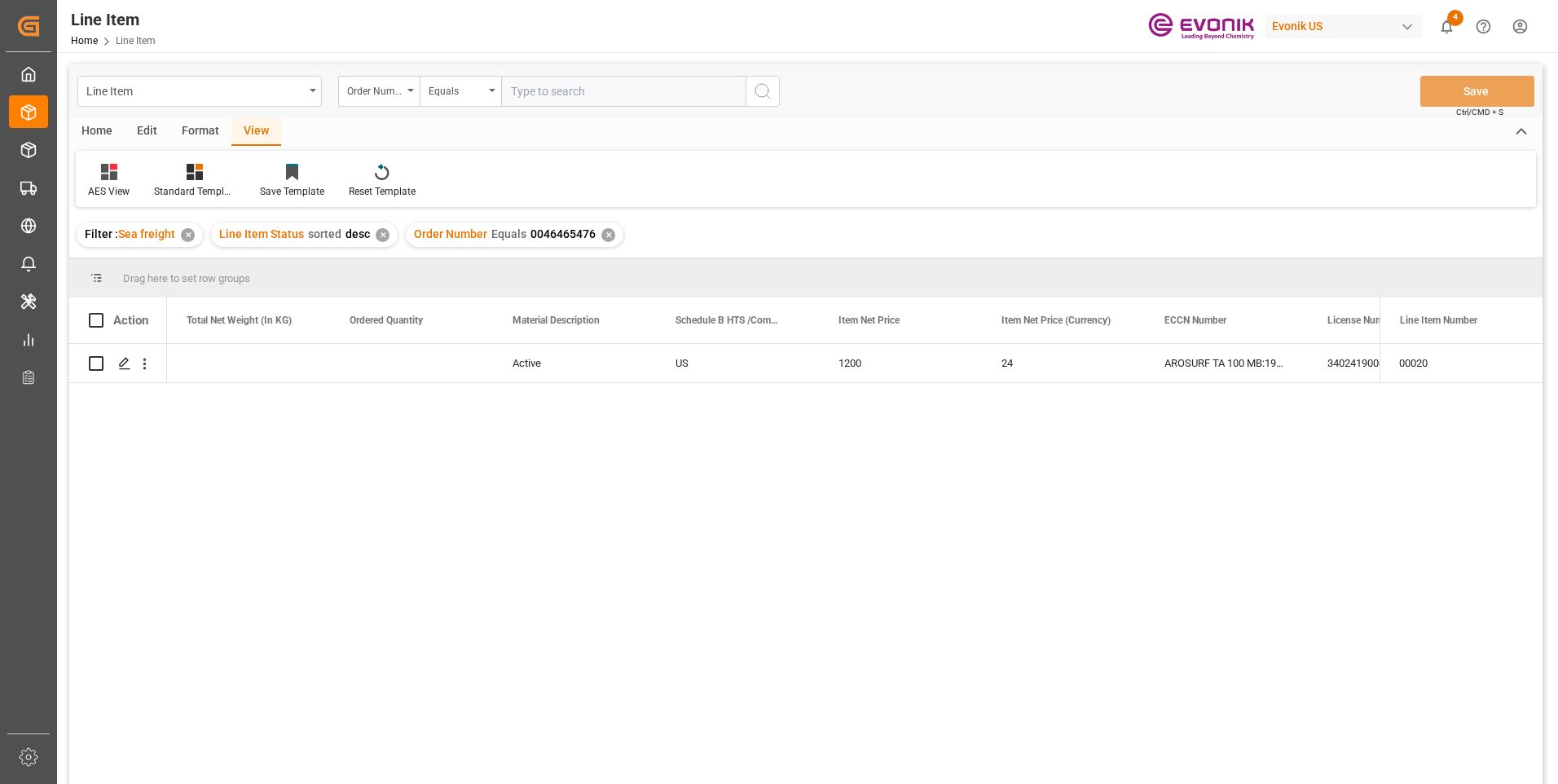
scroll to position [0, 652]
click at [518, 84] on input "text" at bounding box center [623, 90] width 244 height 31
paste input "0046459303"
type input "0046459303"
click at [768, 87] on icon "search button" at bounding box center [763, 90] width 20 height 20
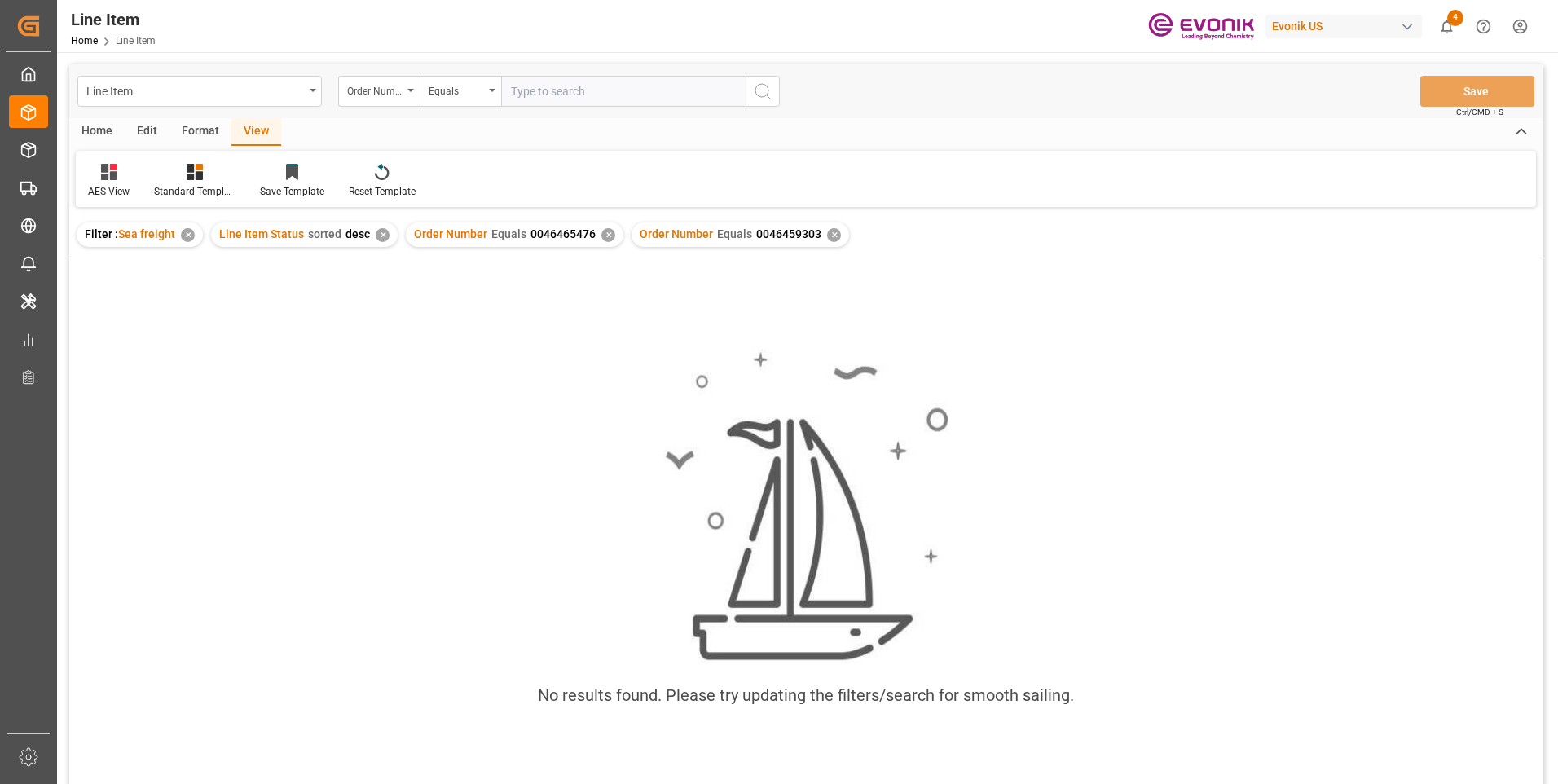
click at [606, 228] on div "✕" at bounding box center [608, 235] width 14 height 14
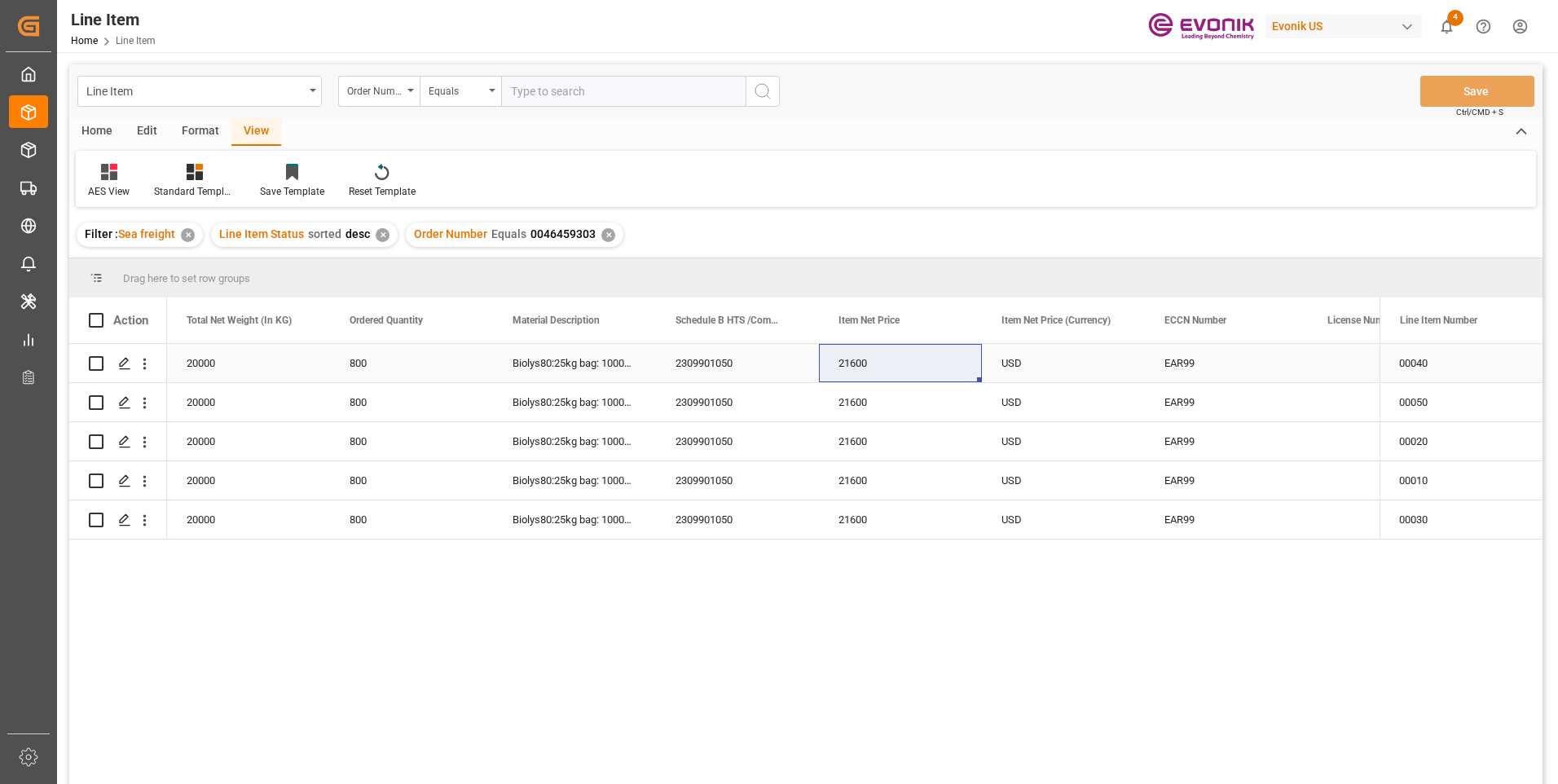
click at [221, 356] on div "20000" at bounding box center [248, 363] width 163 height 39
click at [875, 358] on div "21600" at bounding box center [900, 363] width 163 height 39
click at [846, 361] on div "21600" at bounding box center [900, 363] width 163 height 39
